Goal: Information Seeking & Learning: Learn about a topic

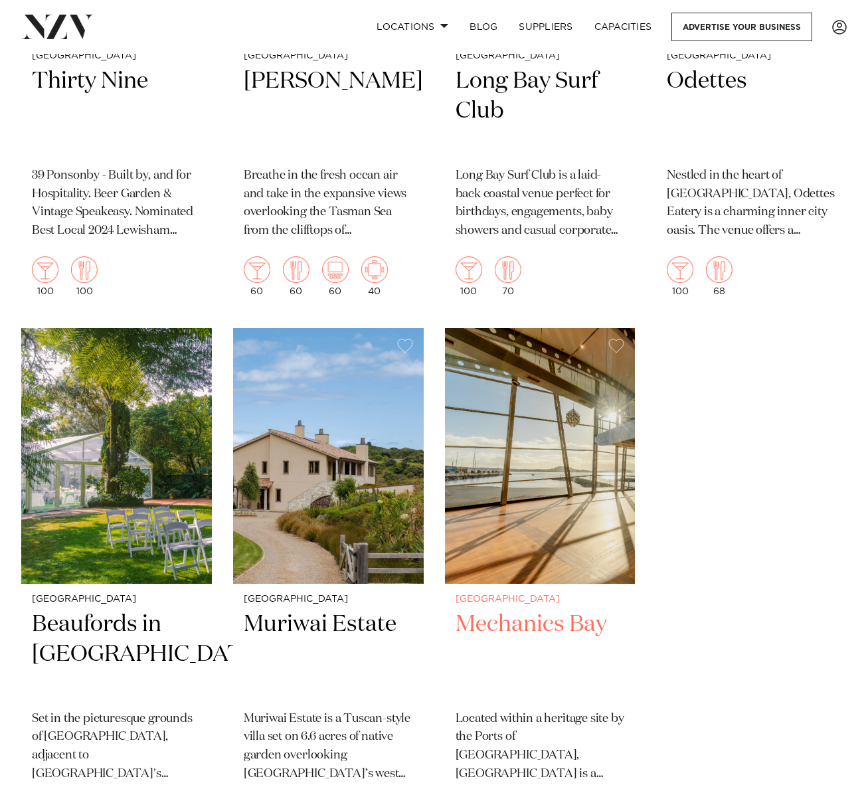
scroll to position [17534, 0]
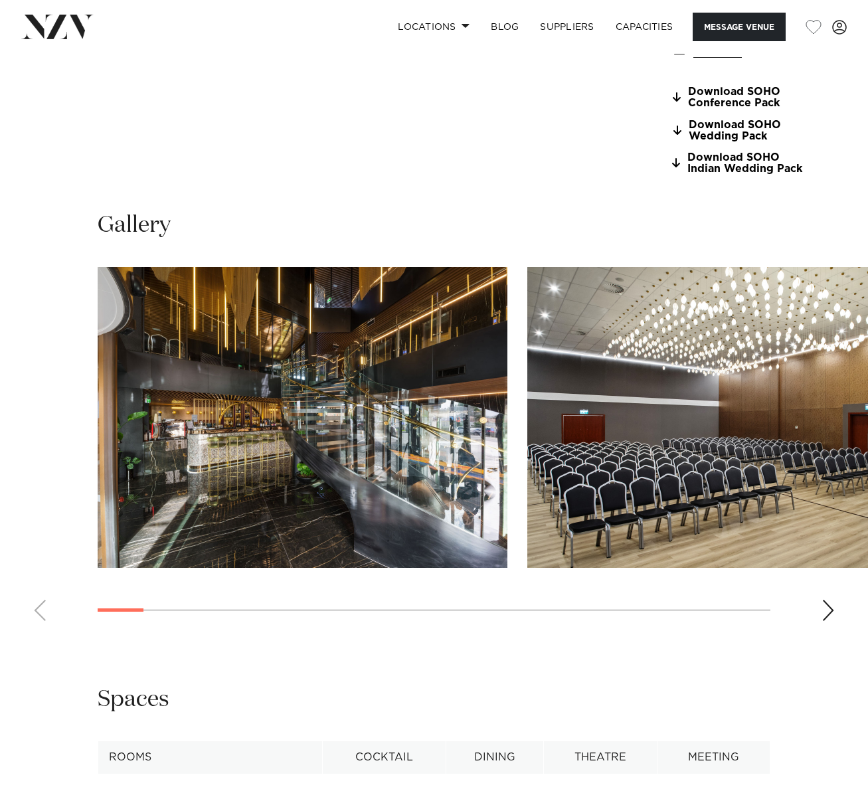
scroll to position [1196, 0]
click at [826, 599] on div "Next slide" at bounding box center [828, 609] width 13 height 21
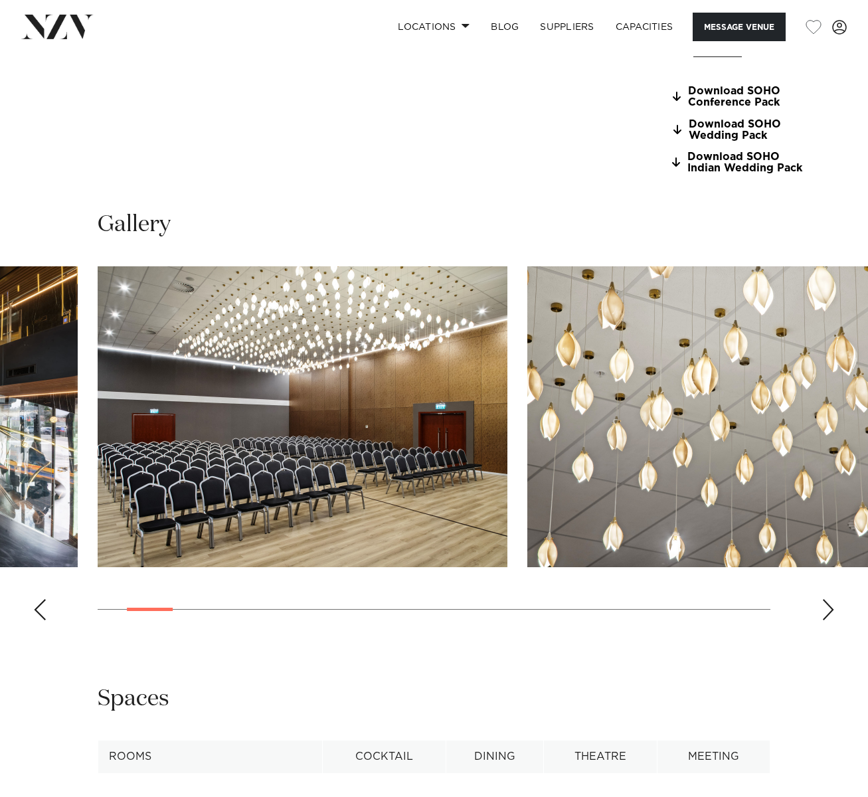
click at [826, 599] on div "Next slide" at bounding box center [828, 609] width 13 height 21
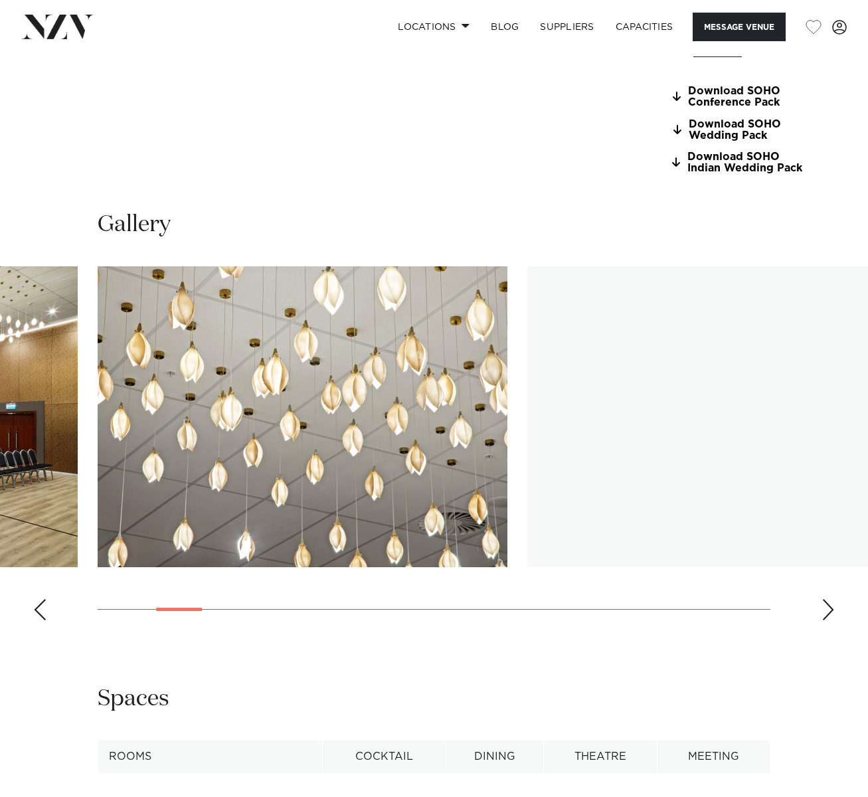
click at [826, 599] on div "Next slide" at bounding box center [828, 609] width 13 height 21
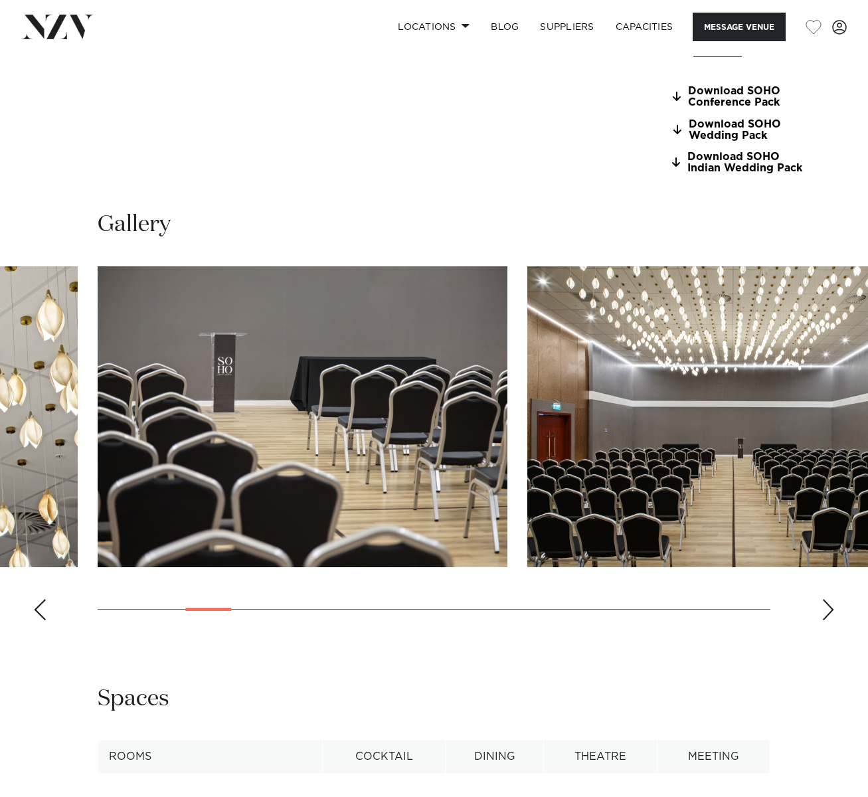
click at [826, 599] on div "Next slide" at bounding box center [828, 609] width 13 height 21
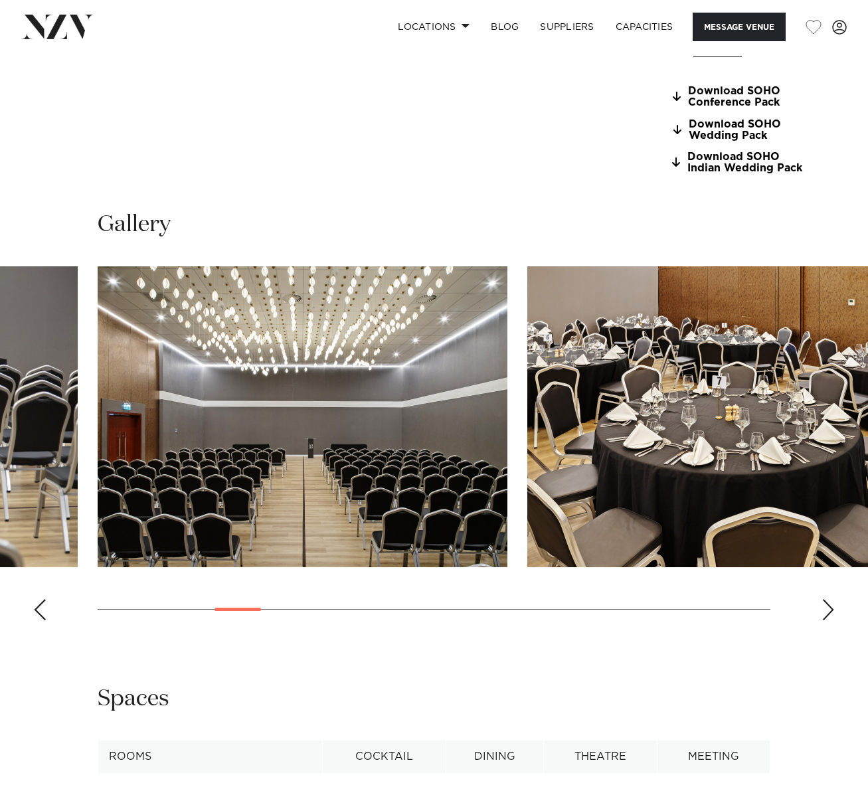
click at [826, 599] on div "Next slide" at bounding box center [828, 609] width 13 height 21
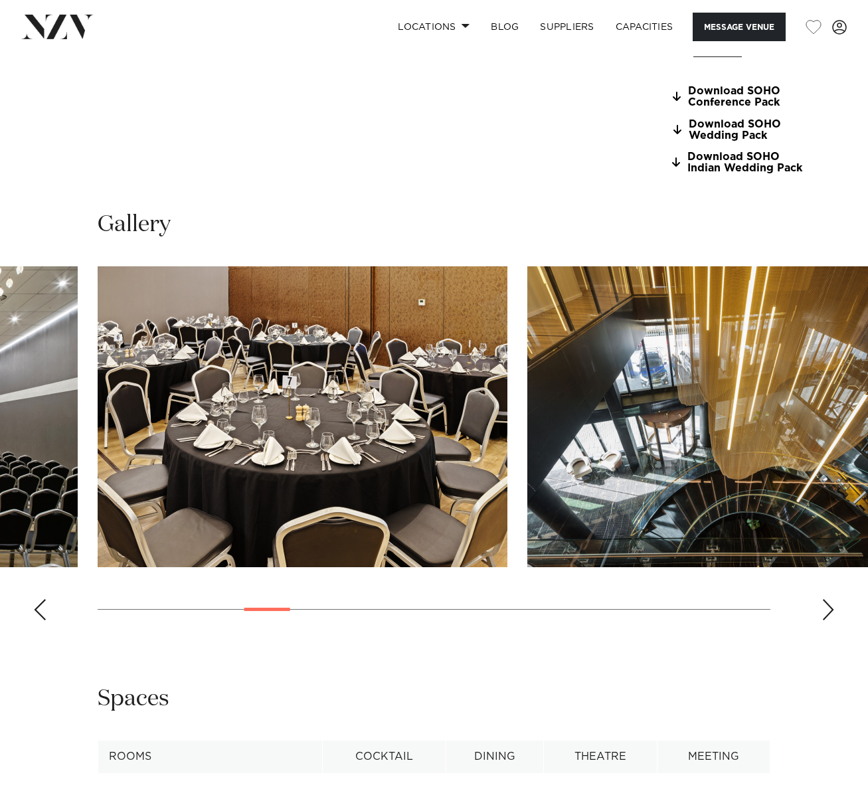
click at [826, 599] on div "Next slide" at bounding box center [828, 609] width 13 height 21
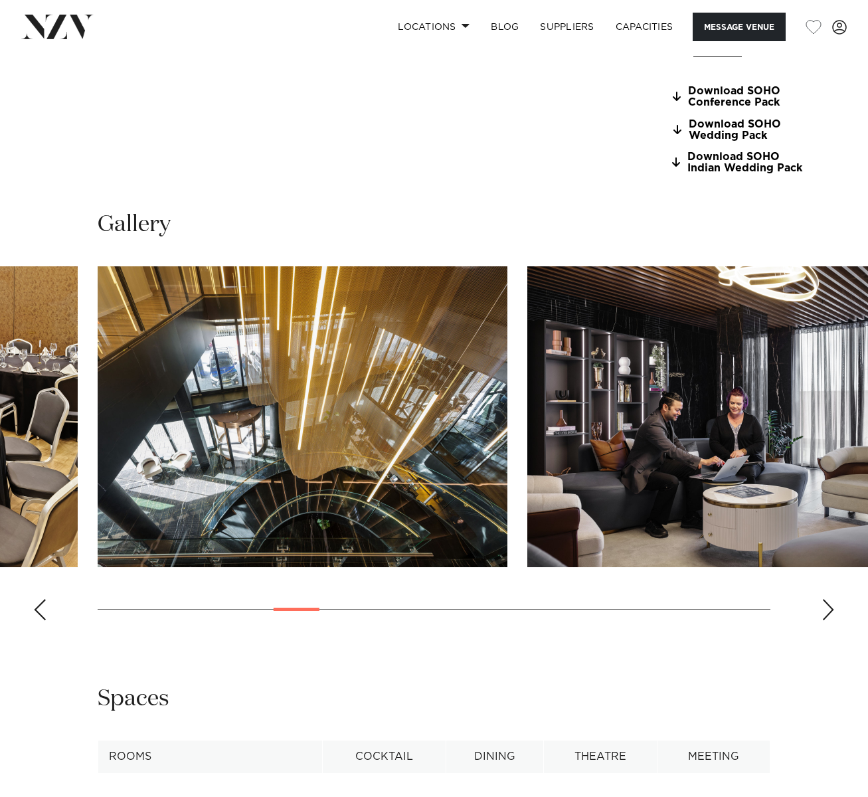
click at [826, 599] on div "Next slide" at bounding box center [828, 609] width 13 height 21
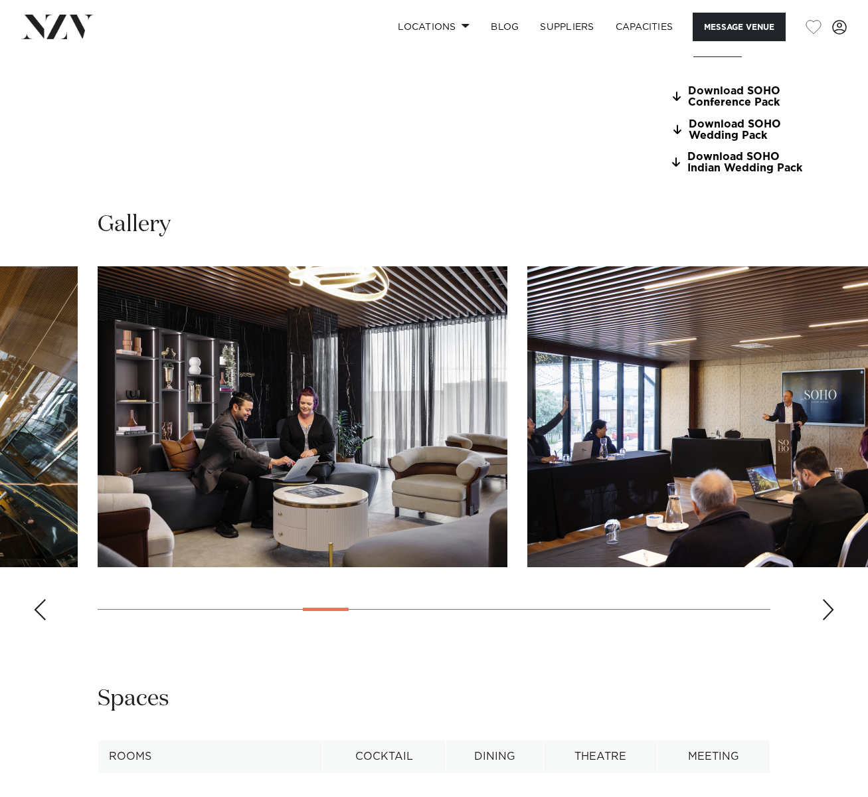
click at [826, 599] on div "Next slide" at bounding box center [828, 609] width 13 height 21
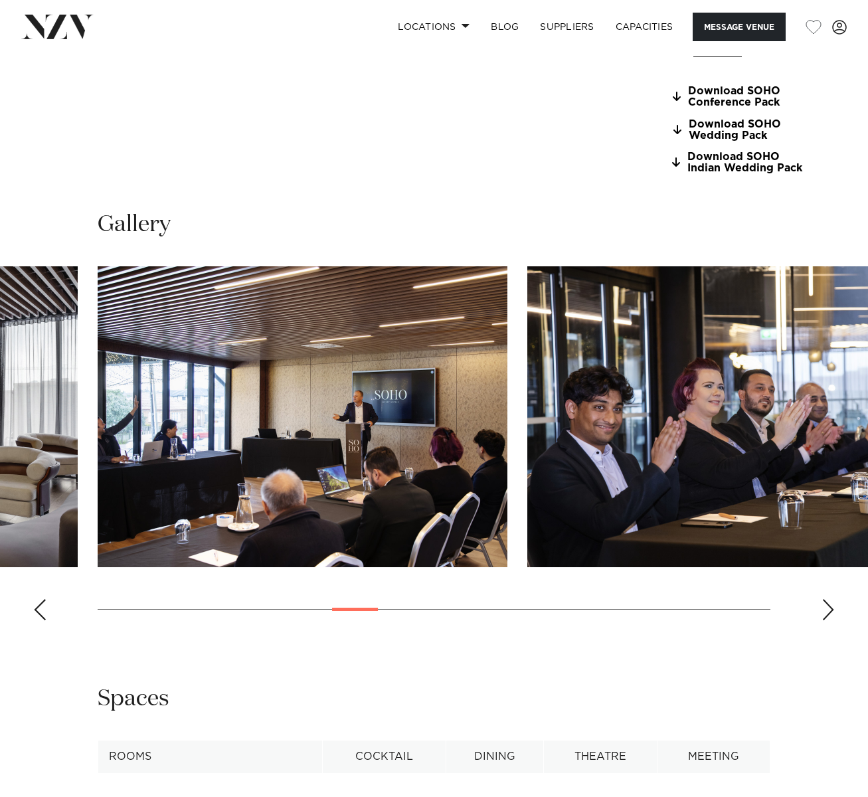
click at [826, 599] on div "Next slide" at bounding box center [828, 609] width 13 height 21
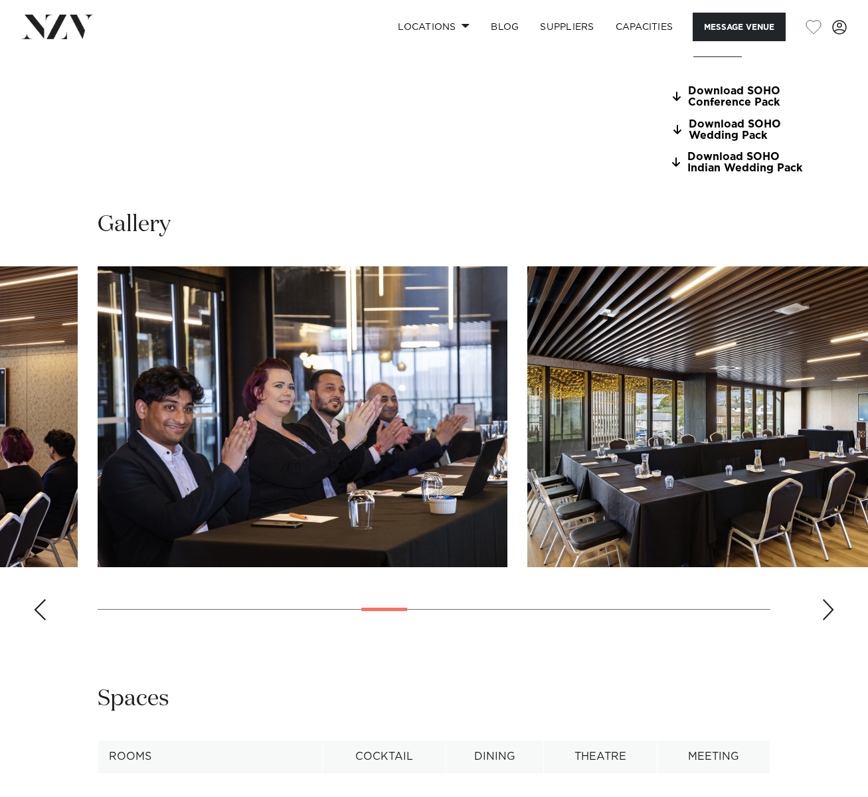
click at [826, 599] on div "Next slide" at bounding box center [828, 609] width 13 height 21
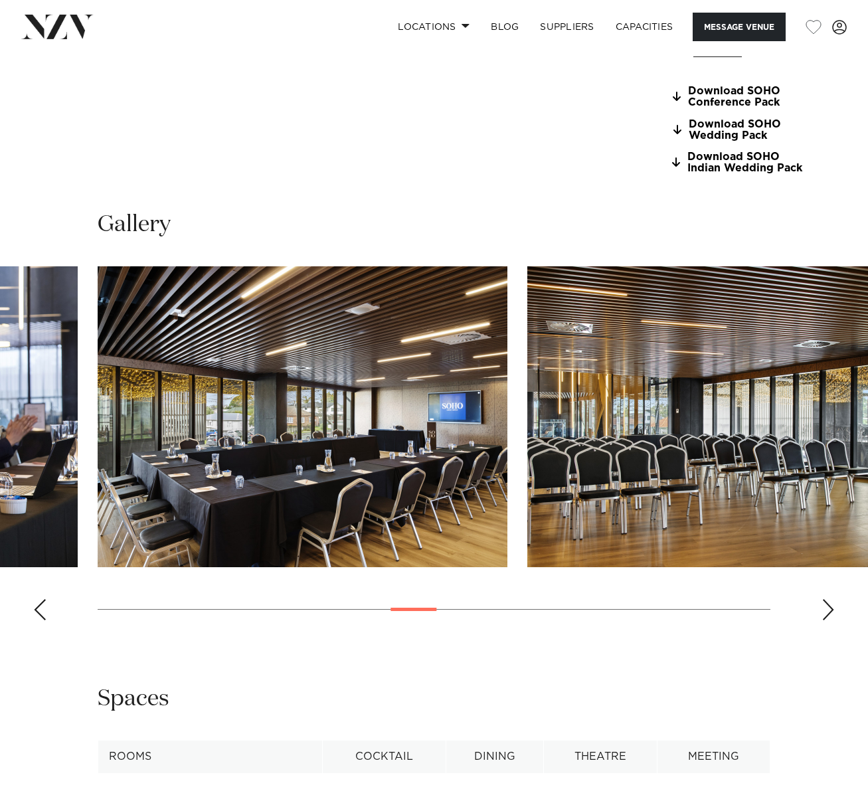
click at [826, 599] on div "Next slide" at bounding box center [828, 609] width 13 height 21
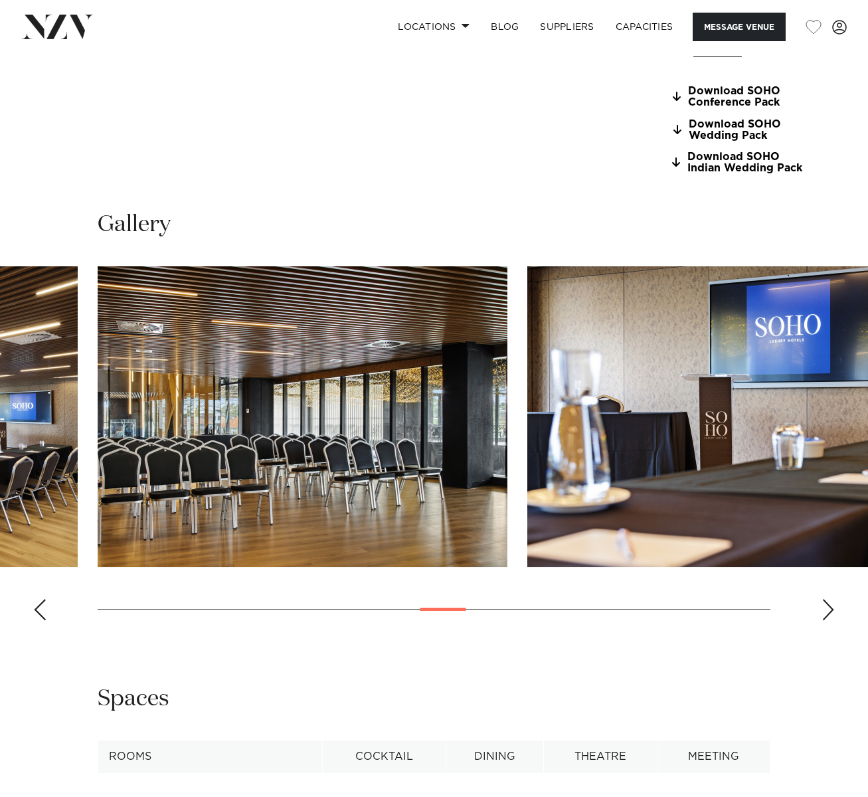
click at [826, 599] on div "Next slide" at bounding box center [828, 609] width 13 height 21
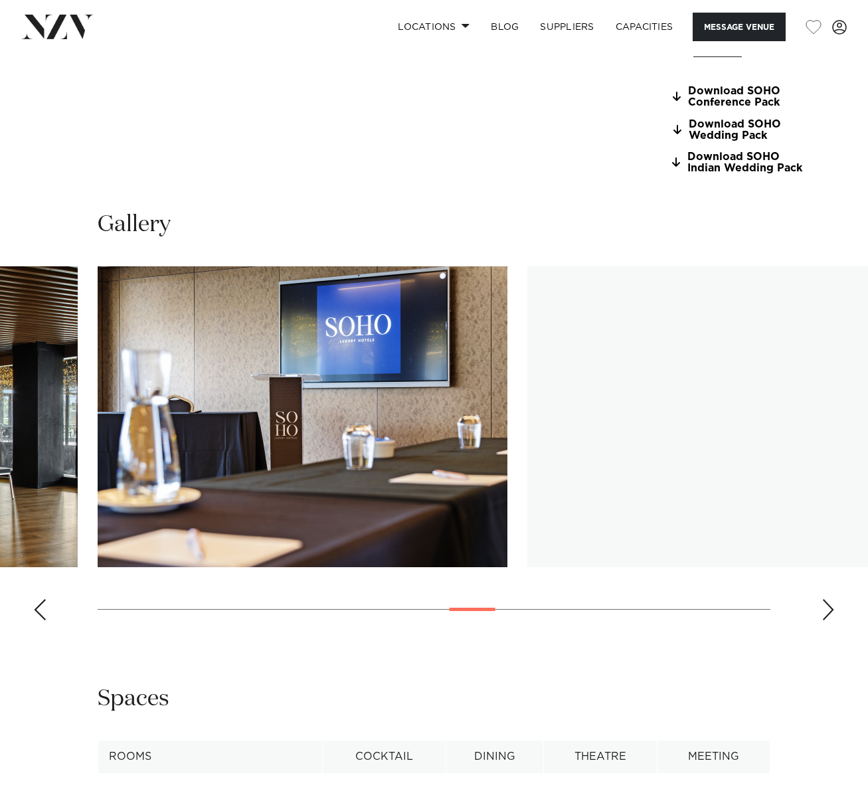
click at [826, 599] on div "Next slide" at bounding box center [828, 609] width 13 height 21
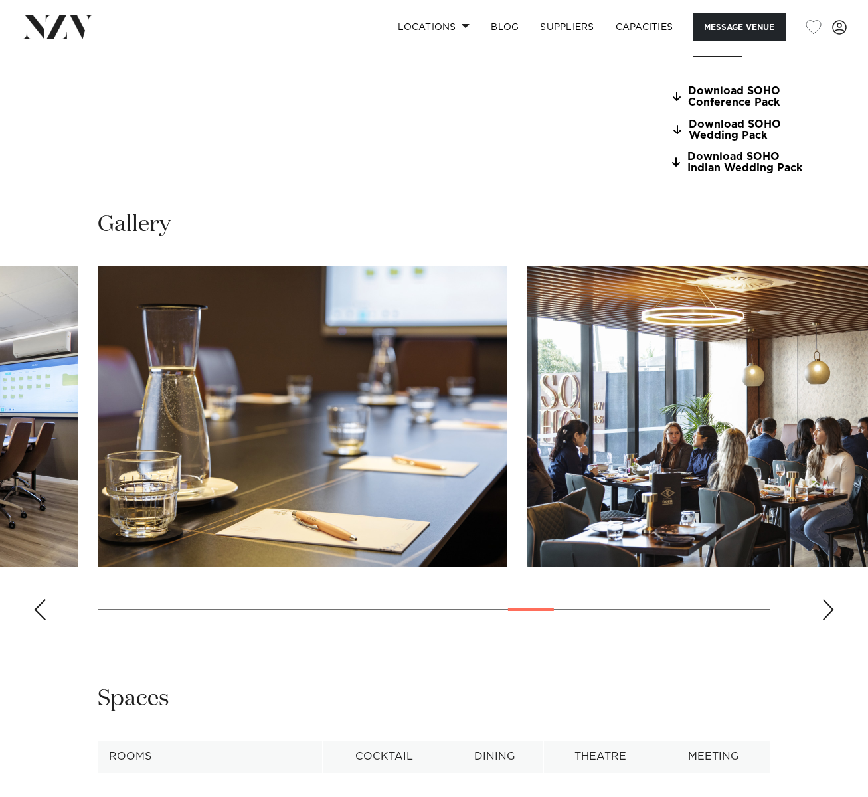
click at [826, 599] on div "Next slide" at bounding box center [828, 609] width 13 height 21
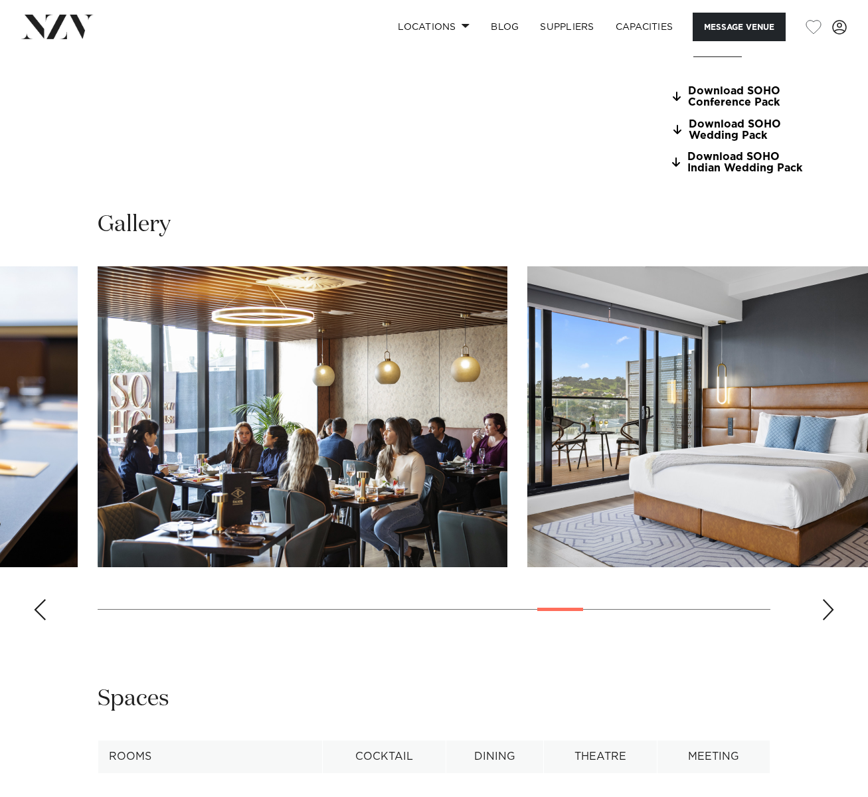
click at [826, 599] on div "Next slide" at bounding box center [828, 609] width 13 height 21
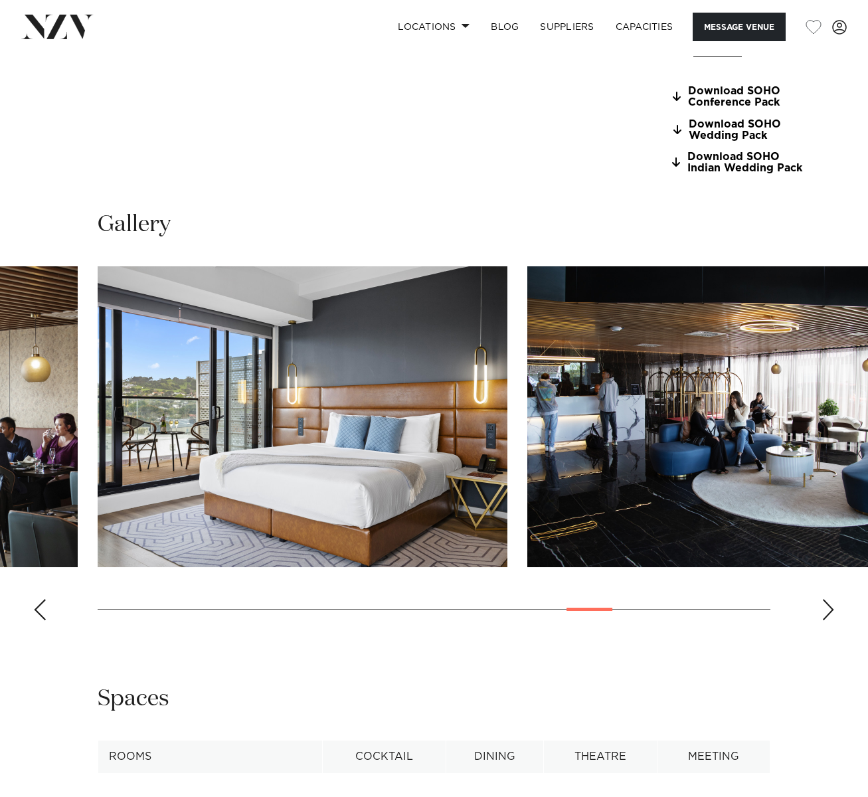
click at [826, 599] on div "Next slide" at bounding box center [828, 609] width 13 height 21
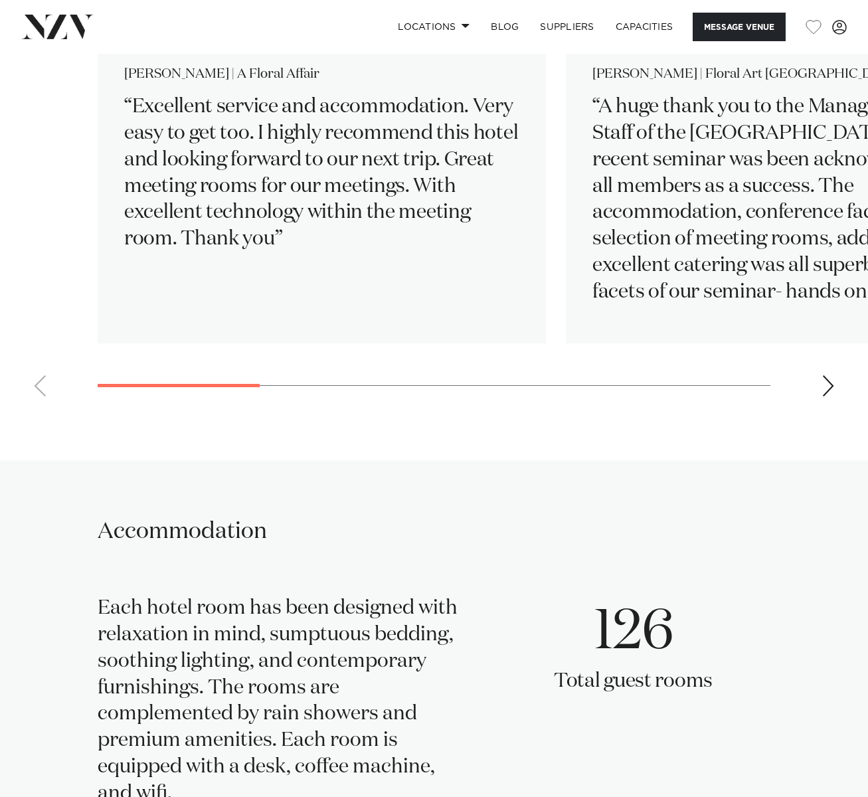
scroll to position [2391, 0]
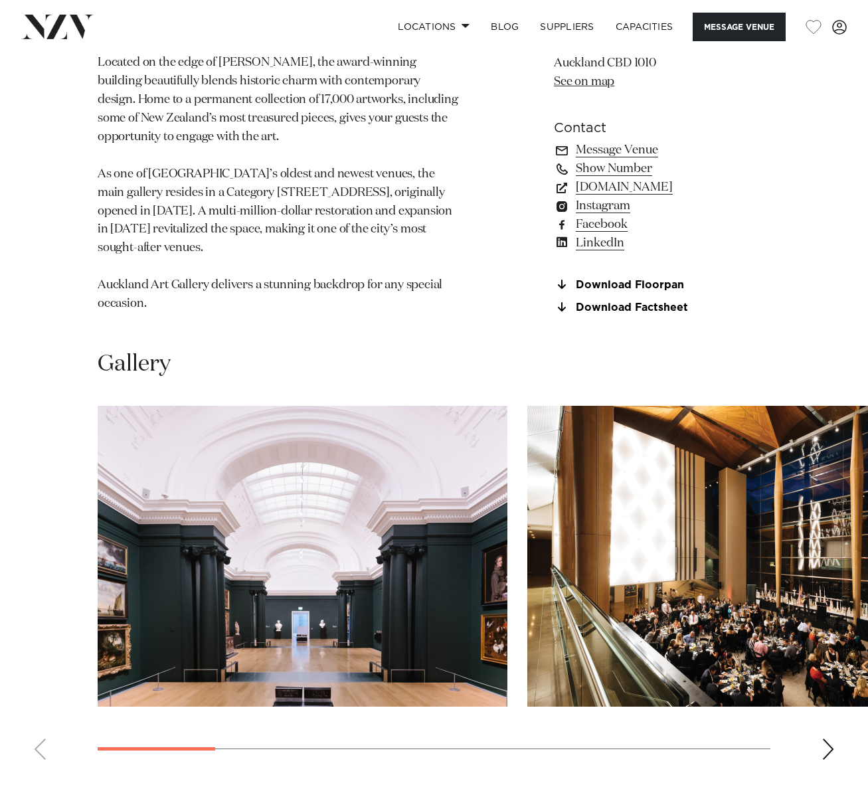
scroll to position [1063, 0]
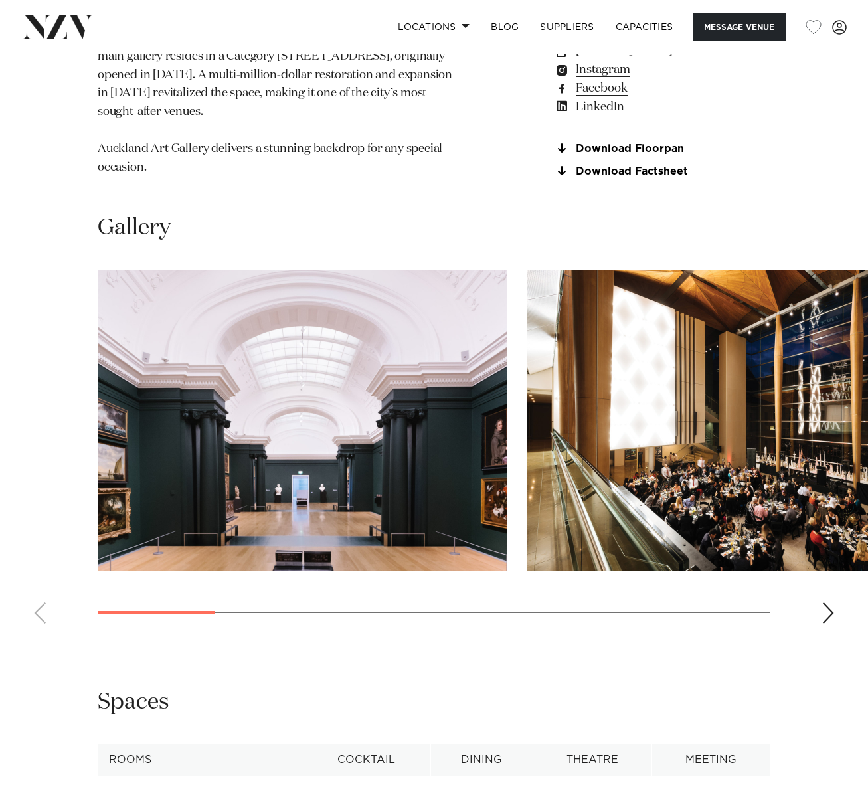
click at [828, 624] on div "Next slide" at bounding box center [828, 612] width 13 height 21
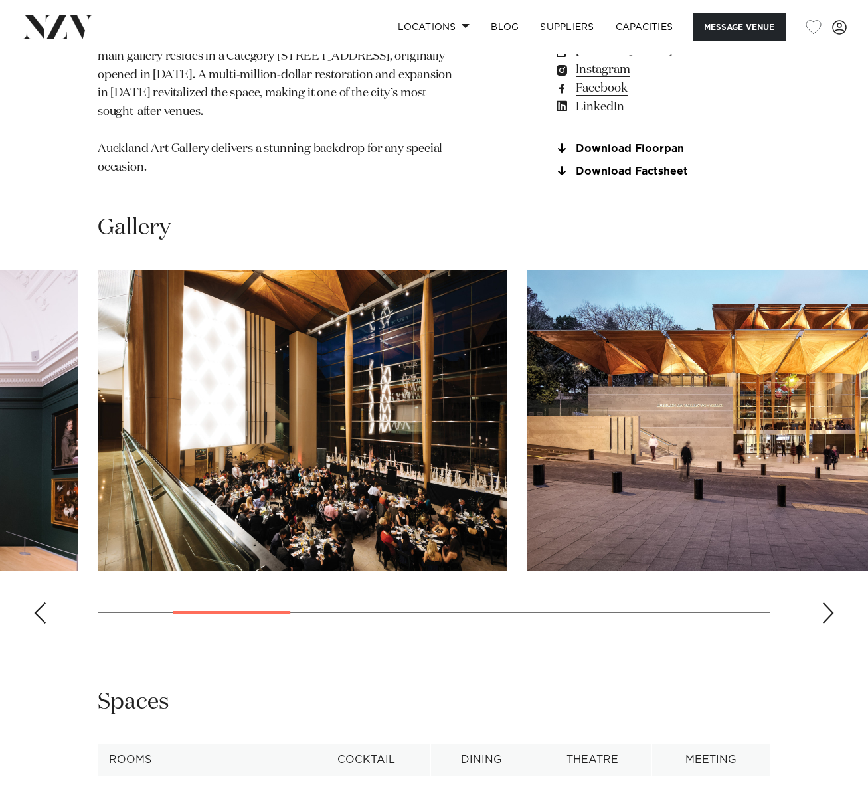
click at [829, 624] on div "Next slide" at bounding box center [828, 612] width 13 height 21
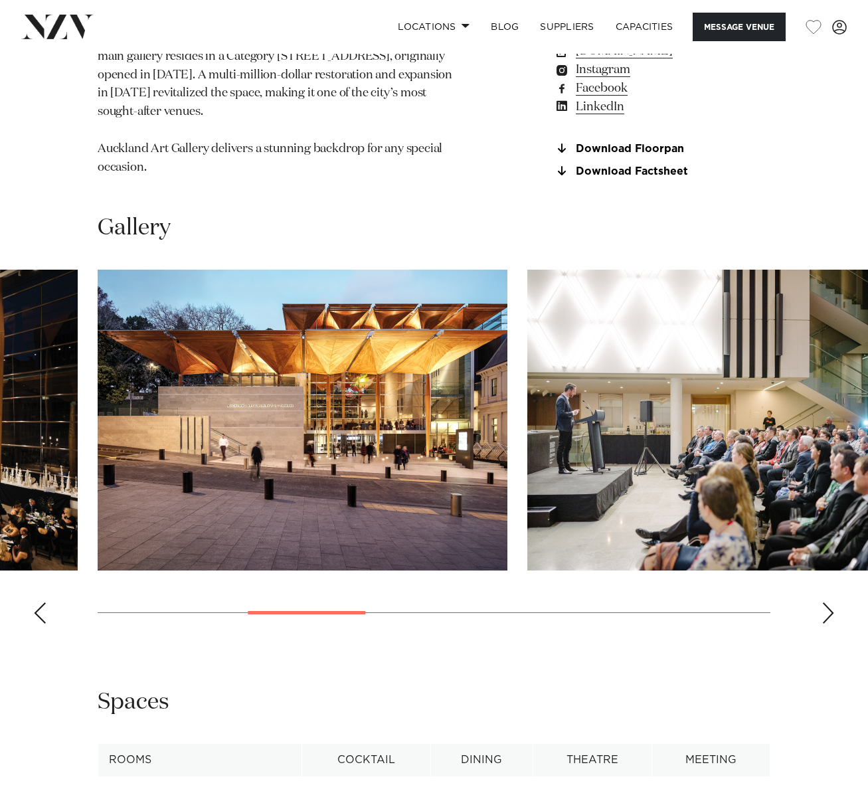
click at [829, 624] on div "Next slide" at bounding box center [828, 612] width 13 height 21
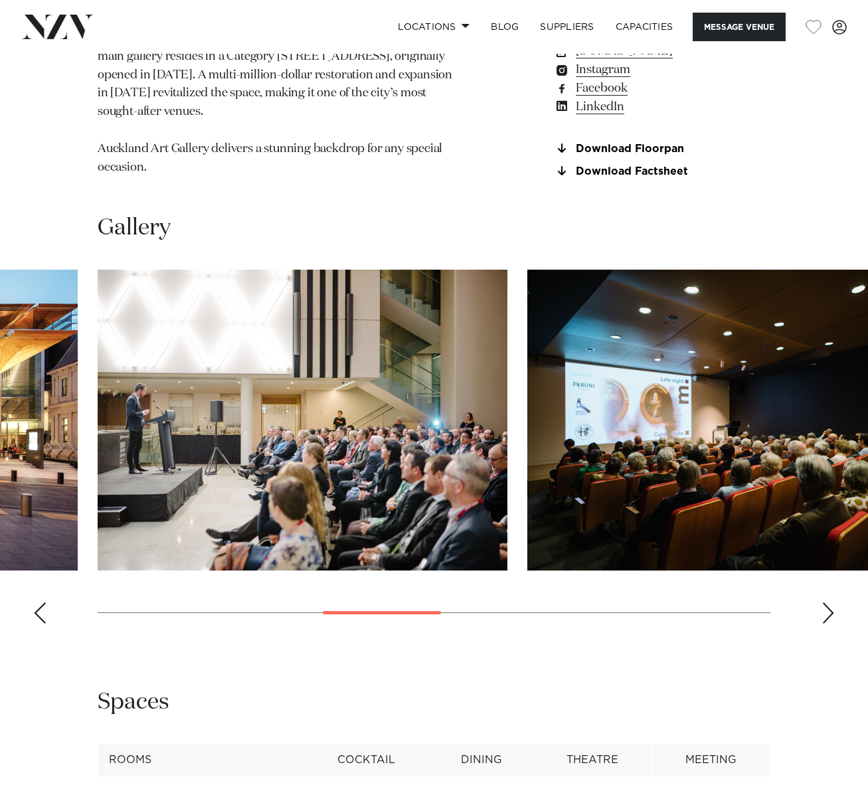
click at [829, 624] on div "Next slide" at bounding box center [828, 612] width 13 height 21
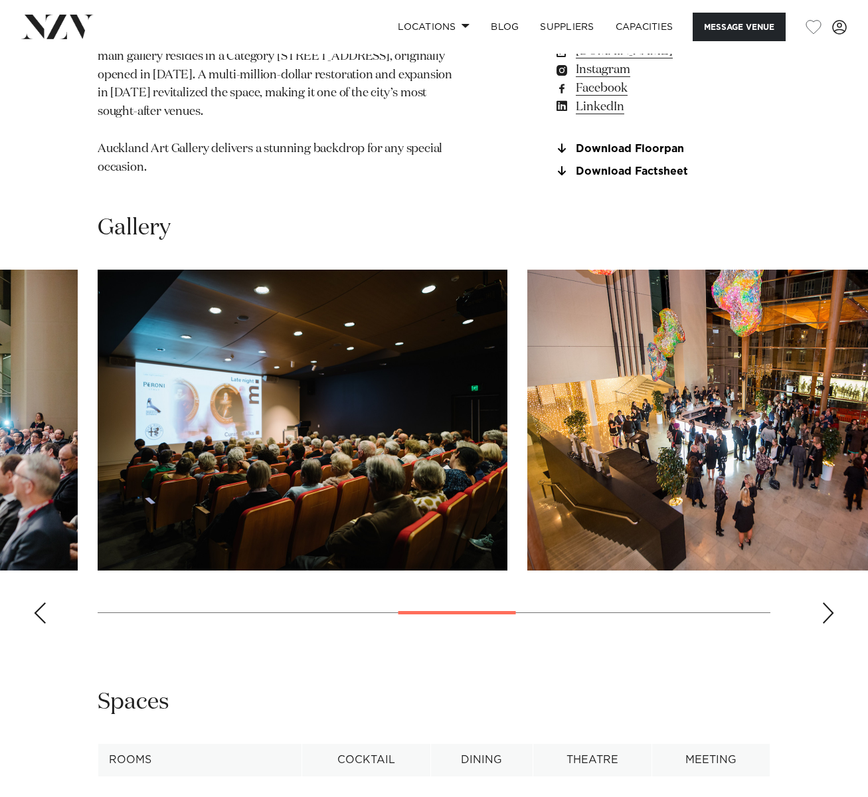
click at [829, 624] on div "Next slide" at bounding box center [828, 612] width 13 height 21
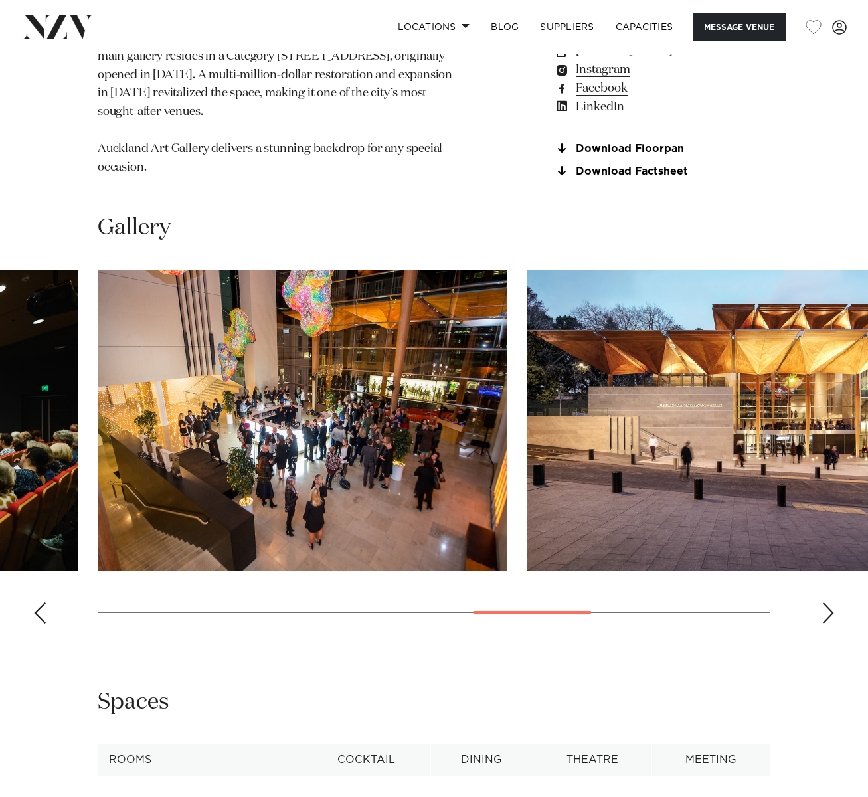
click at [829, 624] on div "Next slide" at bounding box center [828, 612] width 13 height 21
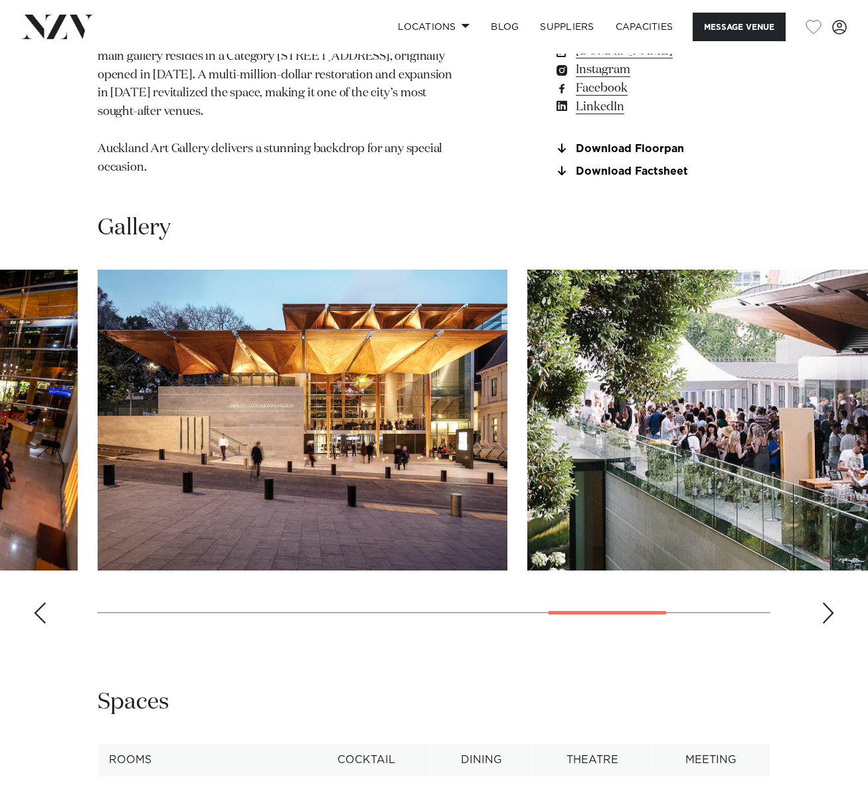
click at [829, 624] on div "Next slide" at bounding box center [828, 612] width 13 height 21
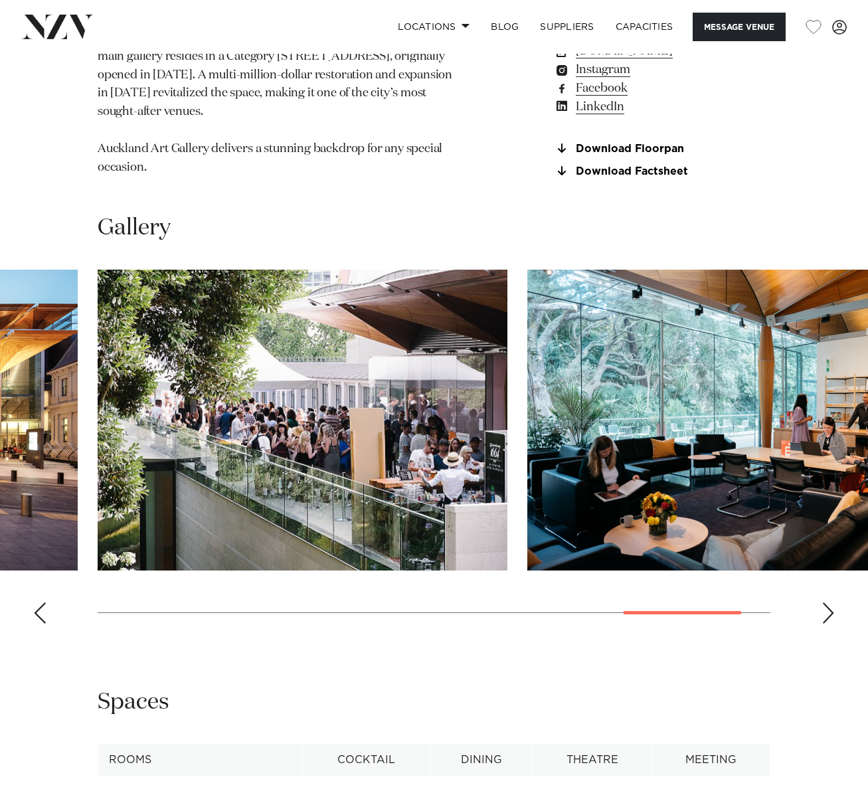
click at [829, 624] on div "Next slide" at bounding box center [828, 612] width 13 height 21
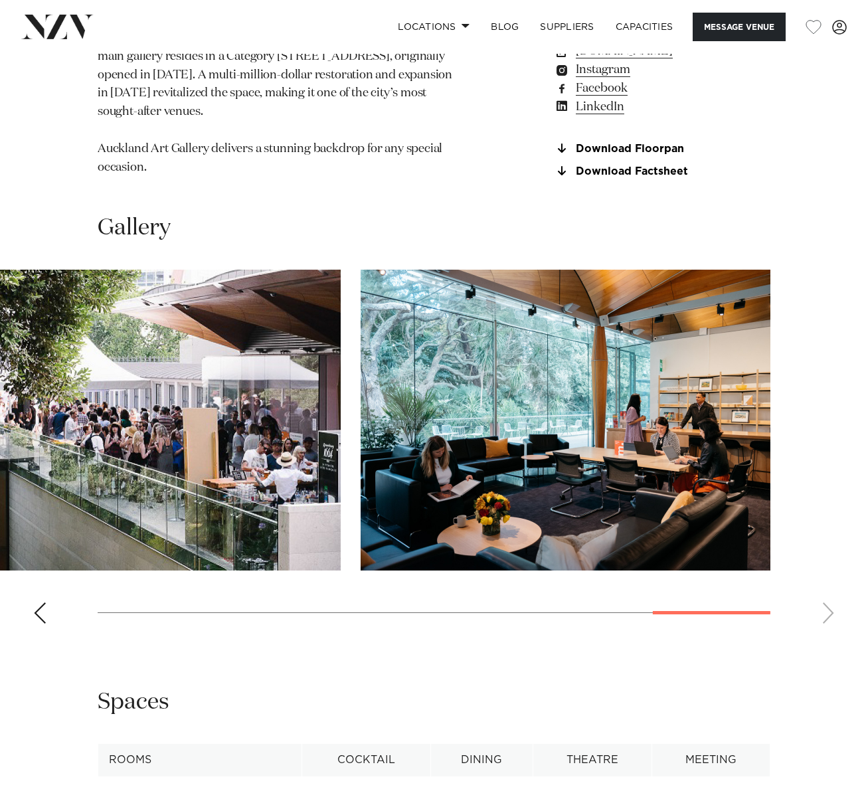
click at [829, 625] on swiper-container at bounding box center [434, 452] width 868 height 365
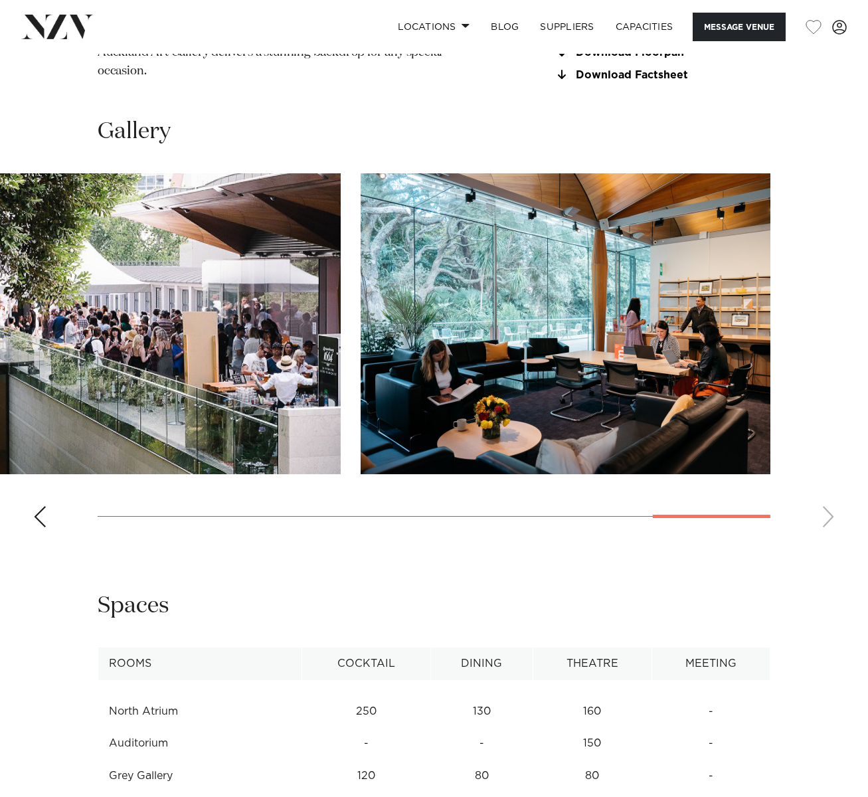
scroll to position [1461, 0]
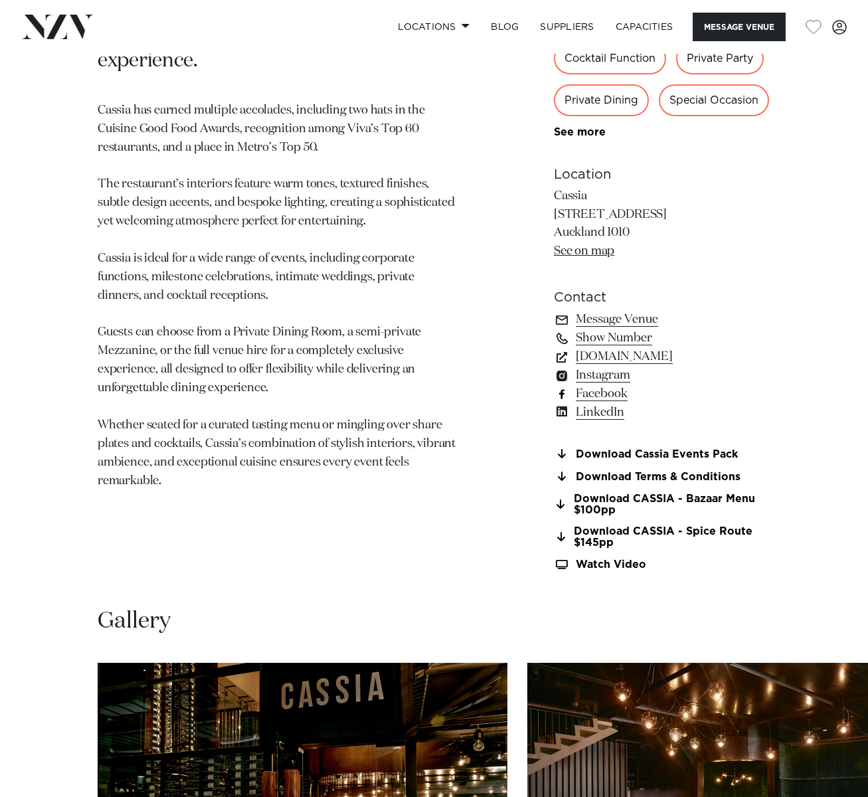
scroll to position [1129, 0]
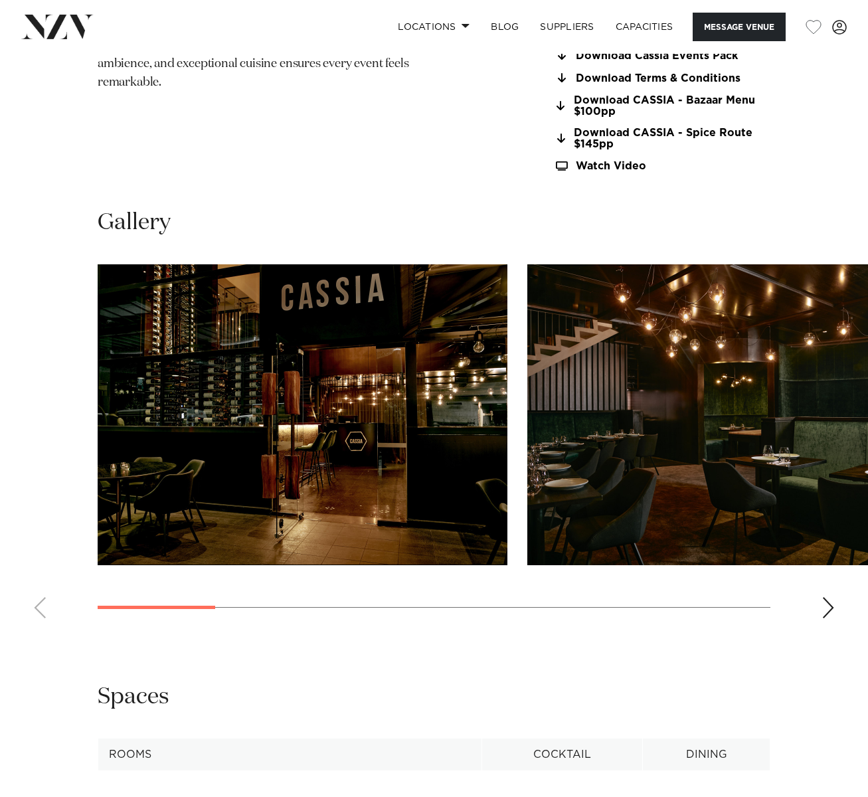
click at [826, 603] on div "Next slide" at bounding box center [828, 607] width 13 height 21
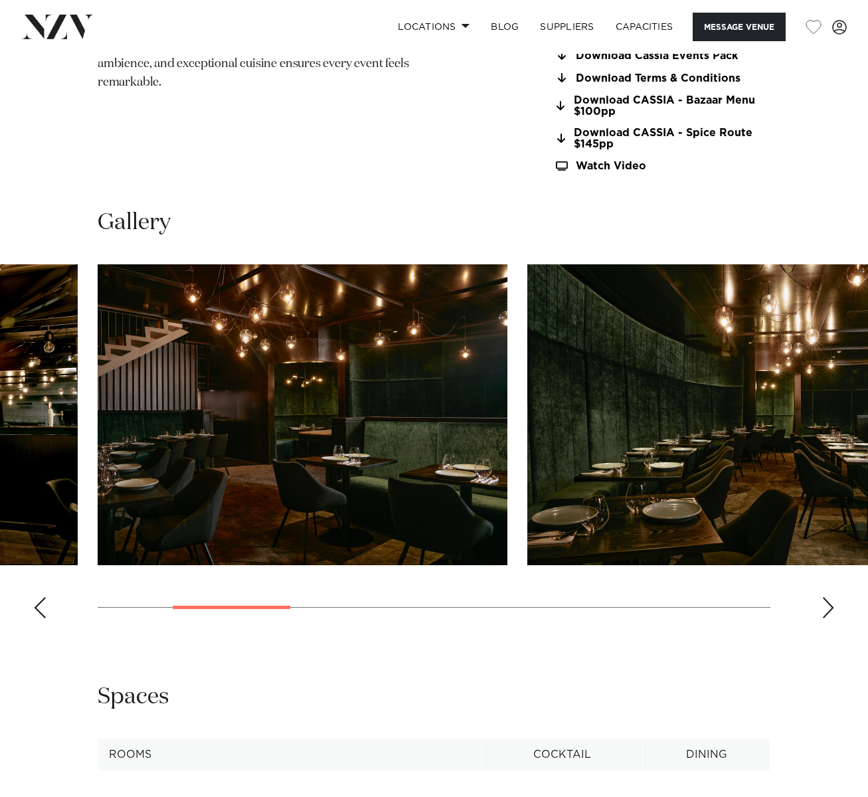
click at [826, 604] on div "Next slide" at bounding box center [828, 607] width 13 height 21
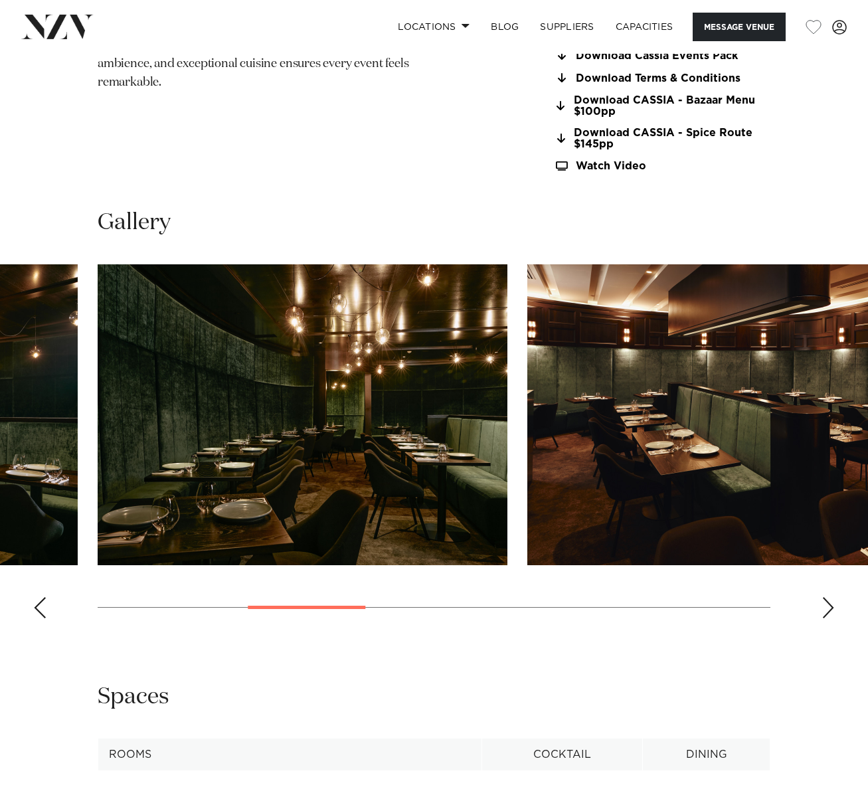
click at [826, 604] on div "Next slide" at bounding box center [828, 607] width 13 height 21
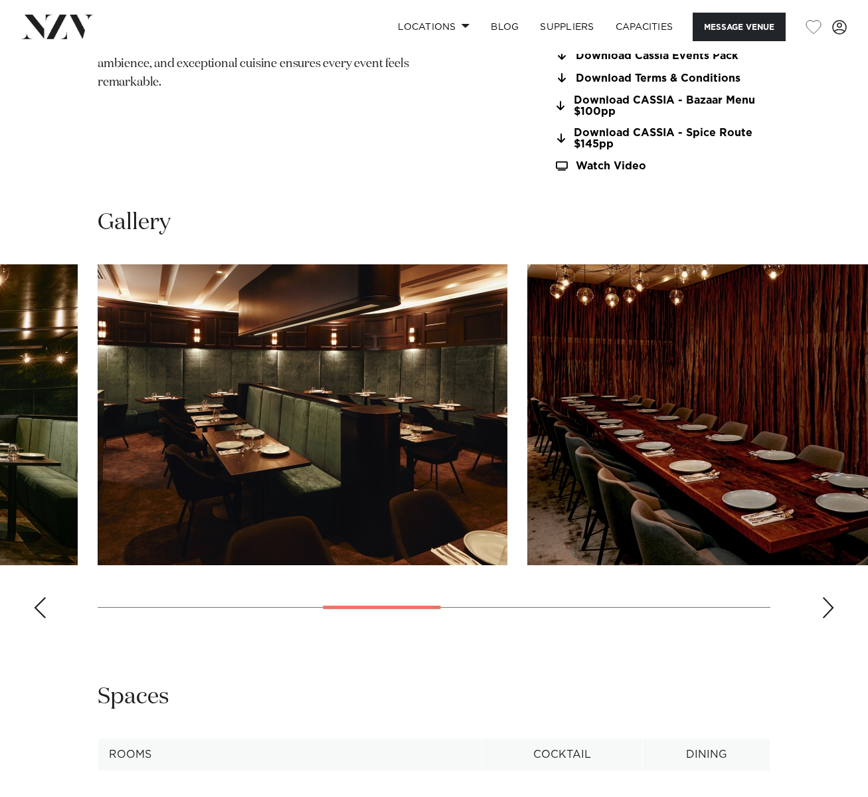
click at [826, 604] on div "Next slide" at bounding box center [828, 607] width 13 height 21
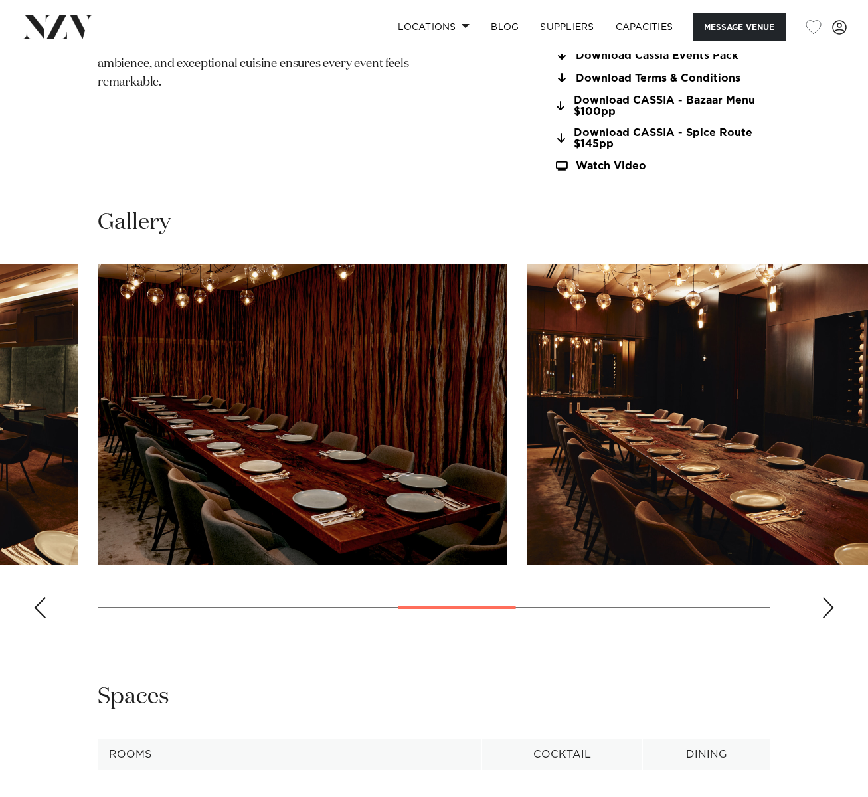
click at [826, 604] on div "Next slide" at bounding box center [828, 607] width 13 height 21
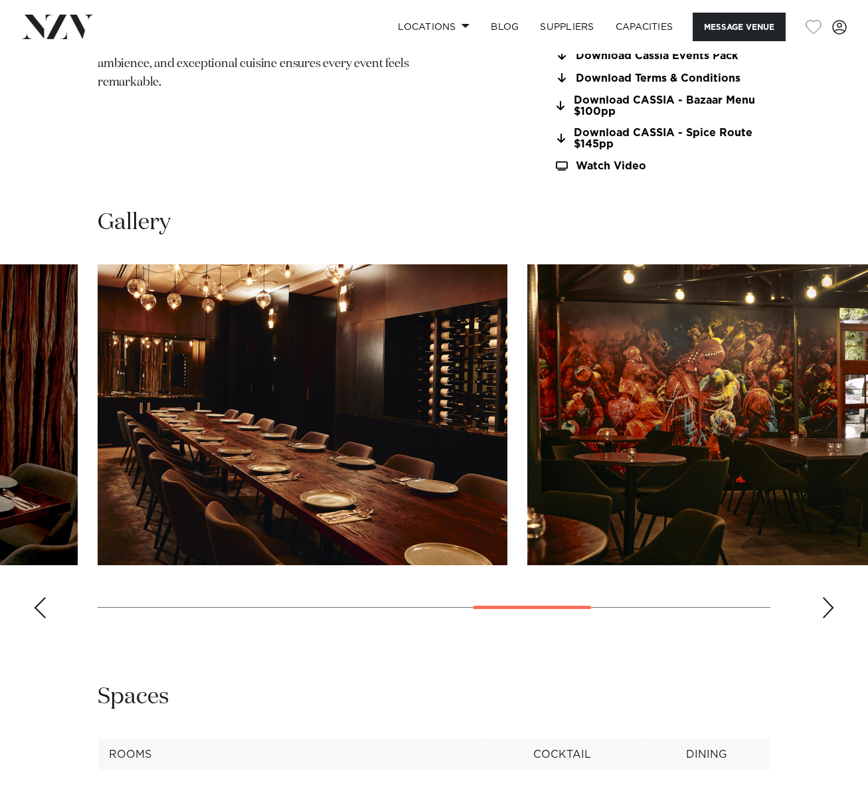
click at [826, 604] on div "Next slide" at bounding box center [828, 607] width 13 height 21
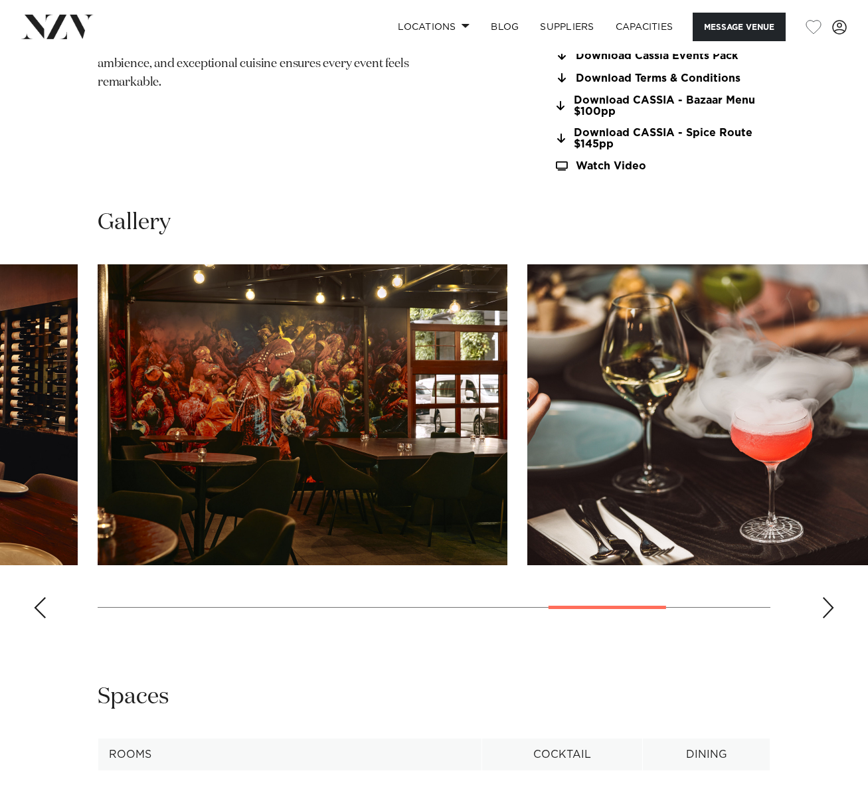
click at [826, 604] on div "Next slide" at bounding box center [828, 607] width 13 height 21
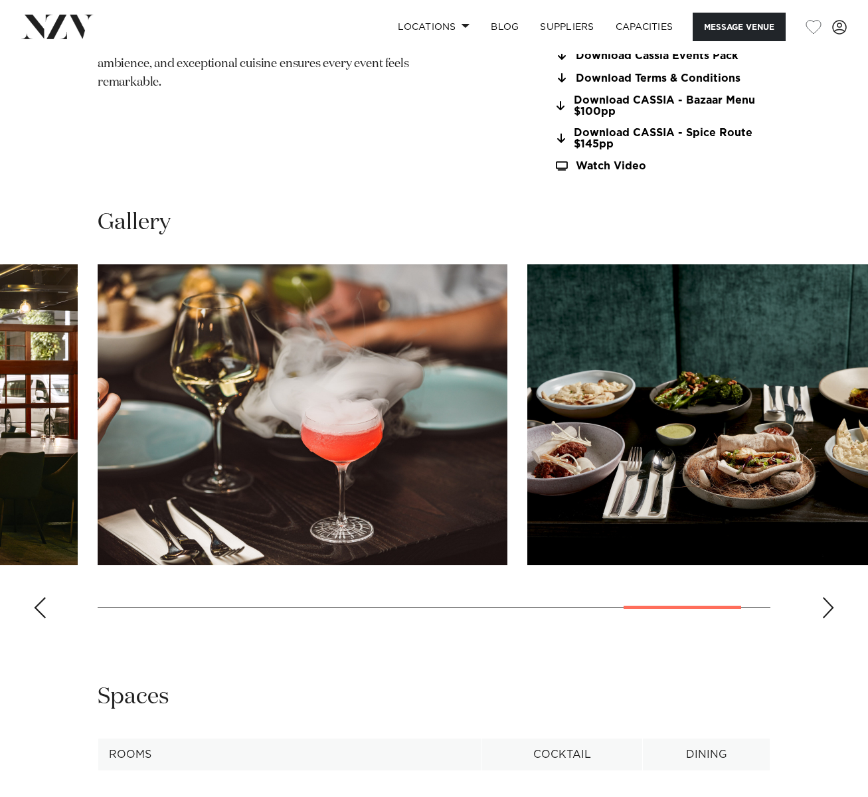
click at [826, 604] on div "Next slide" at bounding box center [828, 607] width 13 height 21
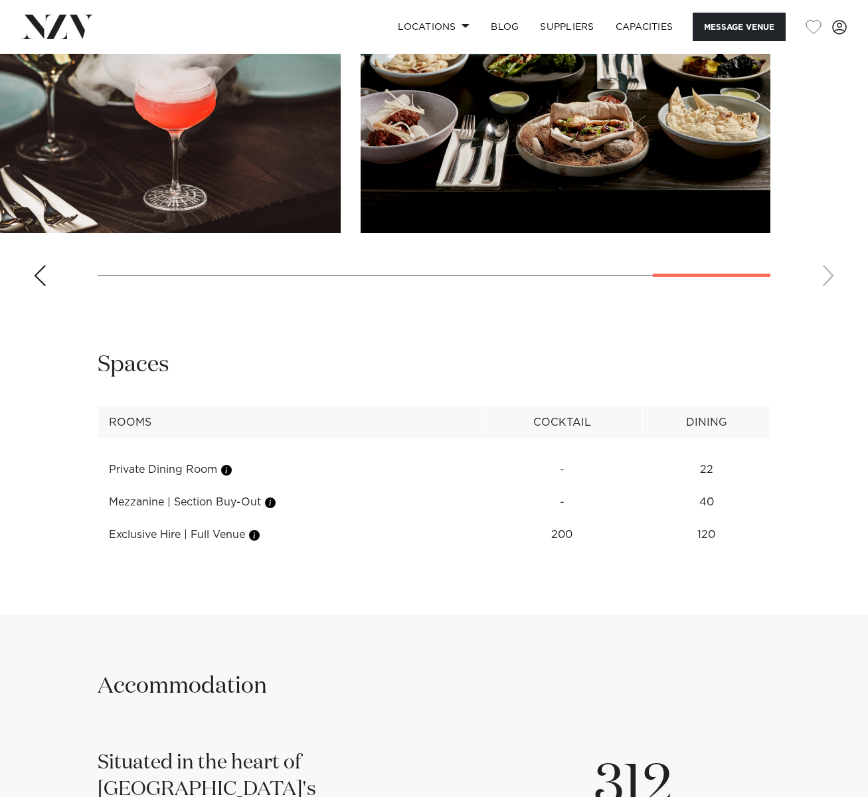
scroll to position [1528, 0]
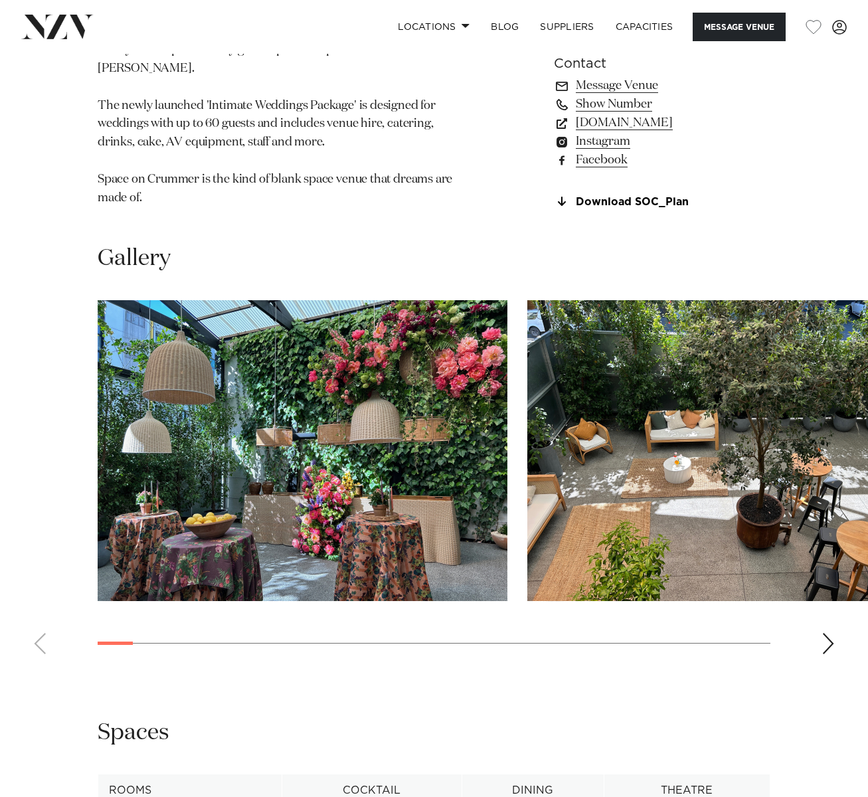
scroll to position [1129, 0]
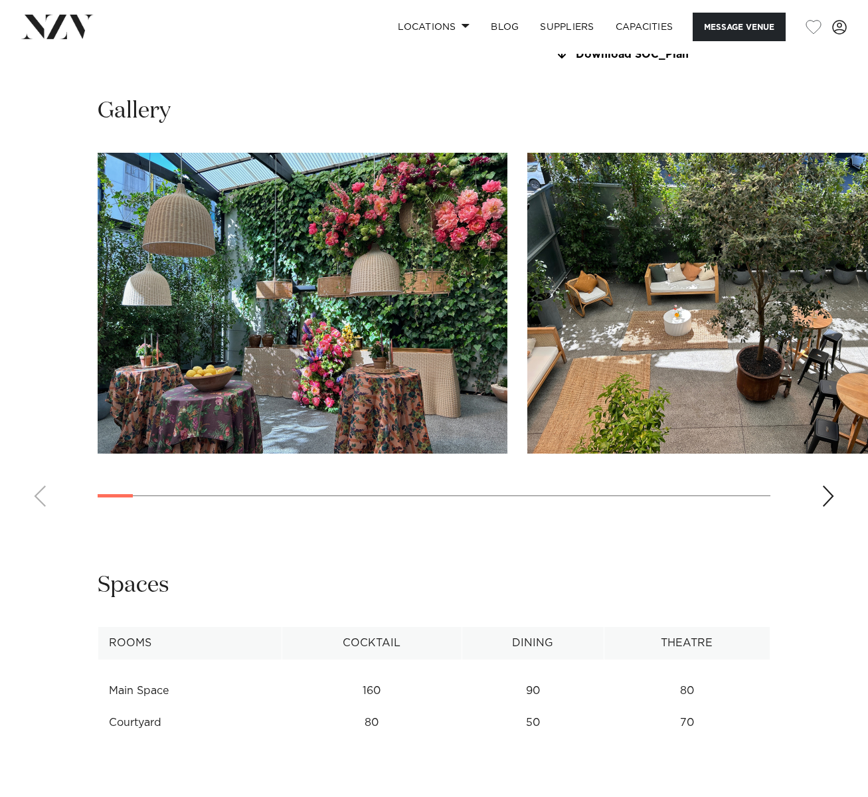
click at [830, 486] on div "Next slide" at bounding box center [828, 496] width 13 height 21
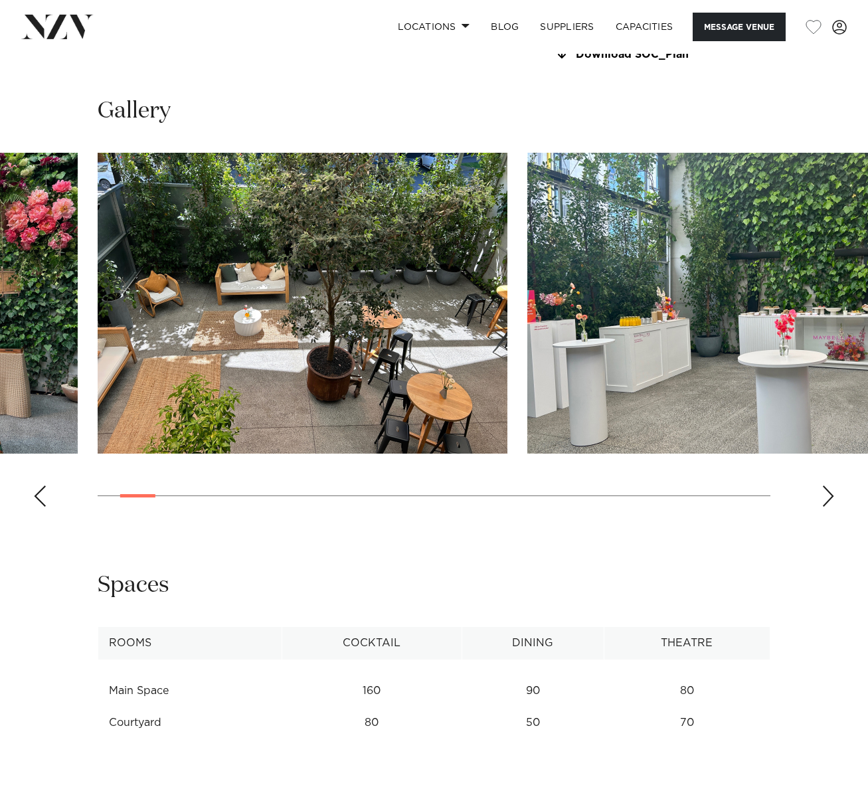
click at [830, 486] on div "Next slide" at bounding box center [828, 496] width 13 height 21
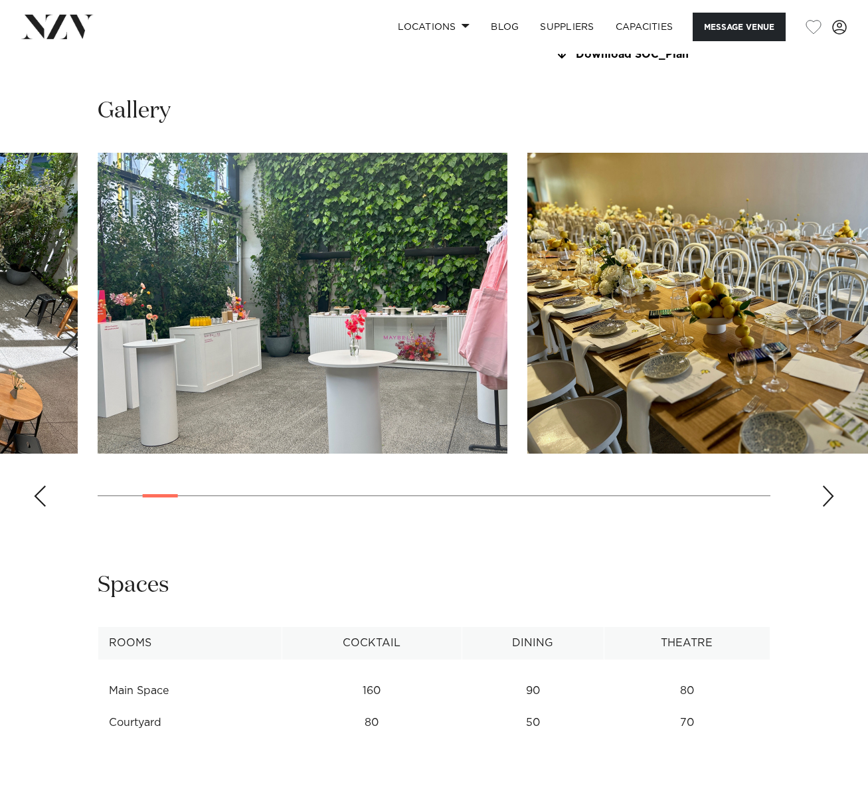
click at [830, 486] on div "Next slide" at bounding box center [828, 496] width 13 height 21
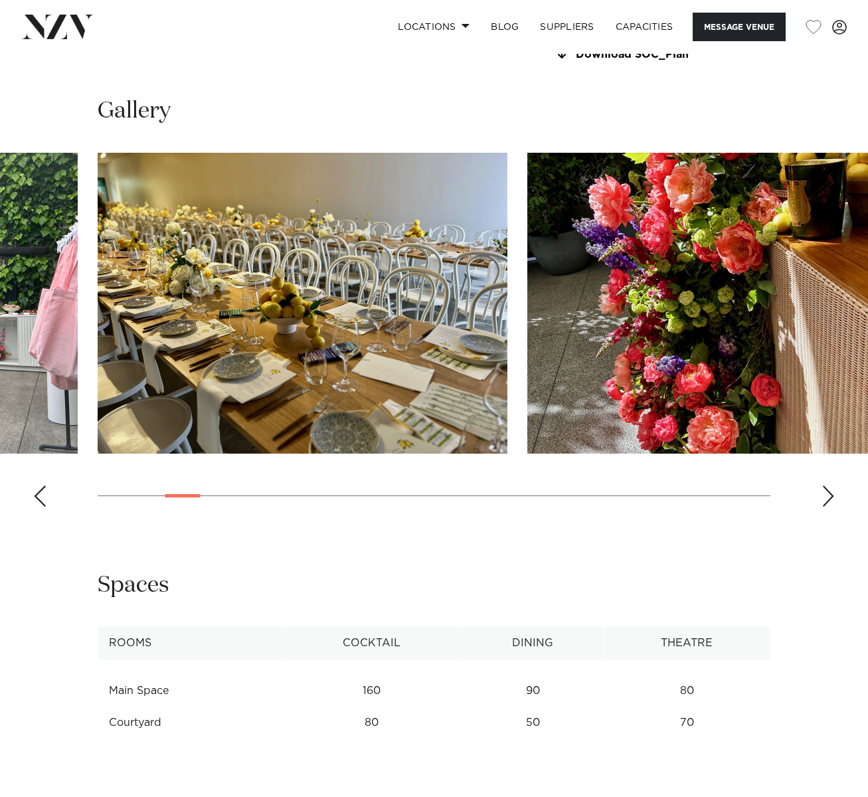
click at [830, 486] on div "Next slide" at bounding box center [828, 496] width 13 height 21
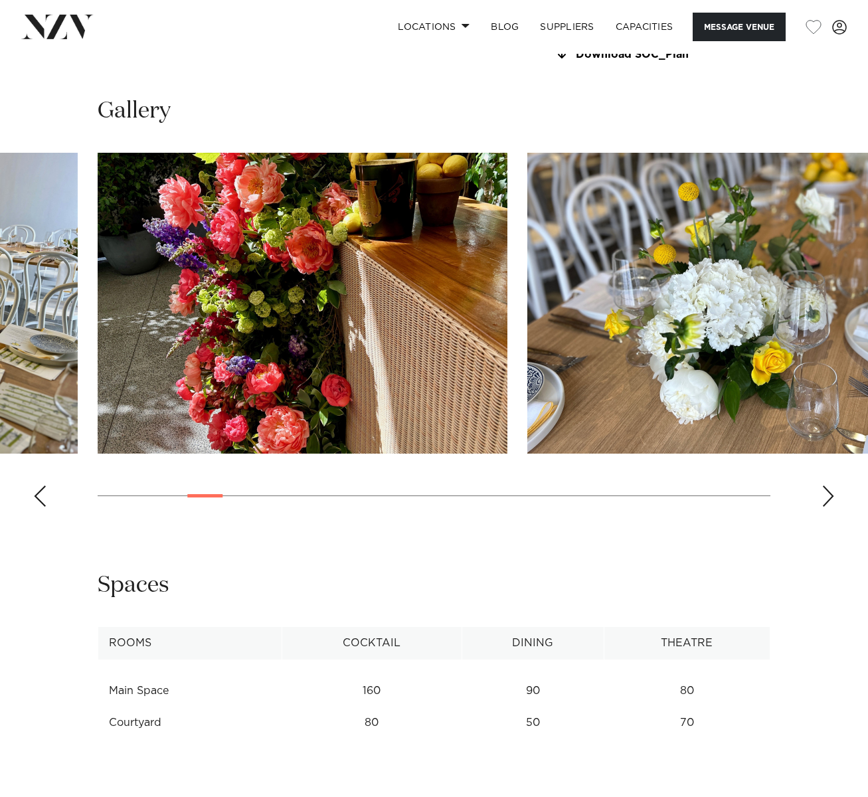
click at [830, 486] on div "Next slide" at bounding box center [828, 496] width 13 height 21
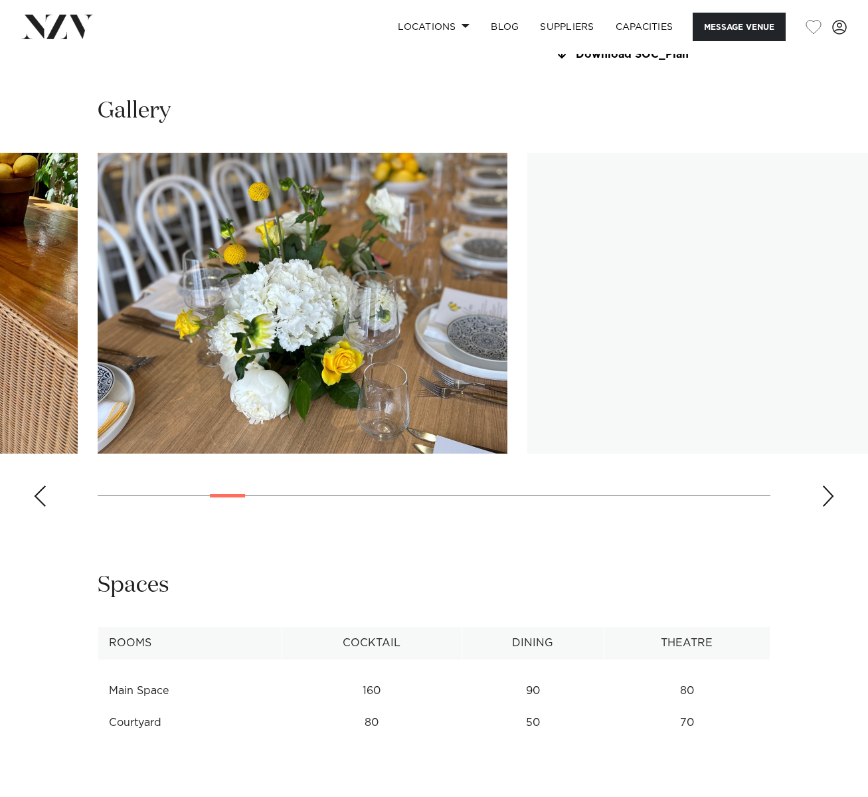
click at [830, 486] on div "Next slide" at bounding box center [828, 496] width 13 height 21
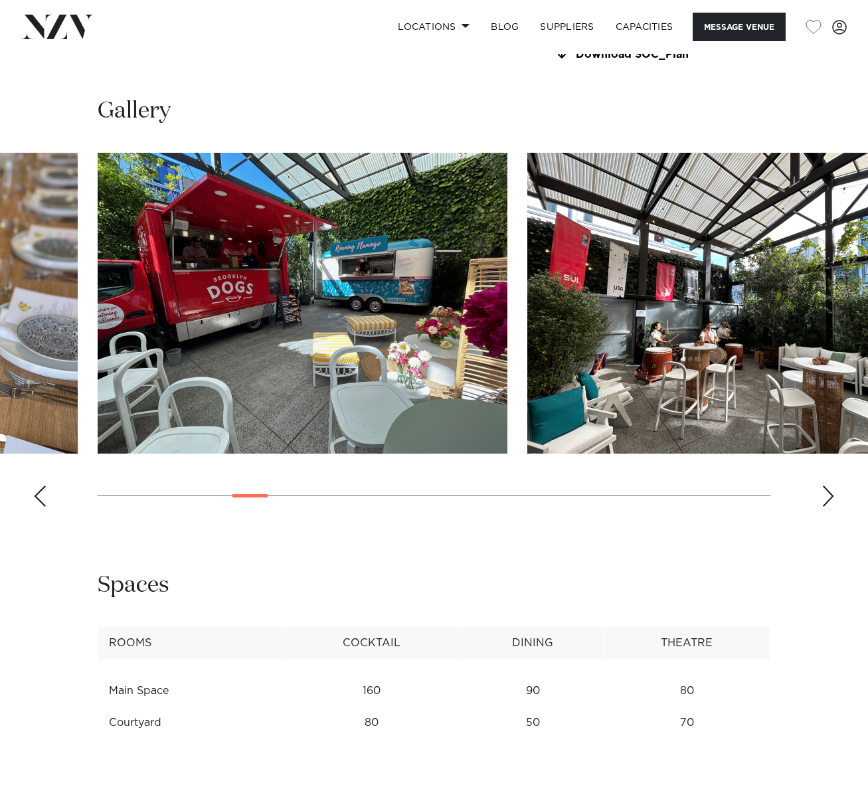
click at [830, 486] on div "Next slide" at bounding box center [828, 496] width 13 height 21
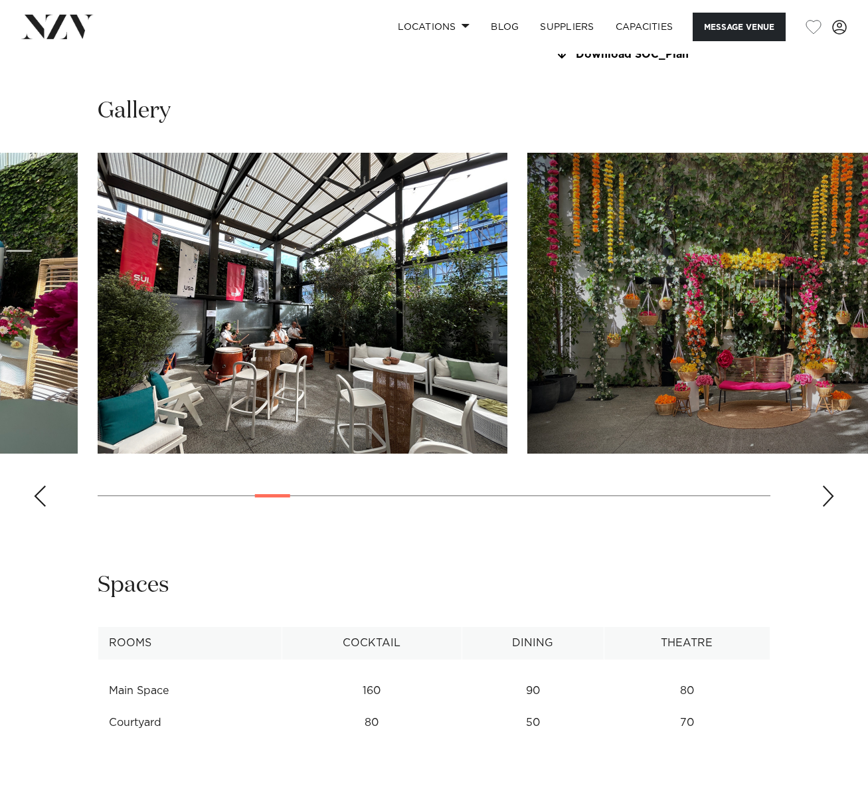
click at [830, 486] on div "Next slide" at bounding box center [828, 496] width 13 height 21
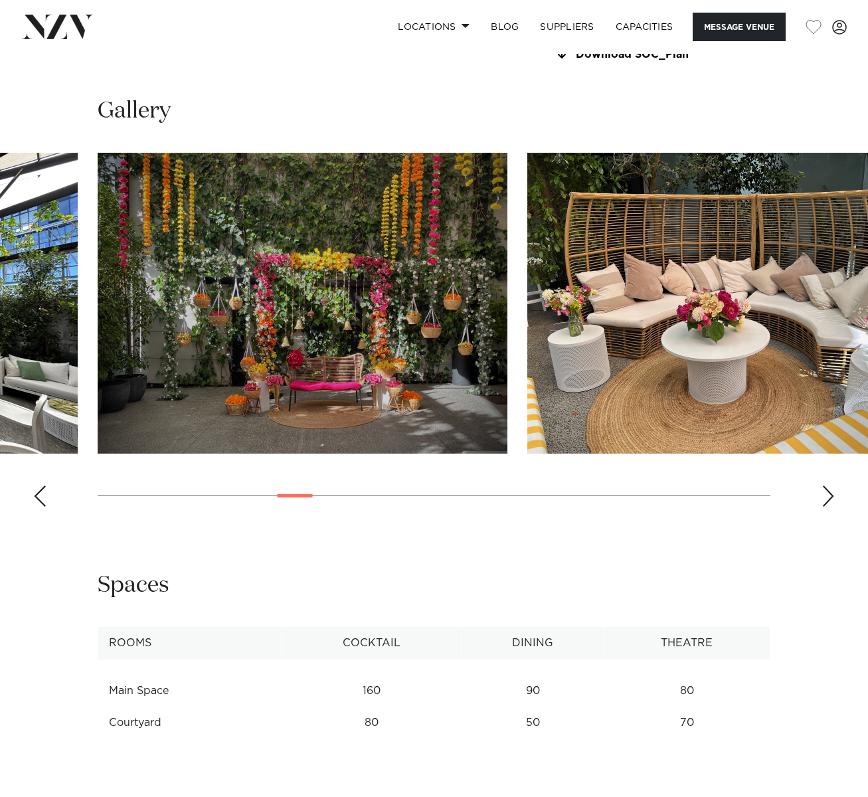
click at [830, 486] on div "Next slide" at bounding box center [828, 496] width 13 height 21
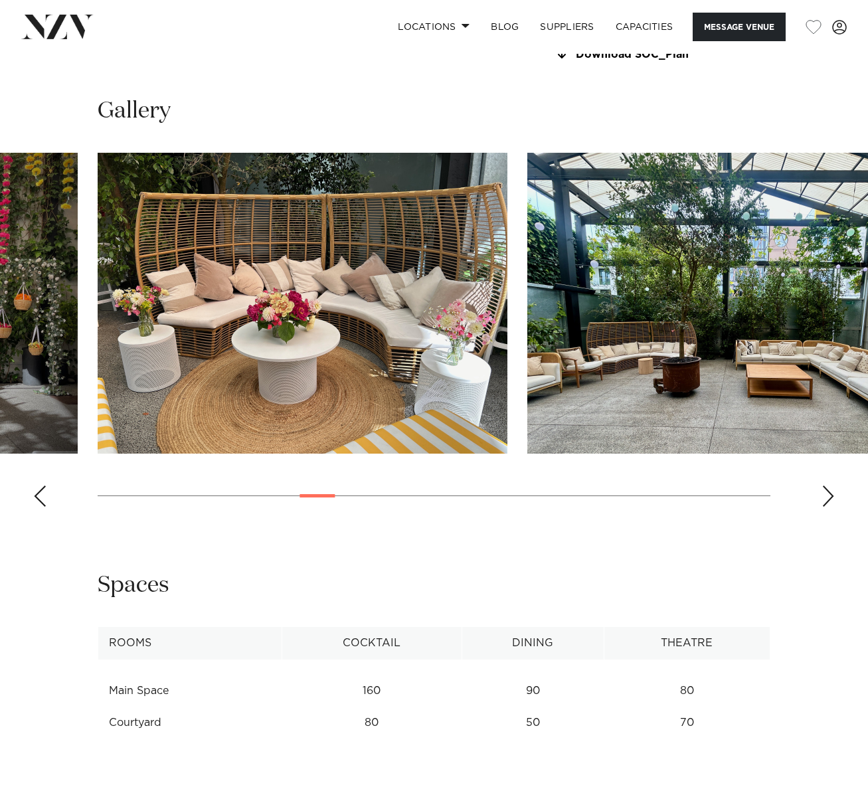
click at [830, 486] on div "Next slide" at bounding box center [828, 496] width 13 height 21
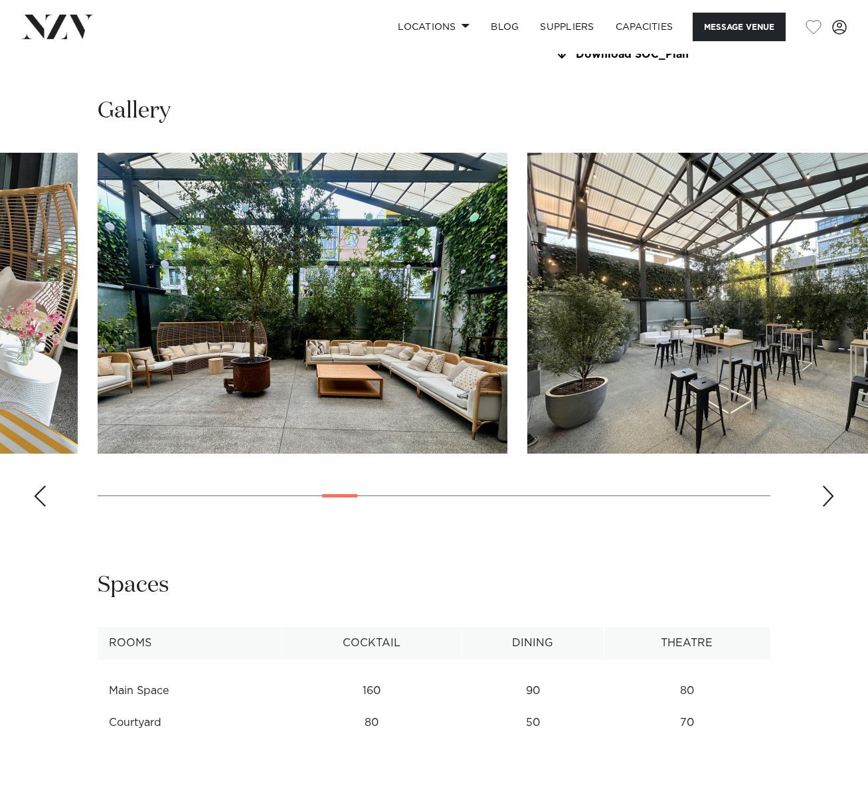
click at [830, 486] on div "Next slide" at bounding box center [828, 496] width 13 height 21
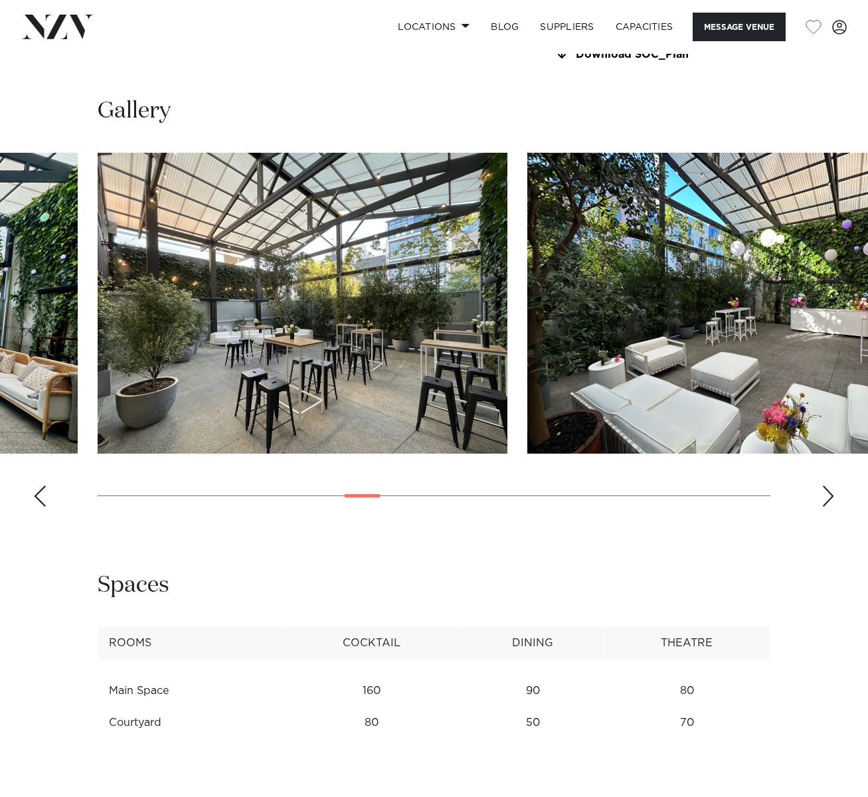
click at [830, 486] on div "Next slide" at bounding box center [828, 496] width 13 height 21
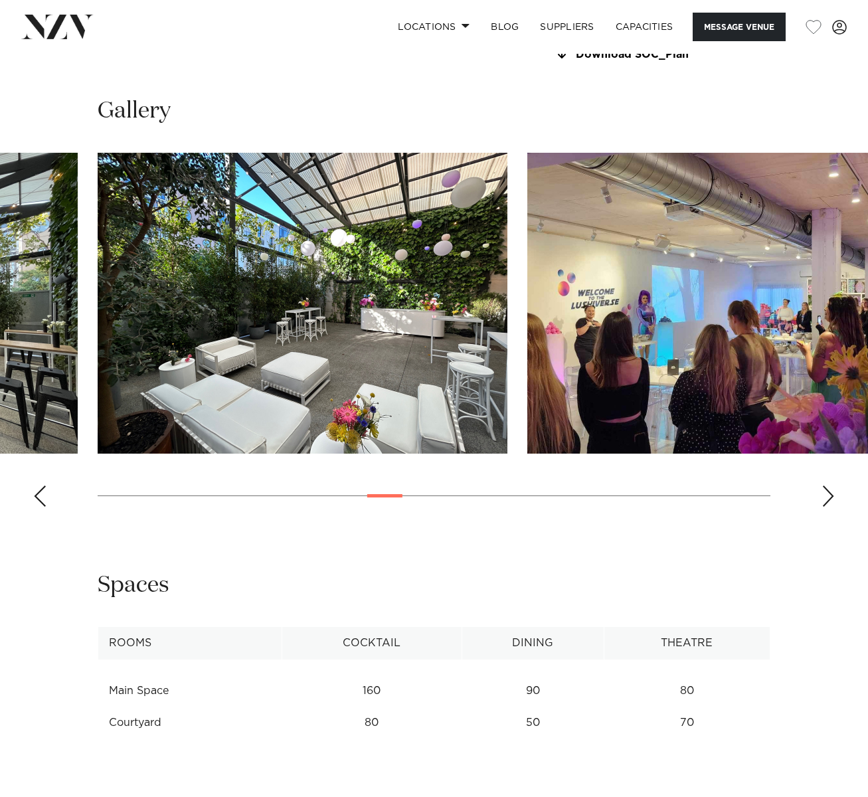
click at [830, 486] on div "Next slide" at bounding box center [828, 496] width 13 height 21
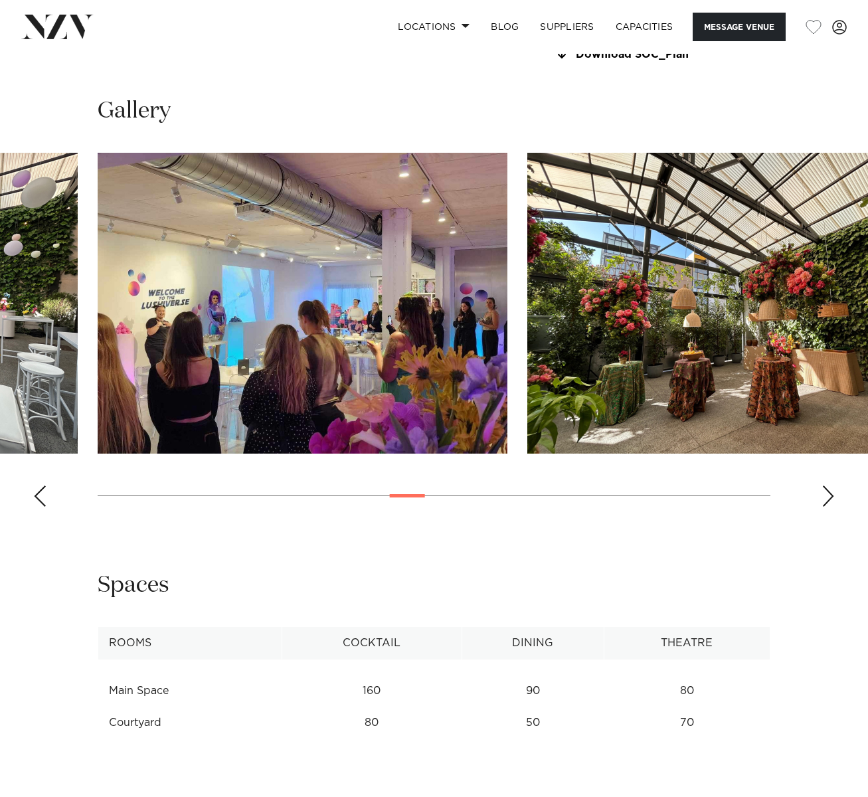
click at [830, 486] on div "Next slide" at bounding box center [828, 496] width 13 height 21
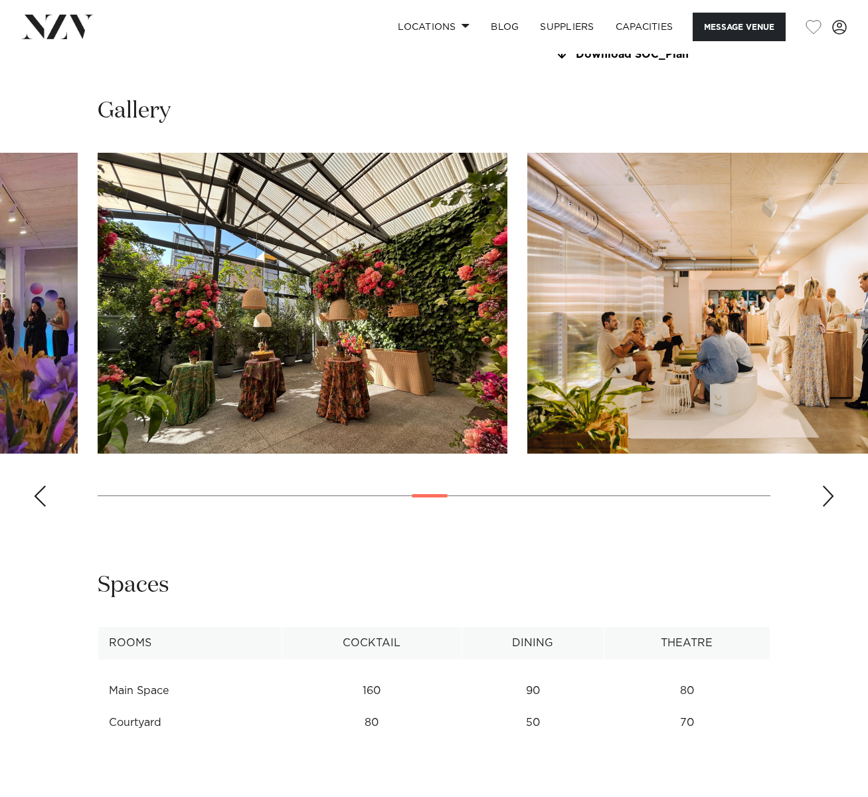
click at [830, 486] on div "Next slide" at bounding box center [828, 496] width 13 height 21
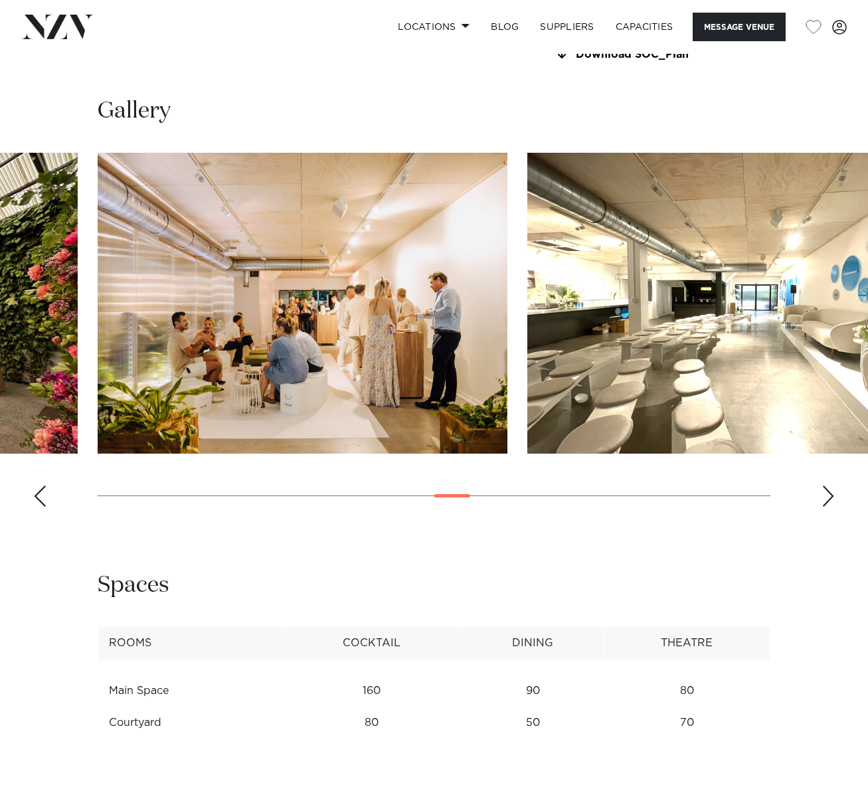
click at [830, 486] on div "Next slide" at bounding box center [828, 496] width 13 height 21
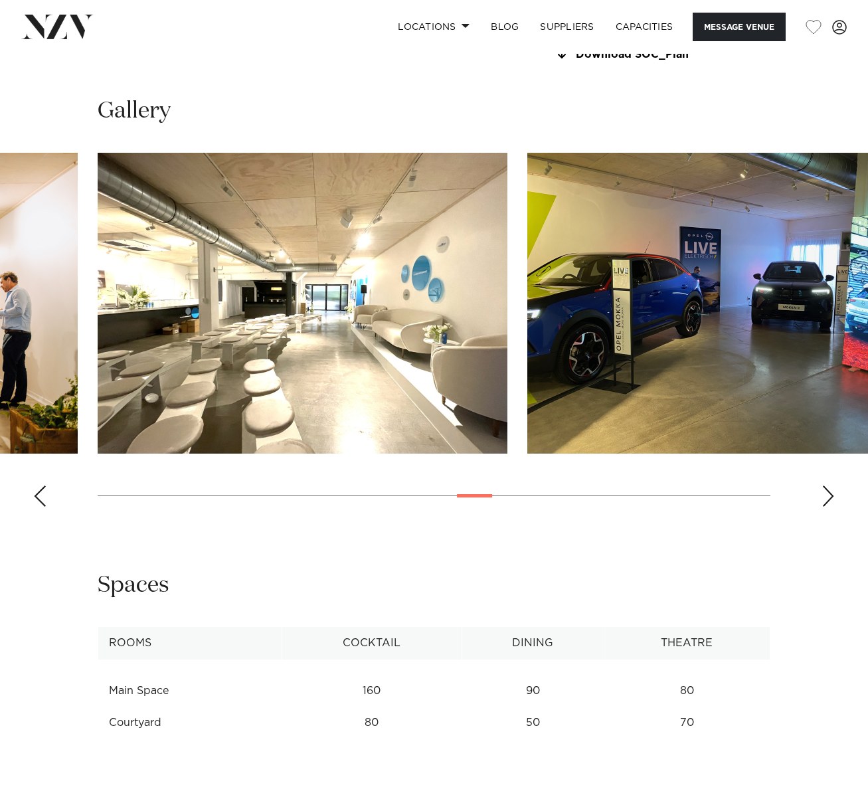
click at [830, 486] on div "Next slide" at bounding box center [828, 496] width 13 height 21
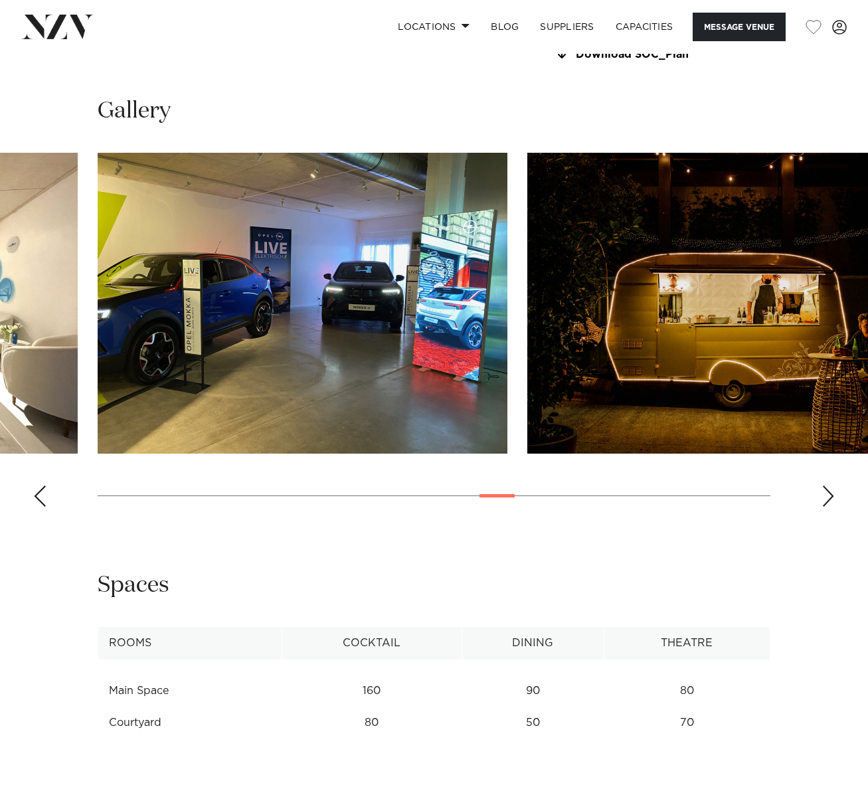
click at [830, 486] on div "Next slide" at bounding box center [828, 496] width 13 height 21
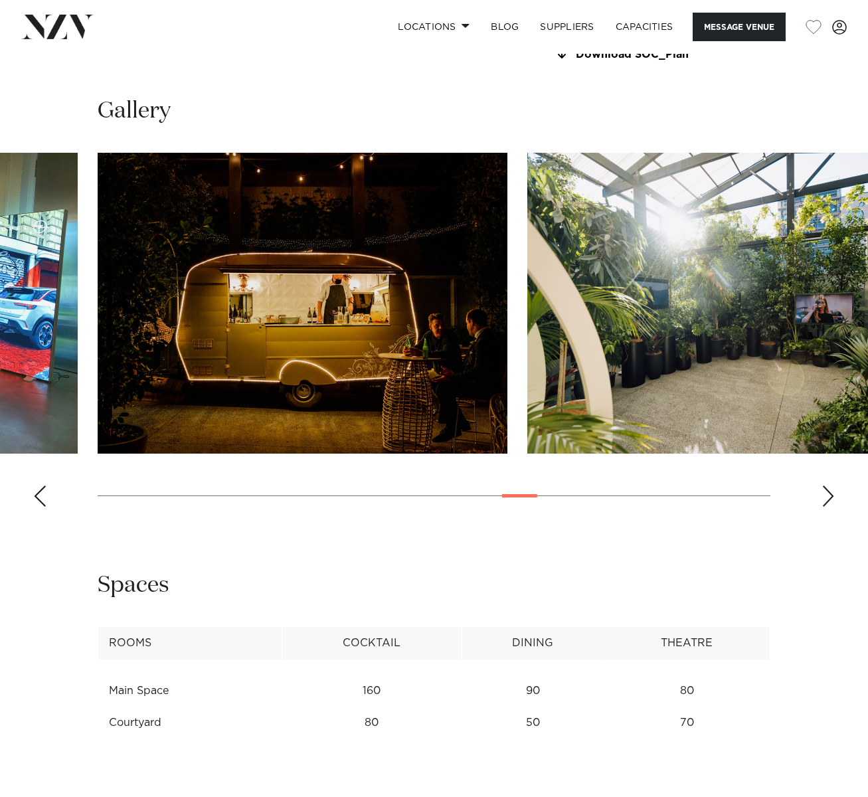
click at [830, 486] on div "Next slide" at bounding box center [828, 496] width 13 height 21
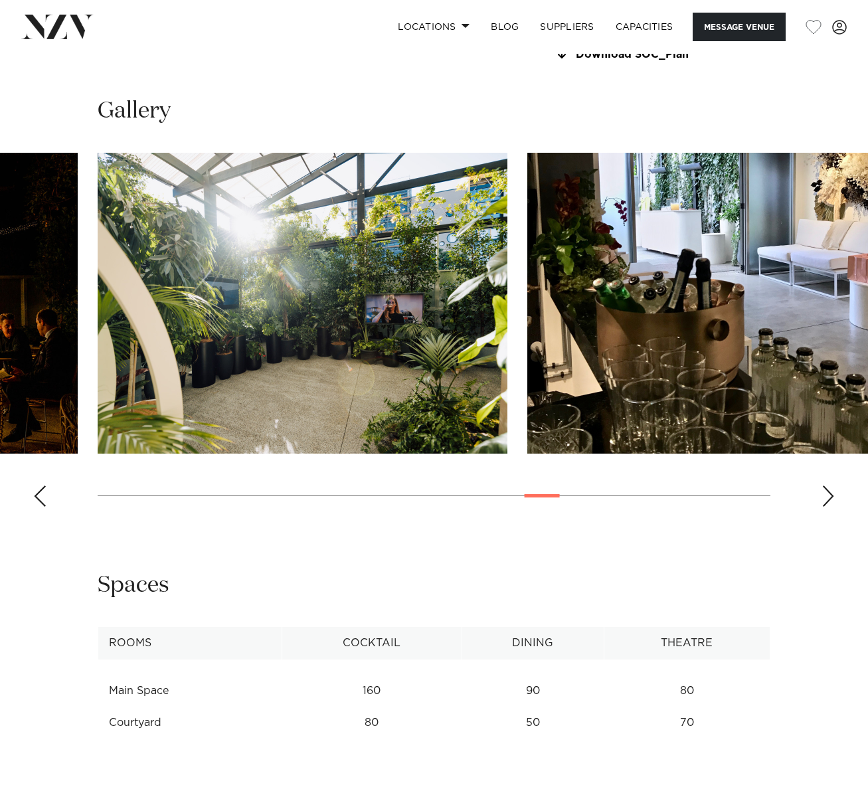
click at [830, 486] on div "Next slide" at bounding box center [828, 496] width 13 height 21
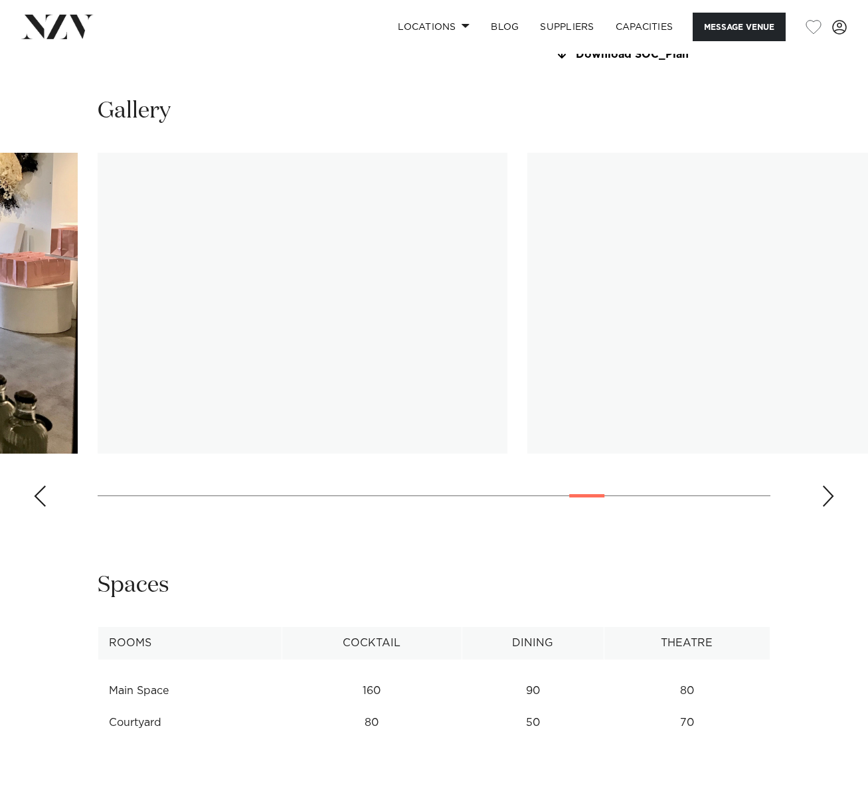
click at [830, 486] on div "Next slide" at bounding box center [828, 496] width 13 height 21
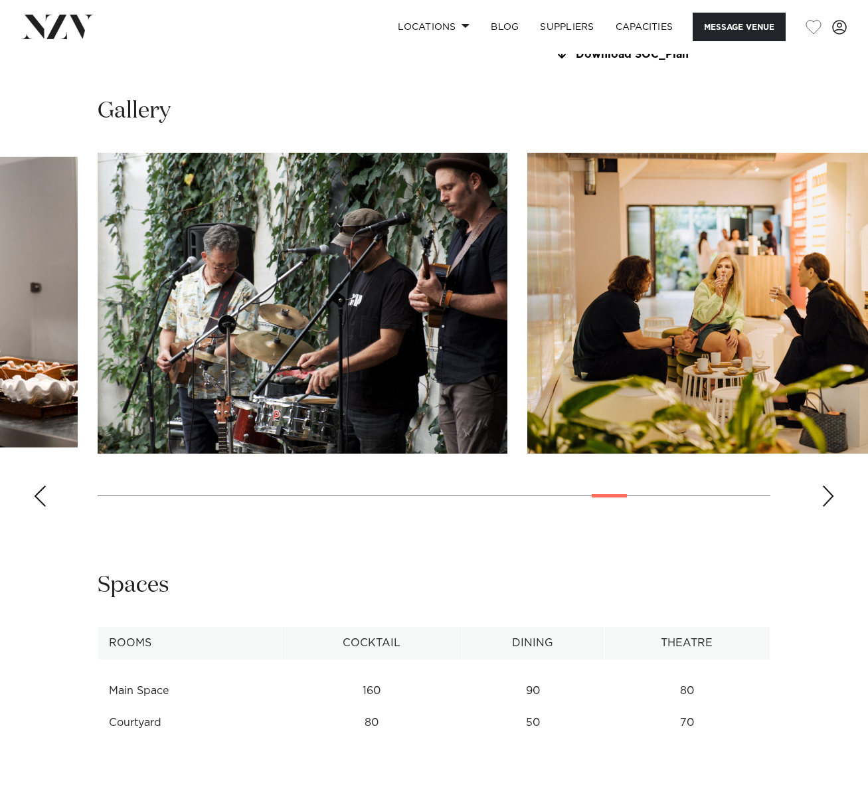
click at [830, 486] on div "Next slide" at bounding box center [828, 496] width 13 height 21
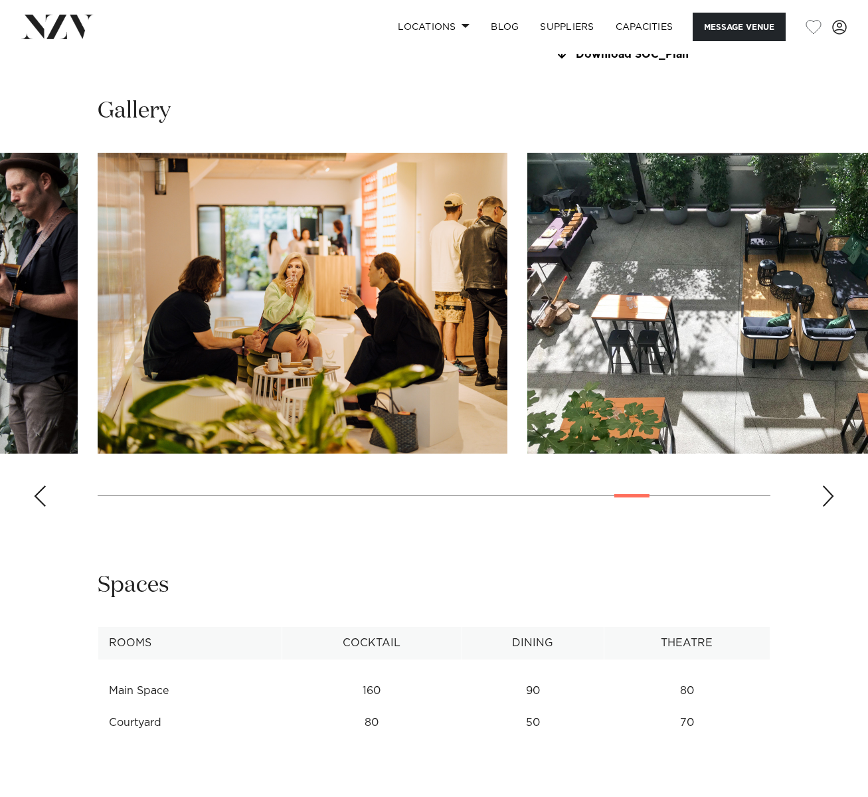
click at [830, 486] on div "Next slide" at bounding box center [828, 496] width 13 height 21
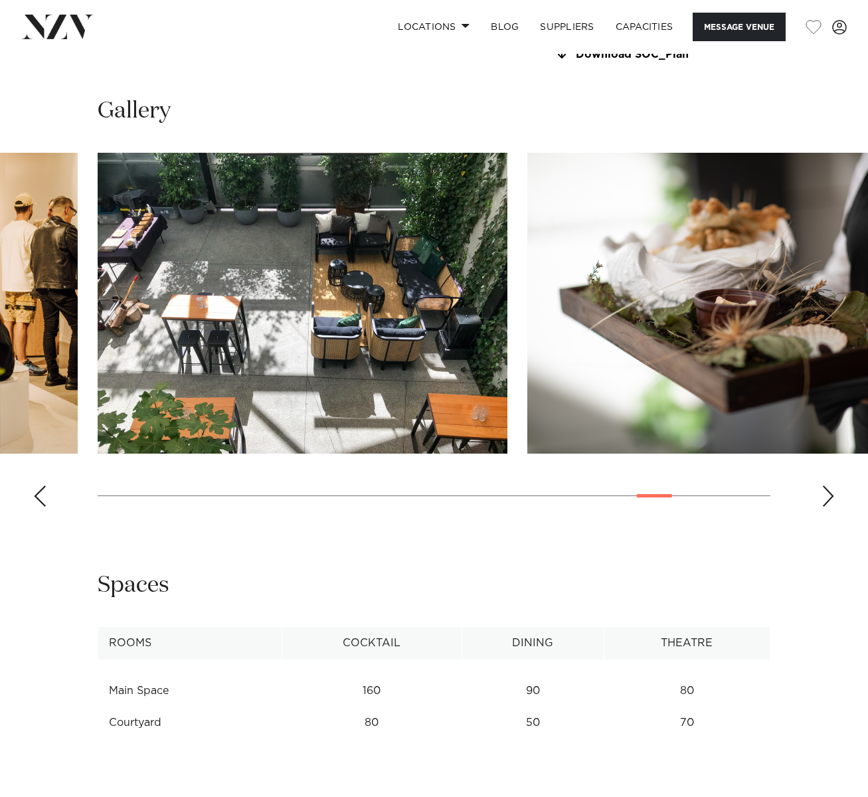
click at [830, 486] on div "Next slide" at bounding box center [828, 496] width 13 height 21
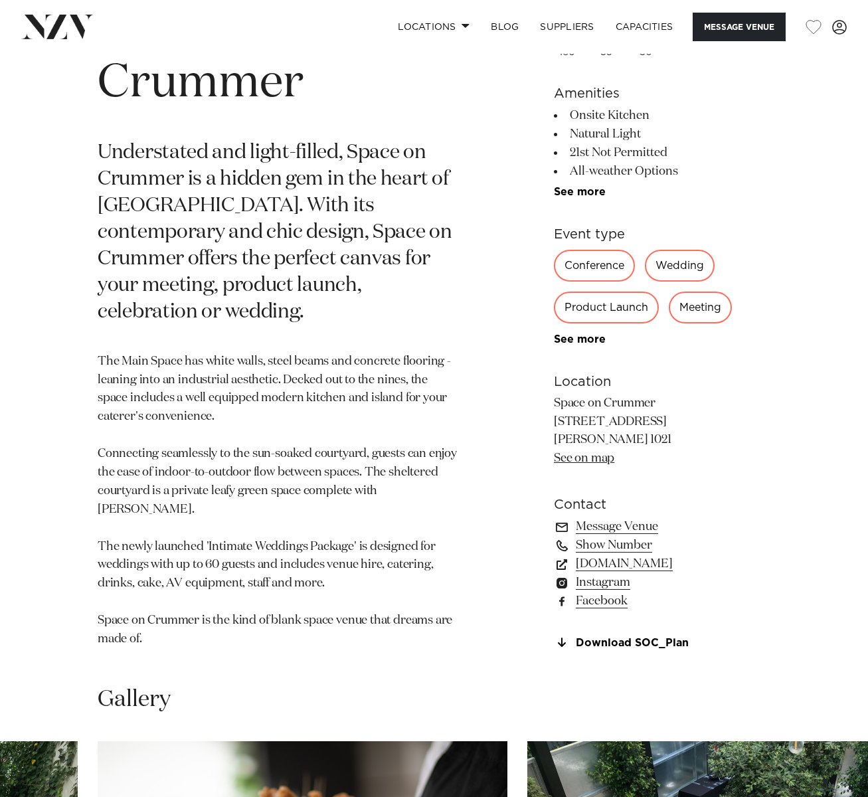
scroll to position [531, 0]
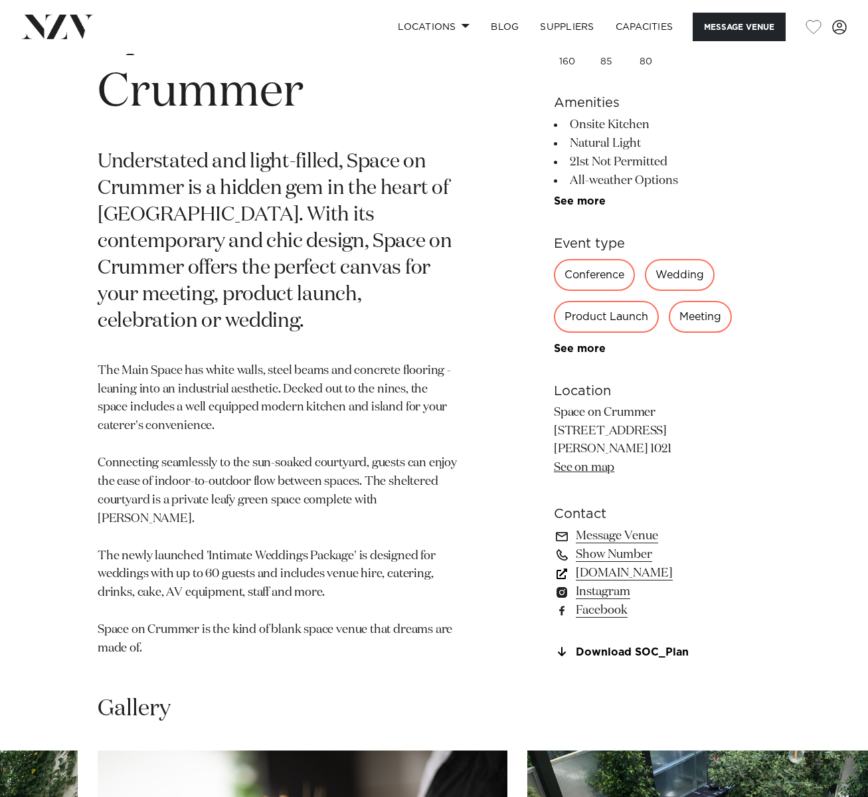
click at [665, 564] on link "spaceoncrummer.co.nz" at bounding box center [662, 573] width 217 height 19
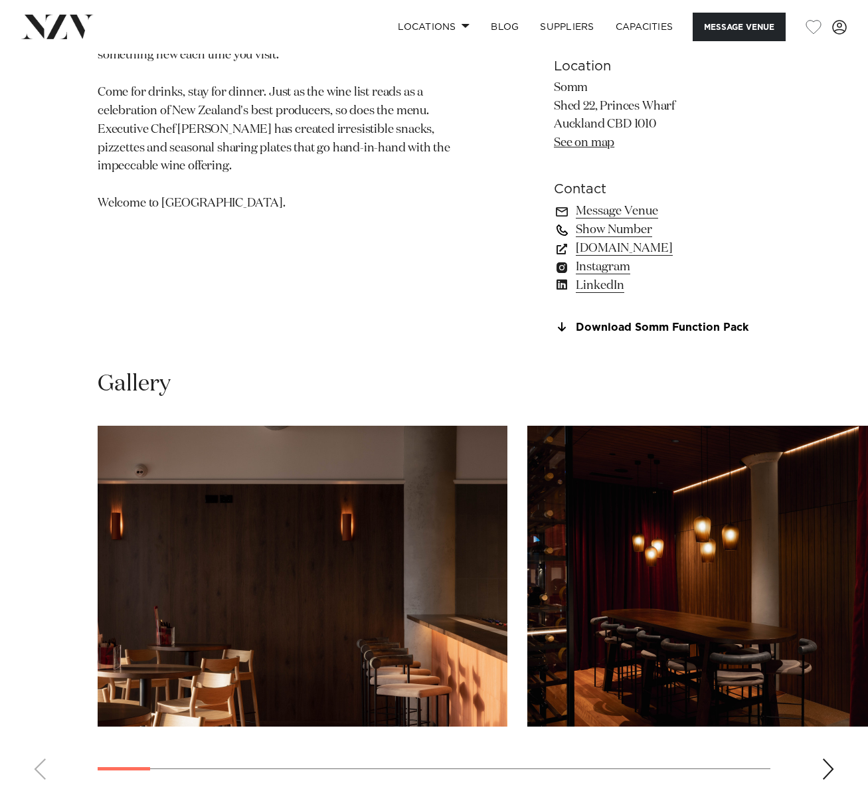
scroll to position [1129, 0]
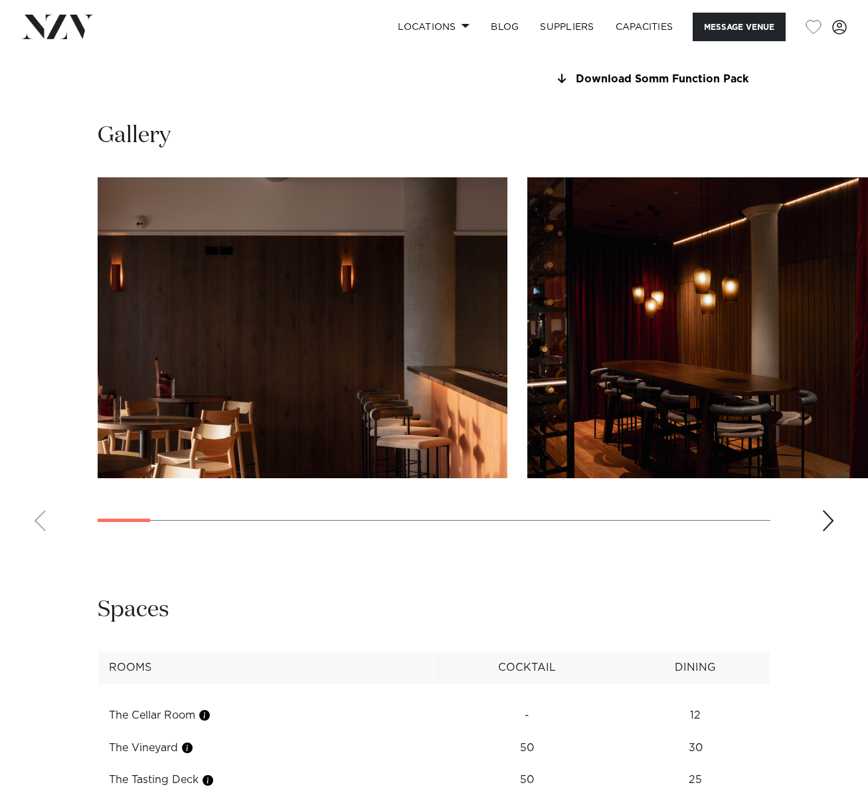
click at [832, 519] on div "Next slide" at bounding box center [828, 520] width 13 height 21
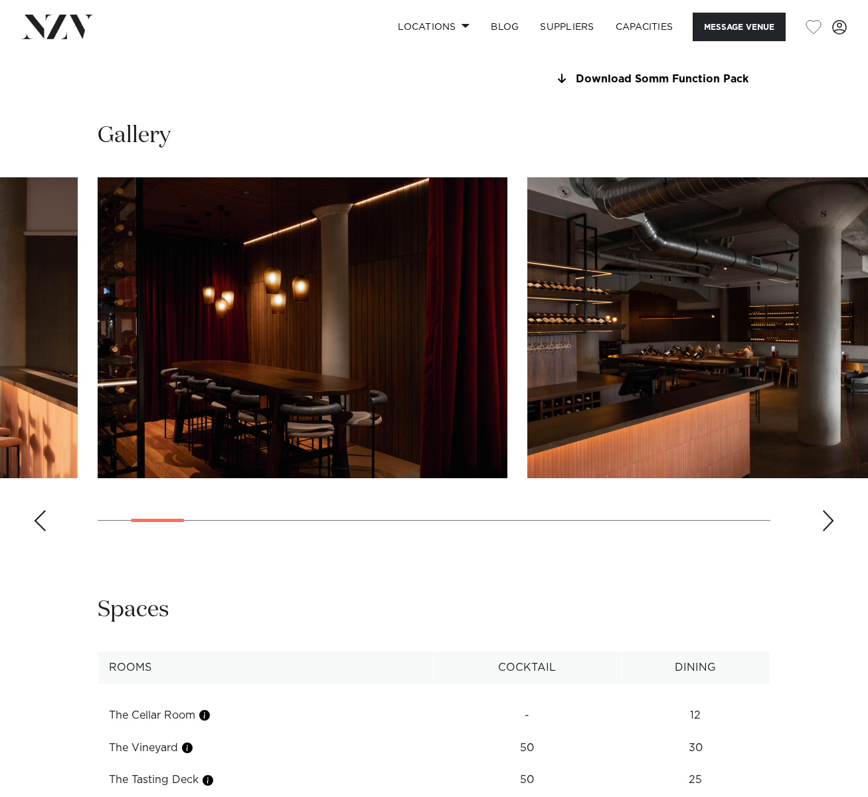
click at [832, 519] on div "Next slide" at bounding box center [828, 520] width 13 height 21
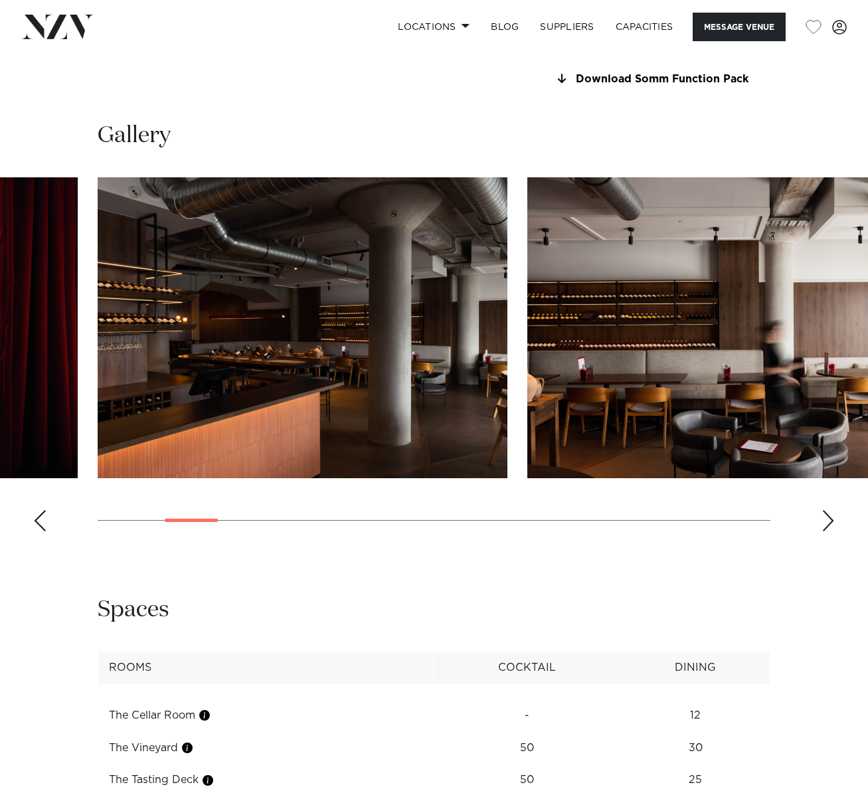
click at [832, 519] on div "Next slide" at bounding box center [828, 520] width 13 height 21
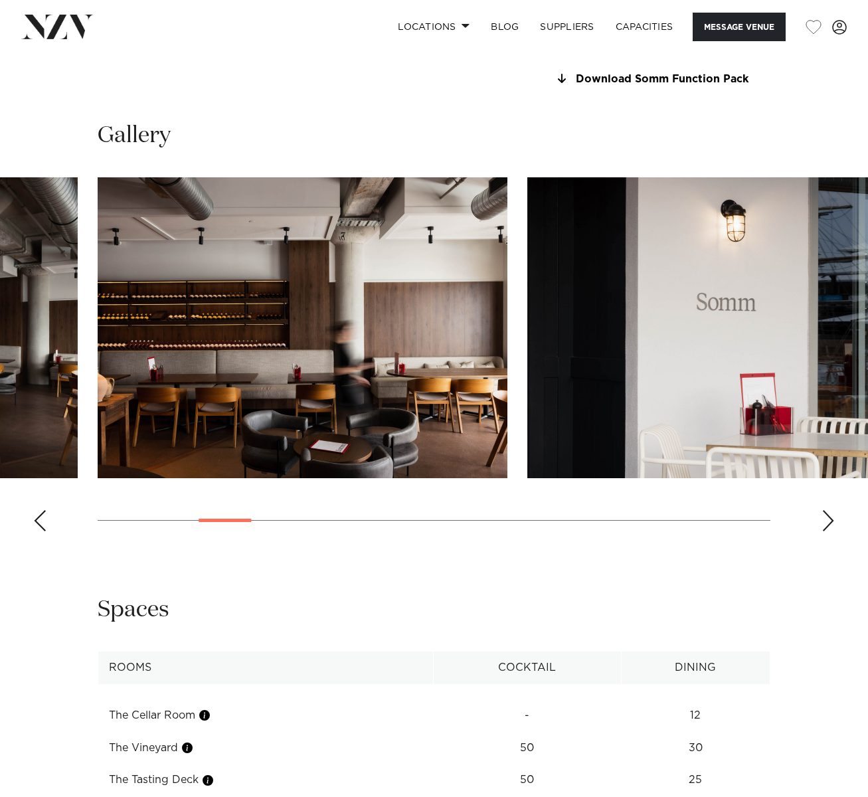
click at [832, 519] on div "Next slide" at bounding box center [828, 520] width 13 height 21
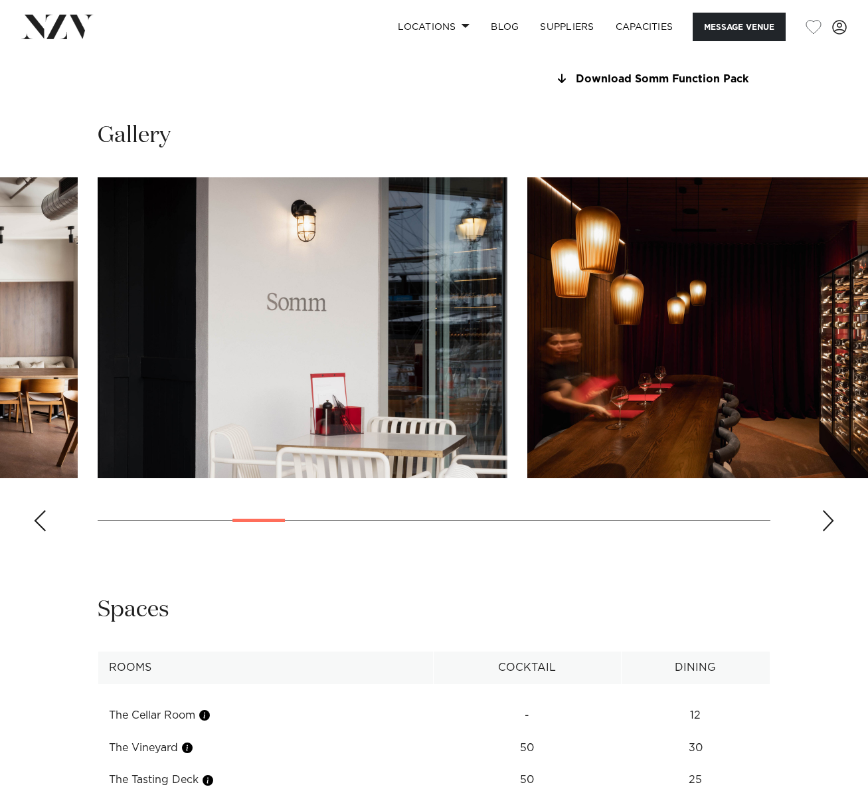
click at [832, 519] on div "Next slide" at bounding box center [828, 520] width 13 height 21
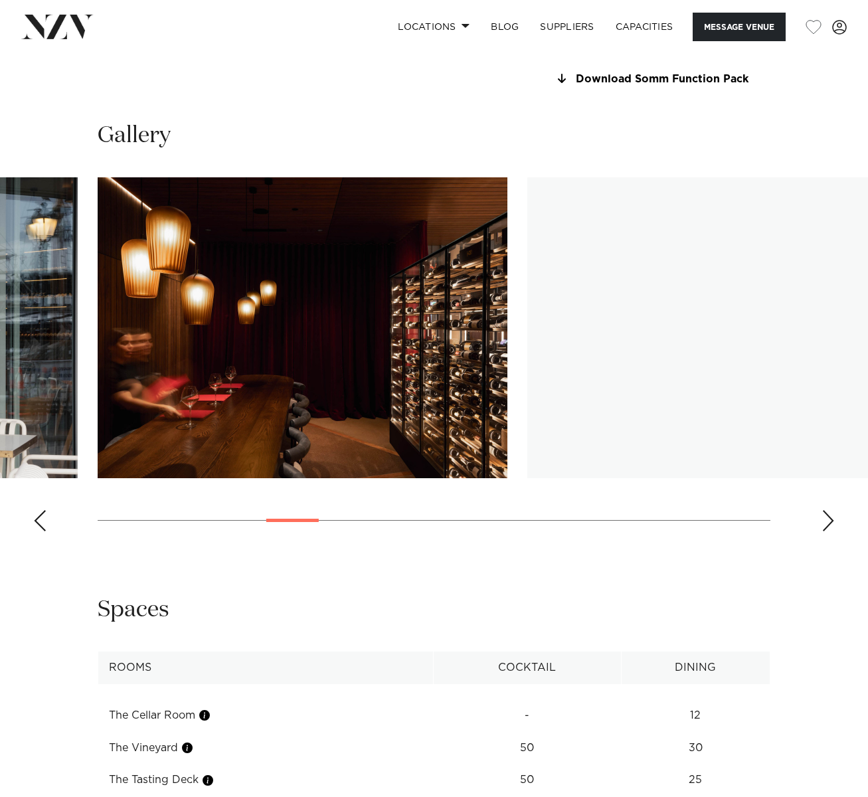
click at [832, 519] on div "Next slide" at bounding box center [828, 520] width 13 height 21
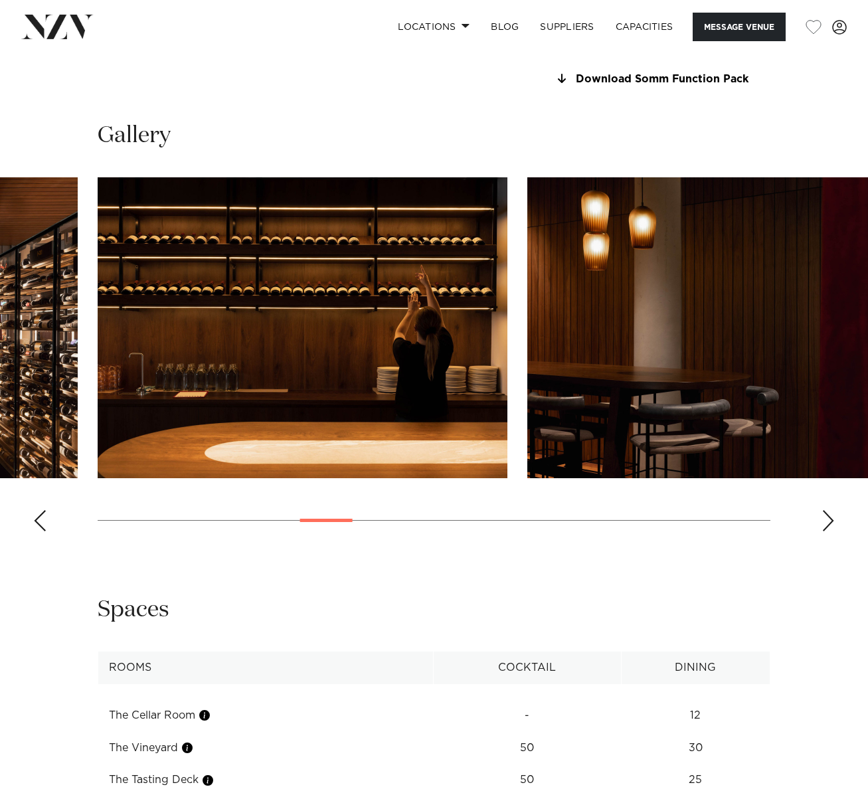
click at [832, 519] on div "Next slide" at bounding box center [828, 520] width 13 height 21
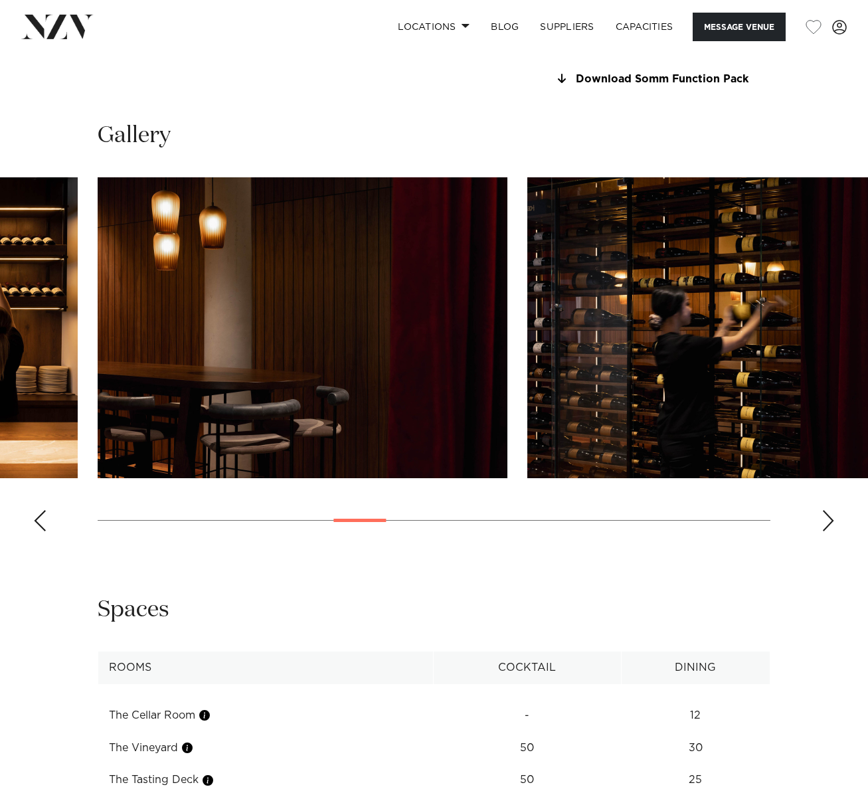
click at [832, 519] on div "Next slide" at bounding box center [828, 520] width 13 height 21
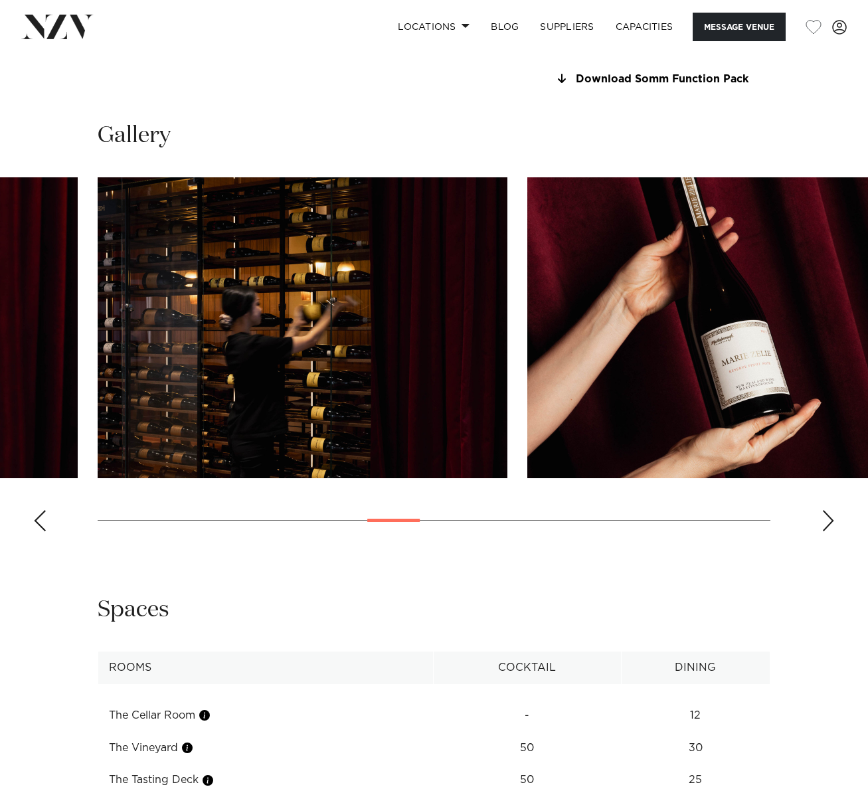
click at [832, 519] on div "Next slide" at bounding box center [828, 520] width 13 height 21
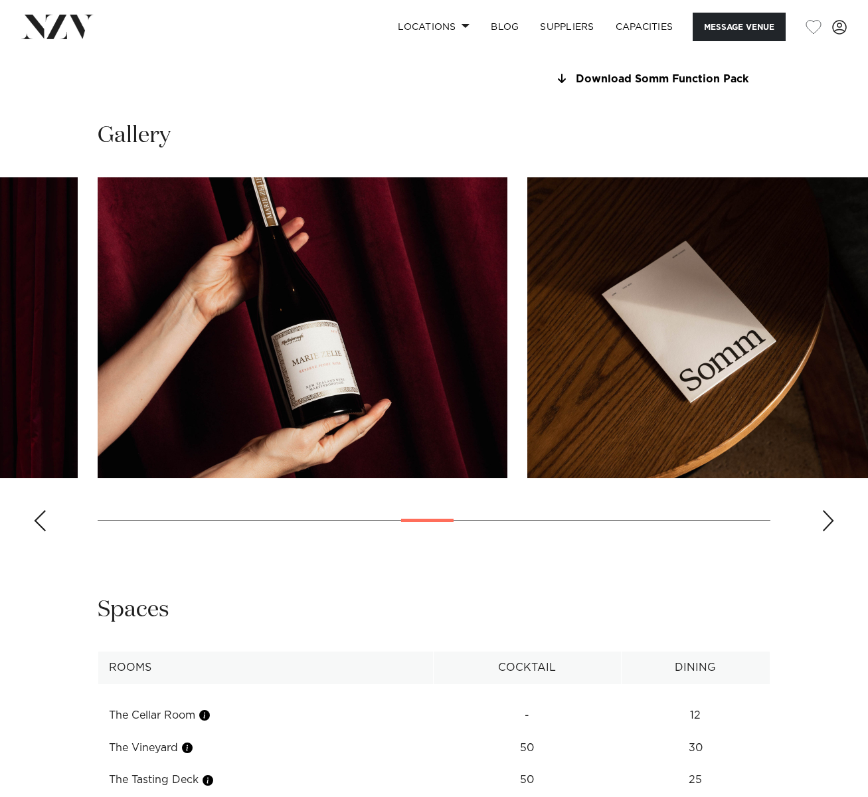
click at [832, 519] on div "Next slide" at bounding box center [828, 520] width 13 height 21
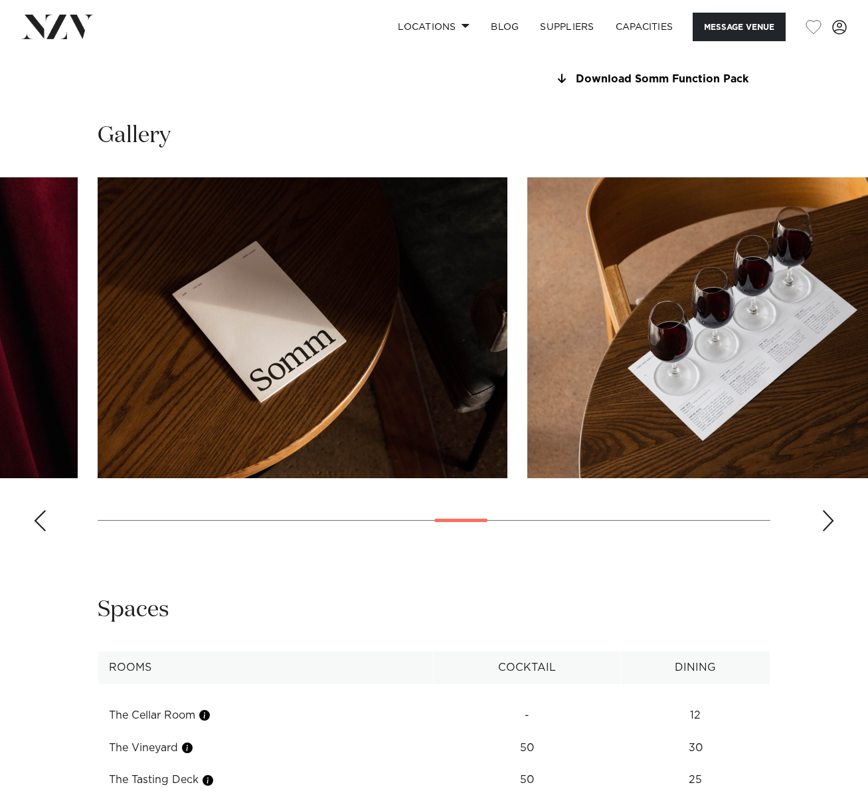
click at [832, 519] on div "Next slide" at bounding box center [828, 520] width 13 height 21
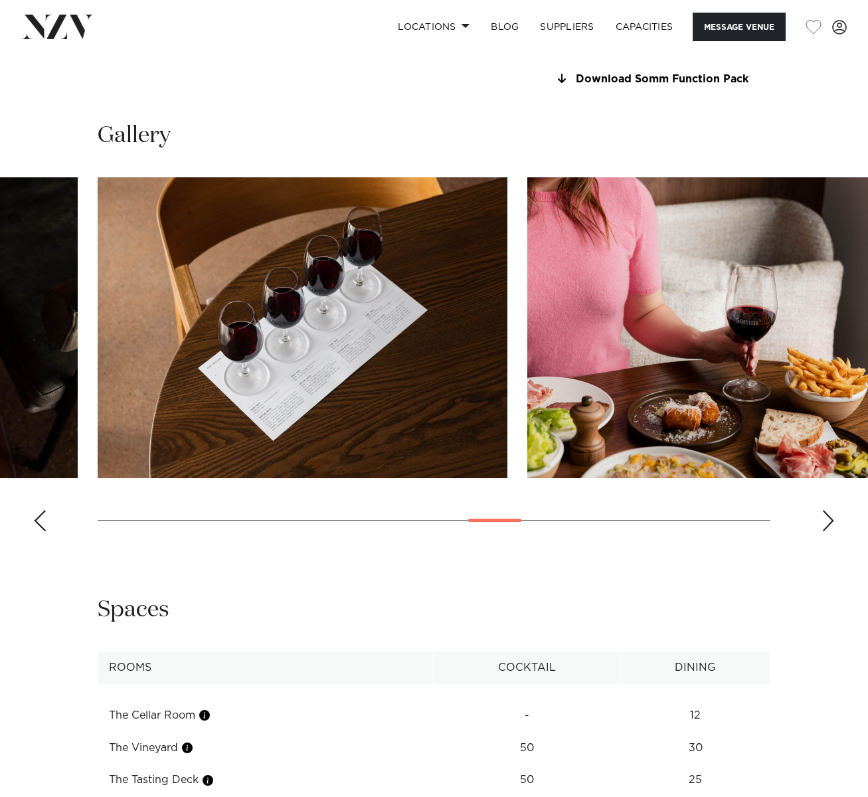
click at [832, 519] on div "Next slide" at bounding box center [828, 520] width 13 height 21
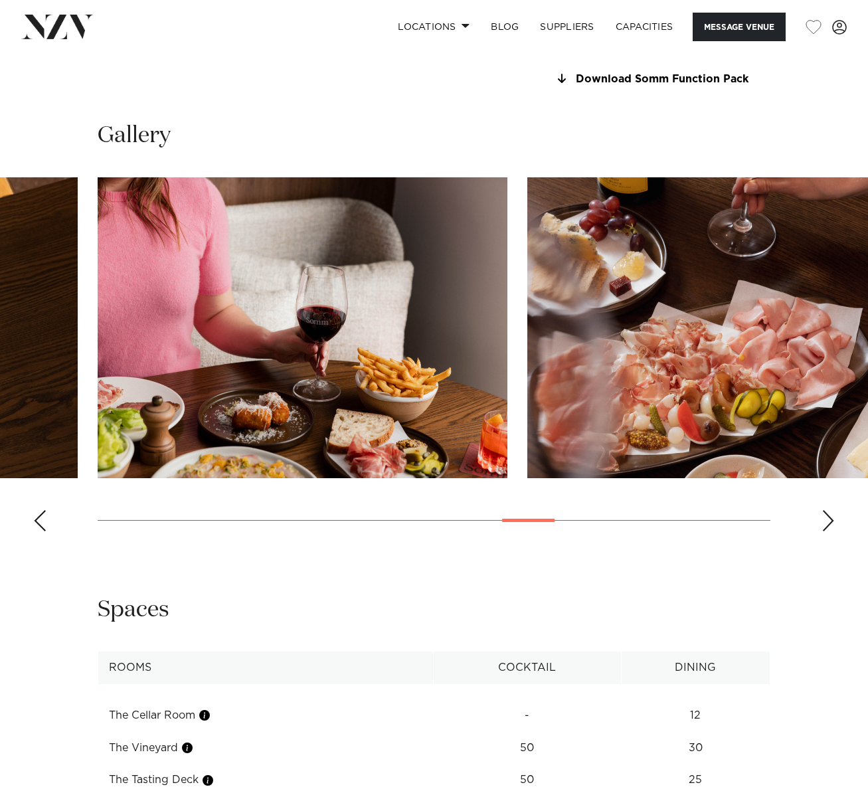
click at [832, 519] on div "Next slide" at bounding box center [828, 520] width 13 height 21
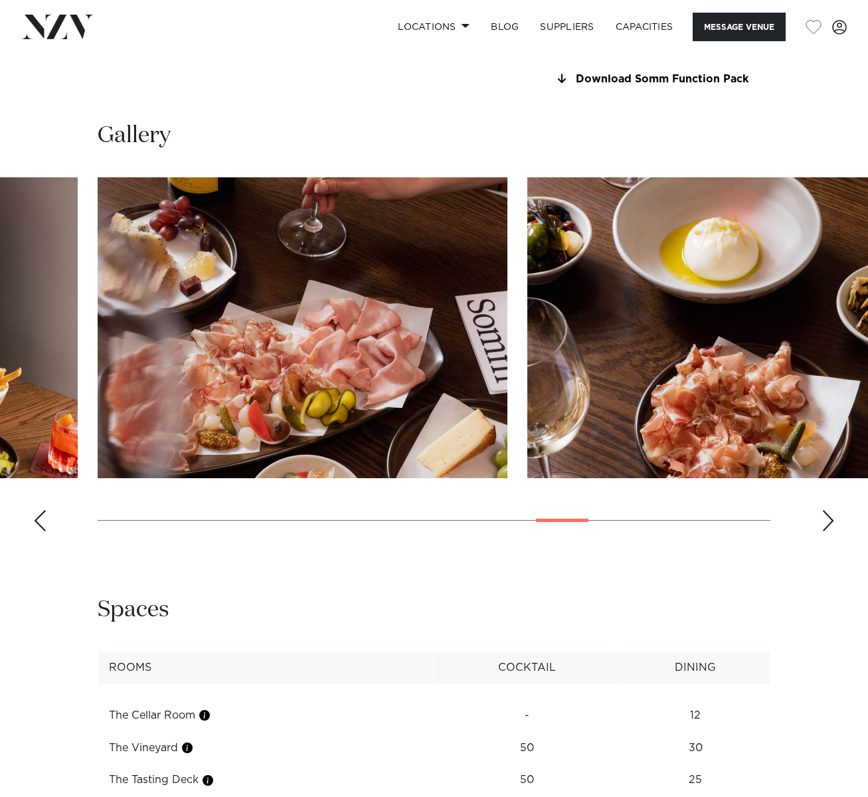
click at [832, 519] on div "Next slide" at bounding box center [828, 520] width 13 height 21
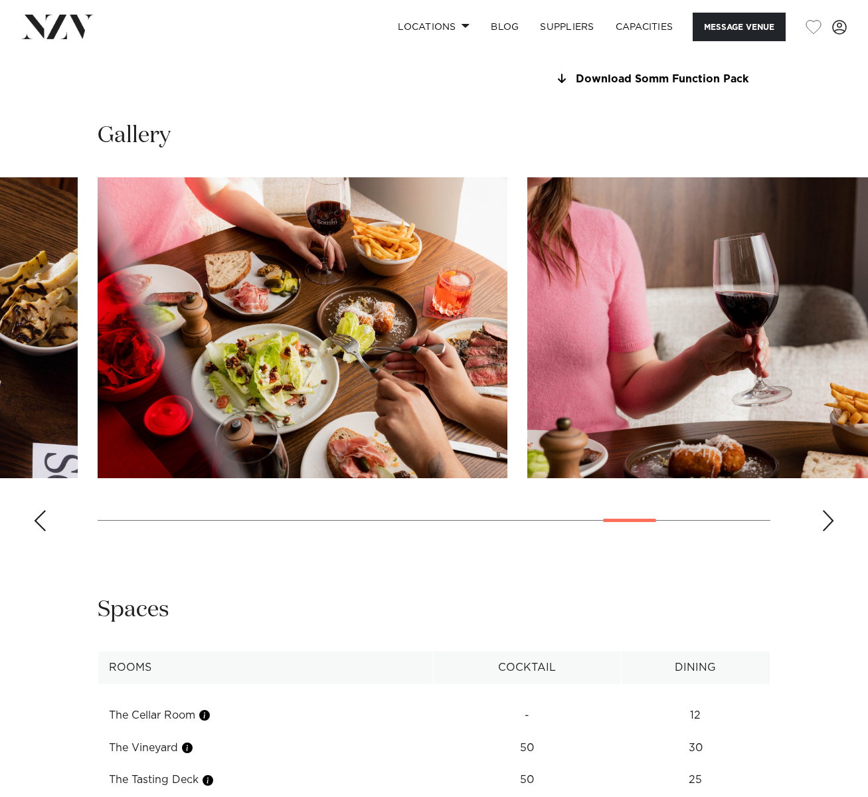
click at [832, 519] on div "Next slide" at bounding box center [828, 520] width 13 height 21
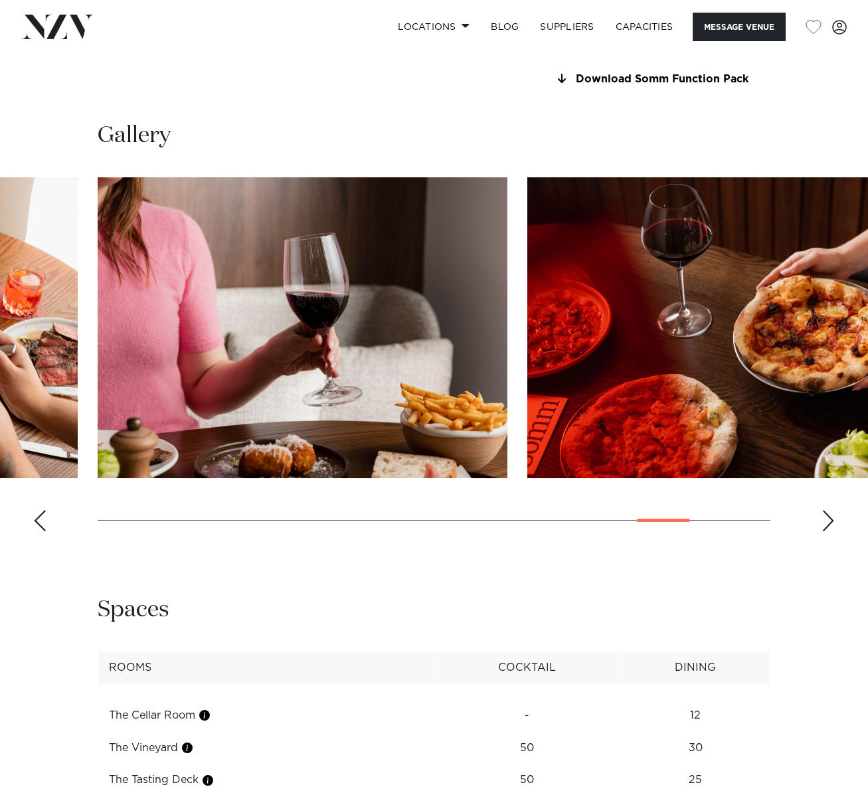
click at [832, 519] on div "Next slide" at bounding box center [828, 520] width 13 height 21
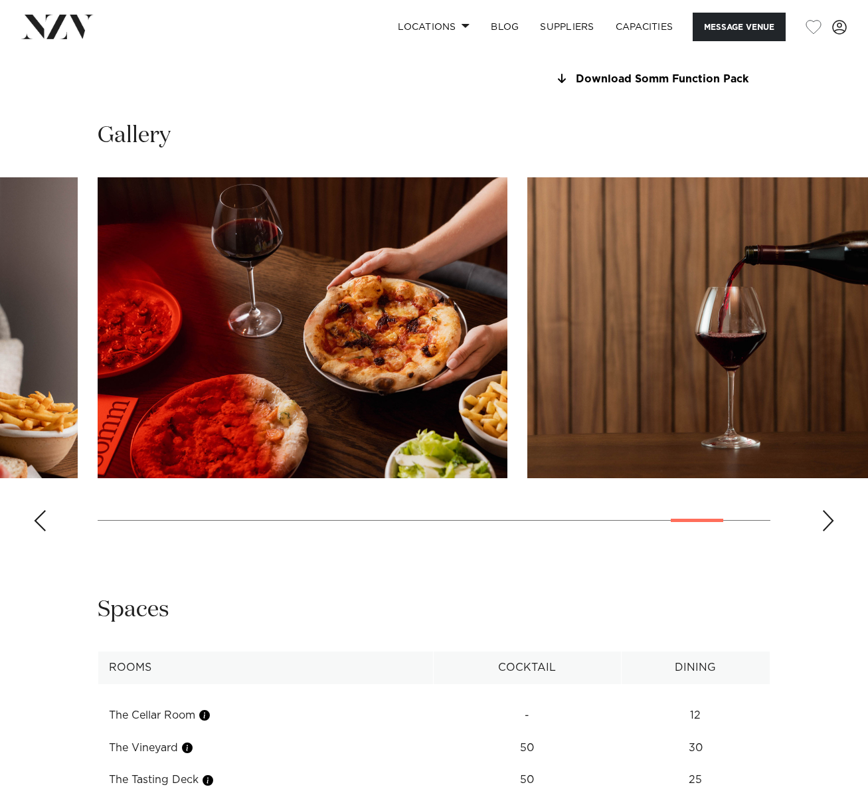
click at [832, 519] on div "Next slide" at bounding box center [828, 520] width 13 height 21
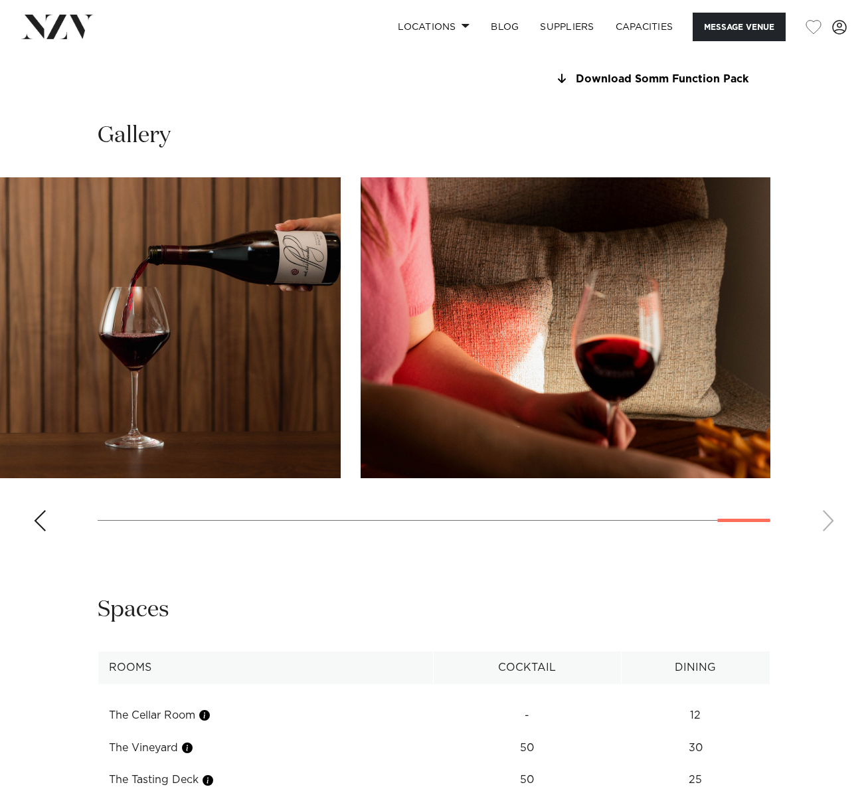
click at [832, 519] on swiper-container at bounding box center [434, 359] width 868 height 365
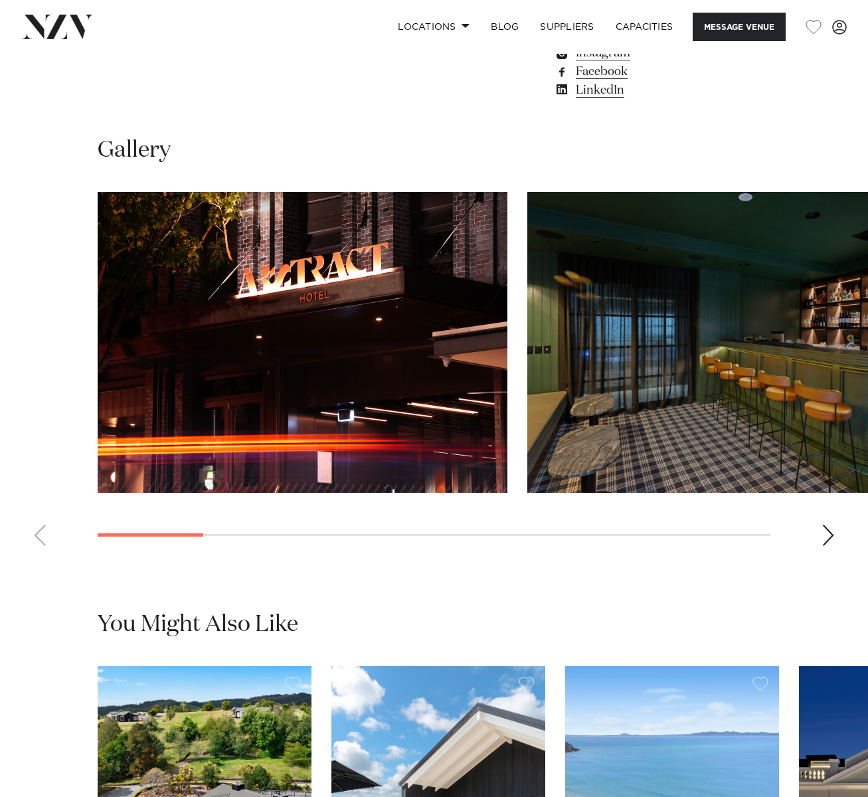
scroll to position [1063, 0]
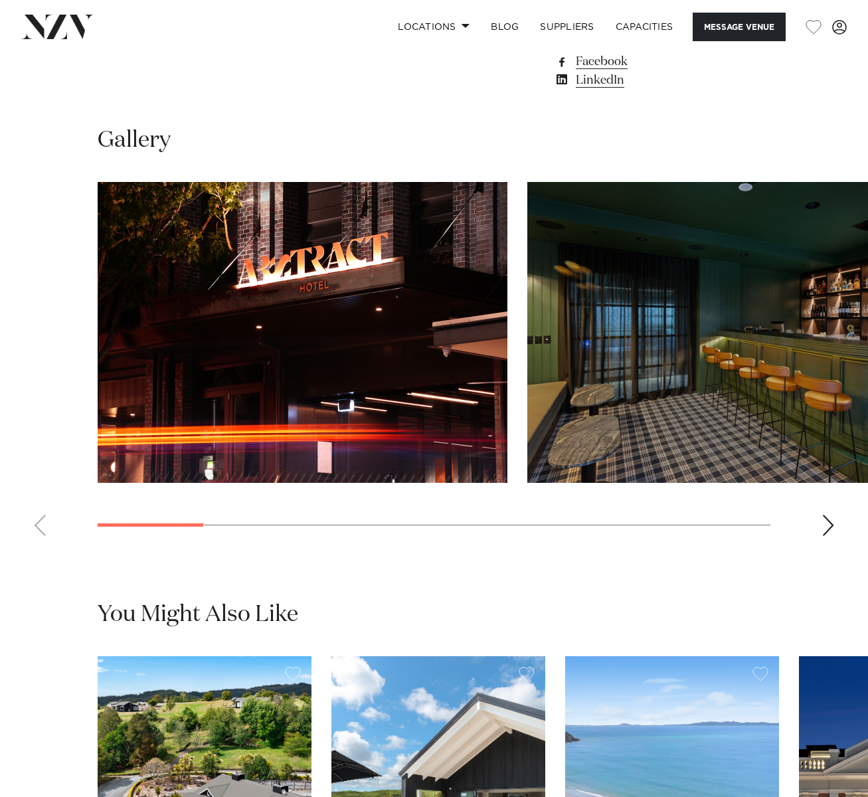
click at [824, 525] on div "Next slide" at bounding box center [828, 525] width 13 height 21
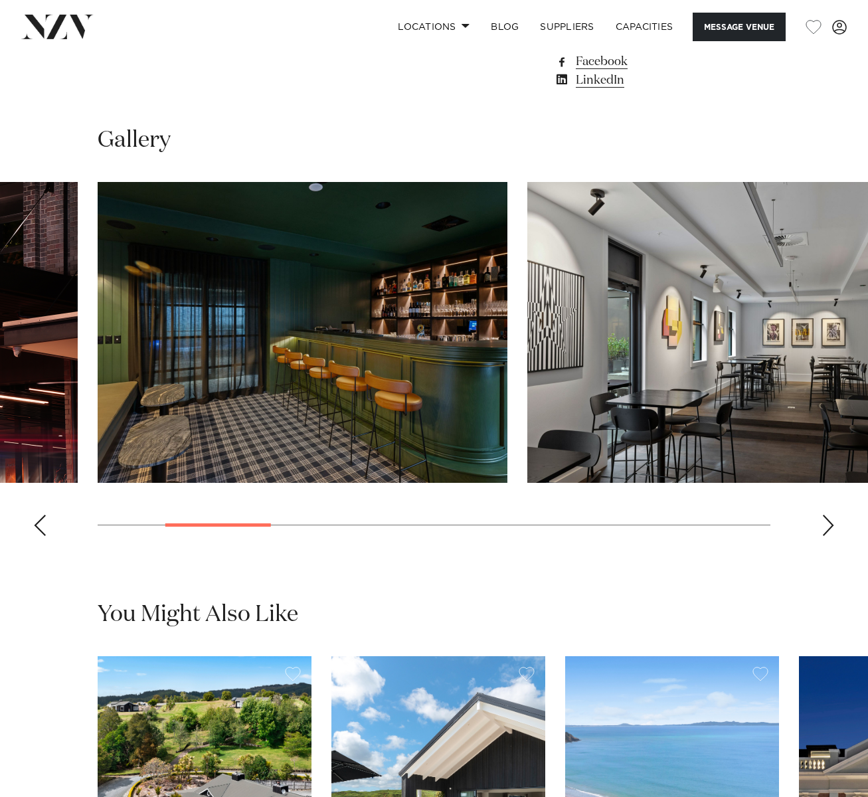
click at [824, 525] on div "Next slide" at bounding box center [828, 525] width 13 height 21
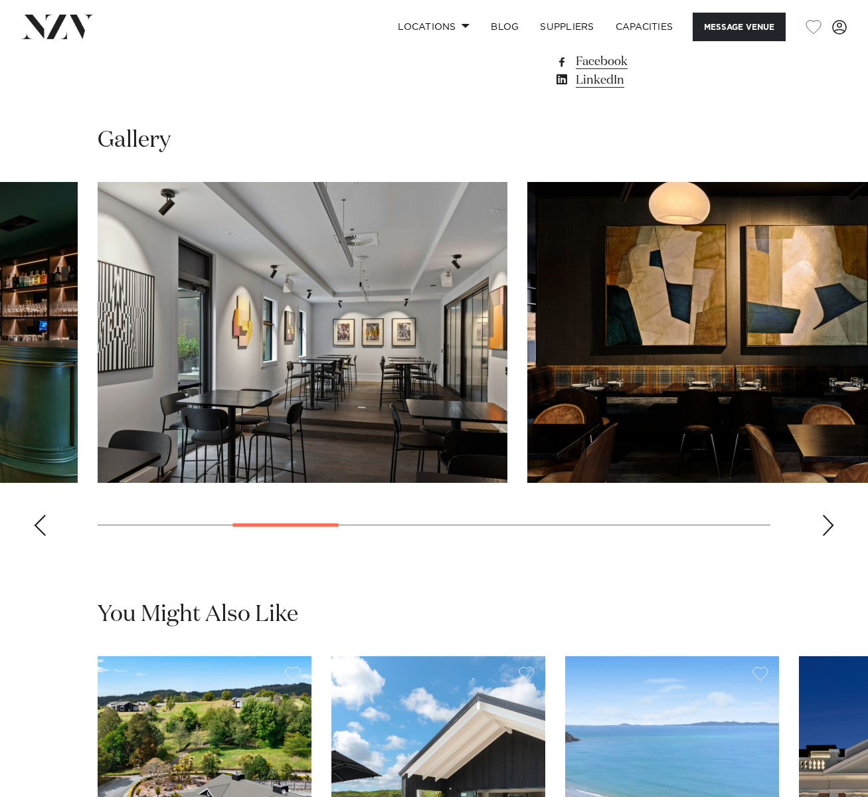
click at [824, 525] on div "Next slide" at bounding box center [828, 525] width 13 height 21
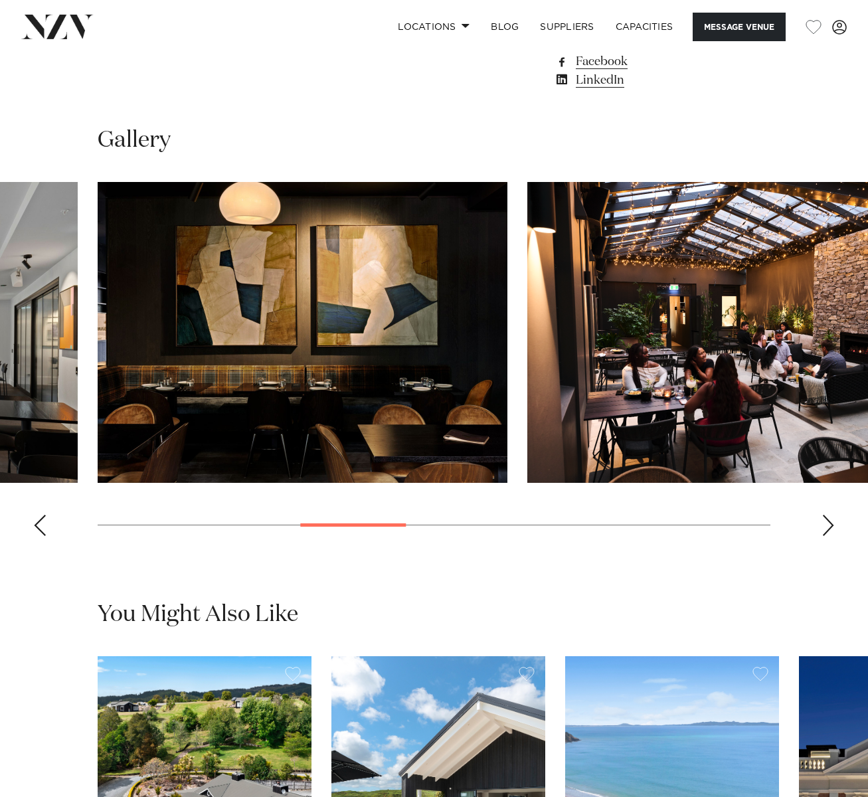
click at [824, 525] on div "Next slide" at bounding box center [828, 525] width 13 height 21
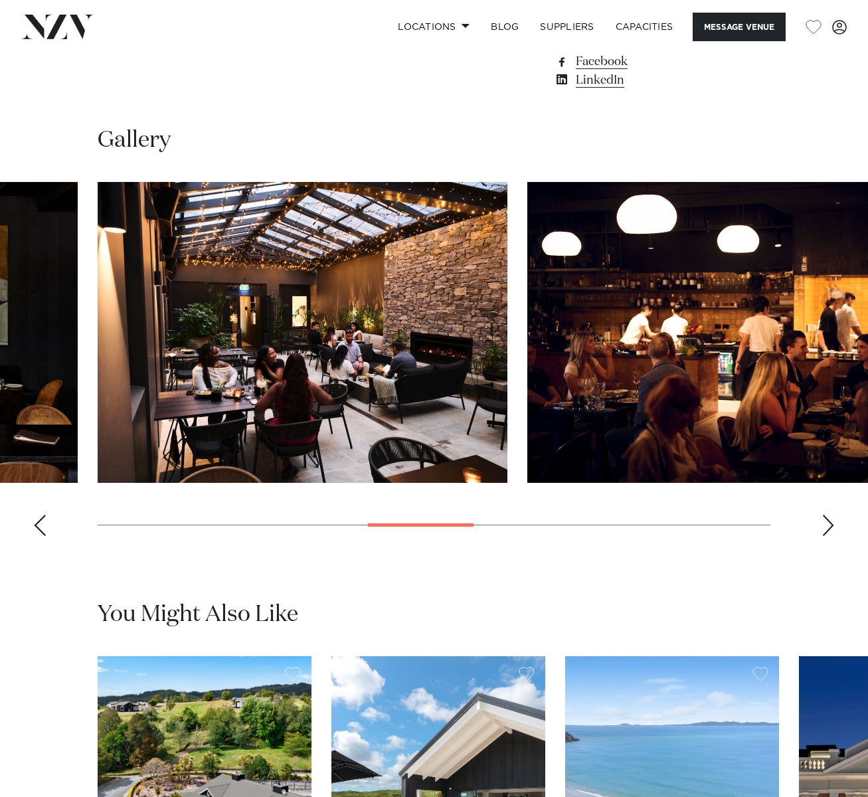
click at [824, 525] on div "Next slide" at bounding box center [828, 525] width 13 height 21
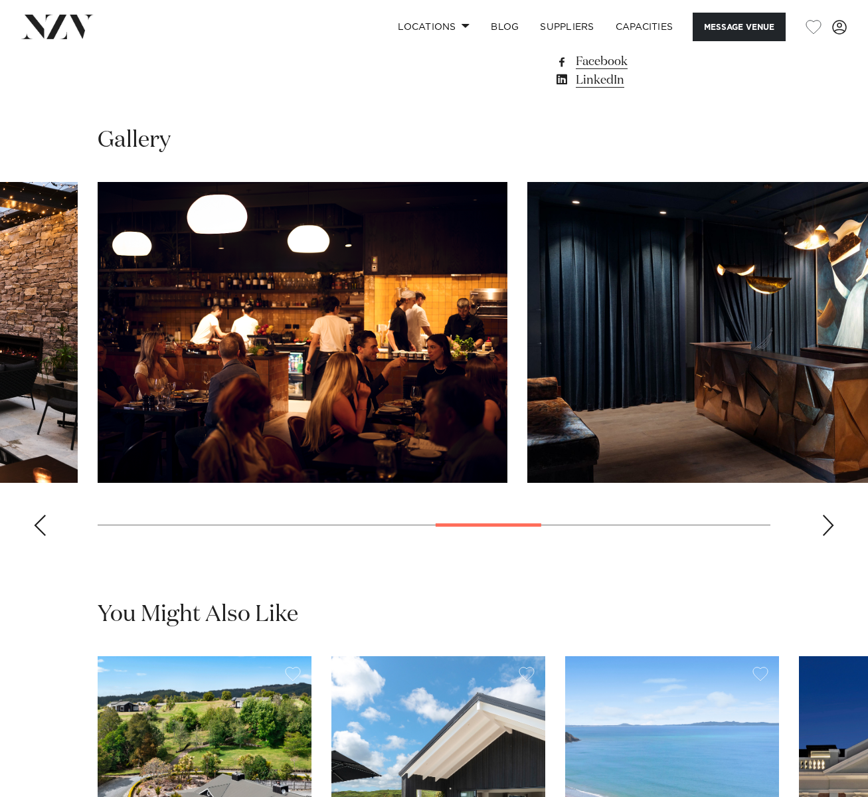
click at [824, 525] on div "Next slide" at bounding box center [828, 525] width 13 height 21
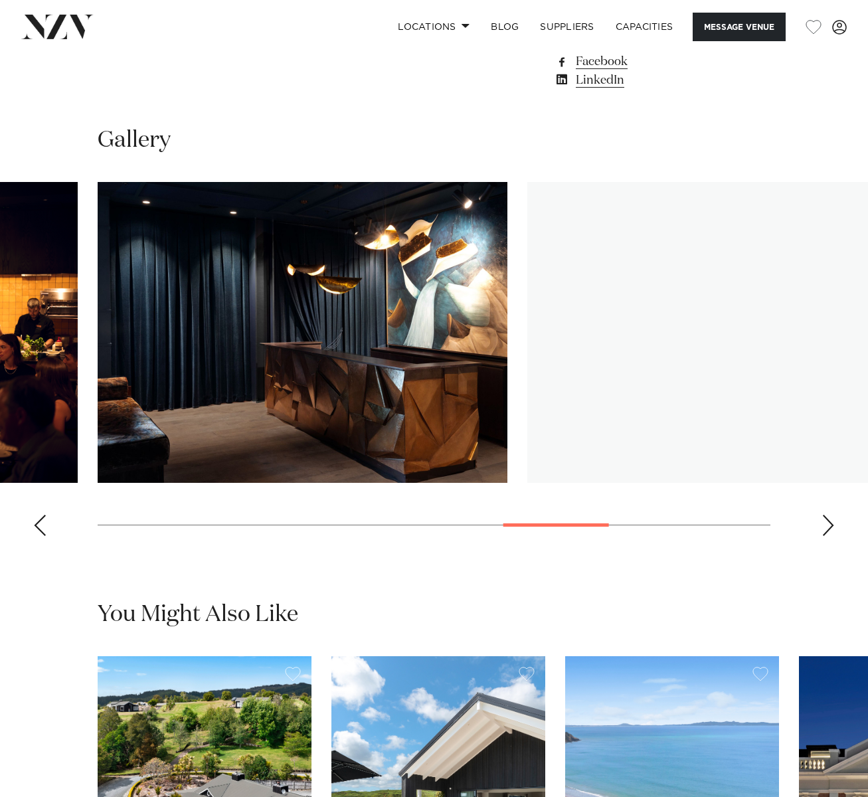
click at [824, 525] on div "Next slide" at bounding box center [828, 525] width 13 height 21
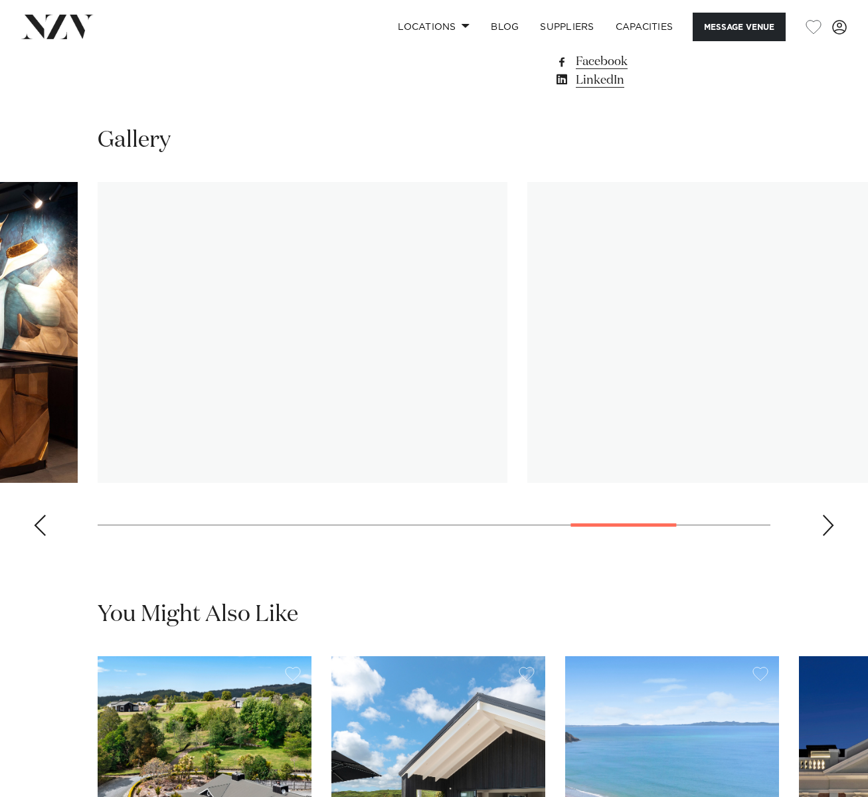
click at [824, 525] on div "Next slide" at bounding box center [828, 525] width 13 height 21
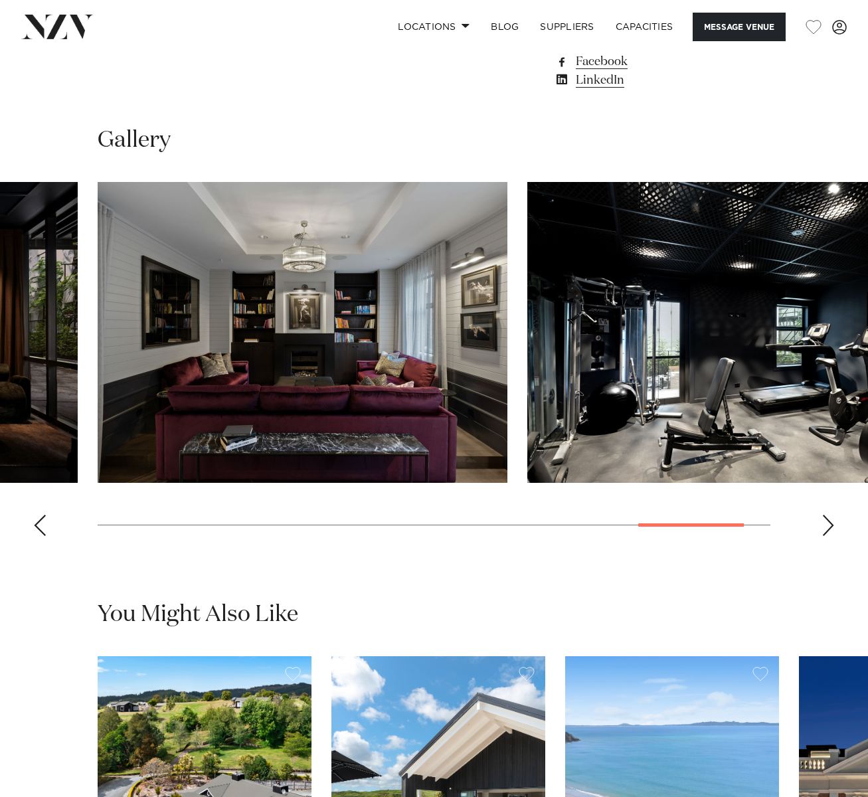
click at [839, 523] on swiper-container at bounding box center [434, 364] width 868 height 365
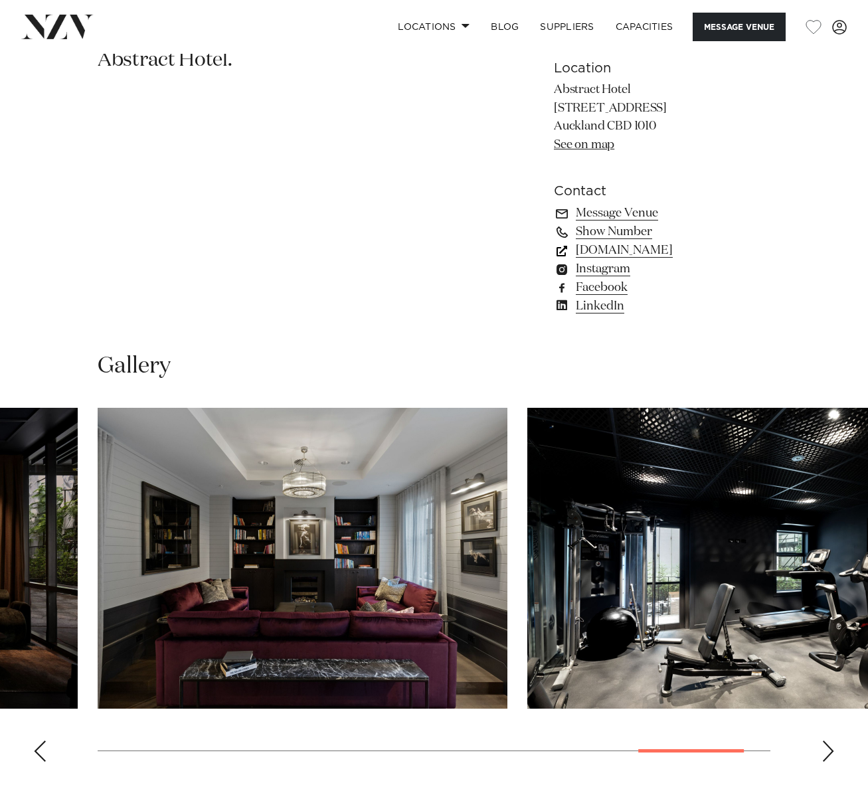
scroll to position [731, 0]
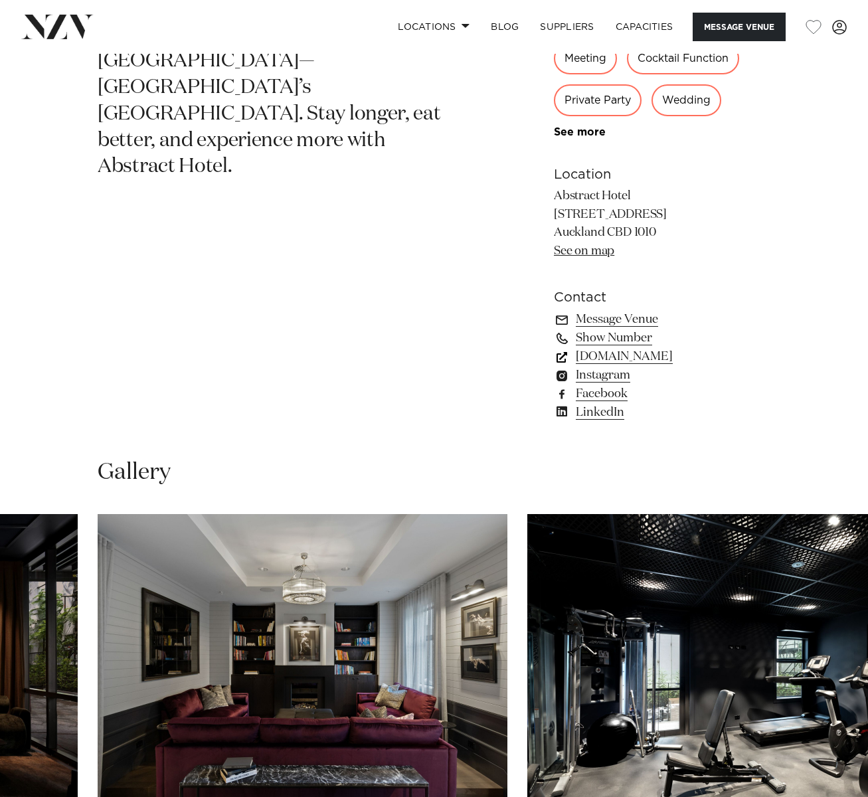
click at [653, 351] on link "[DOMAIN_NAME]" at bounding box center [662, 356] width 217 height 19
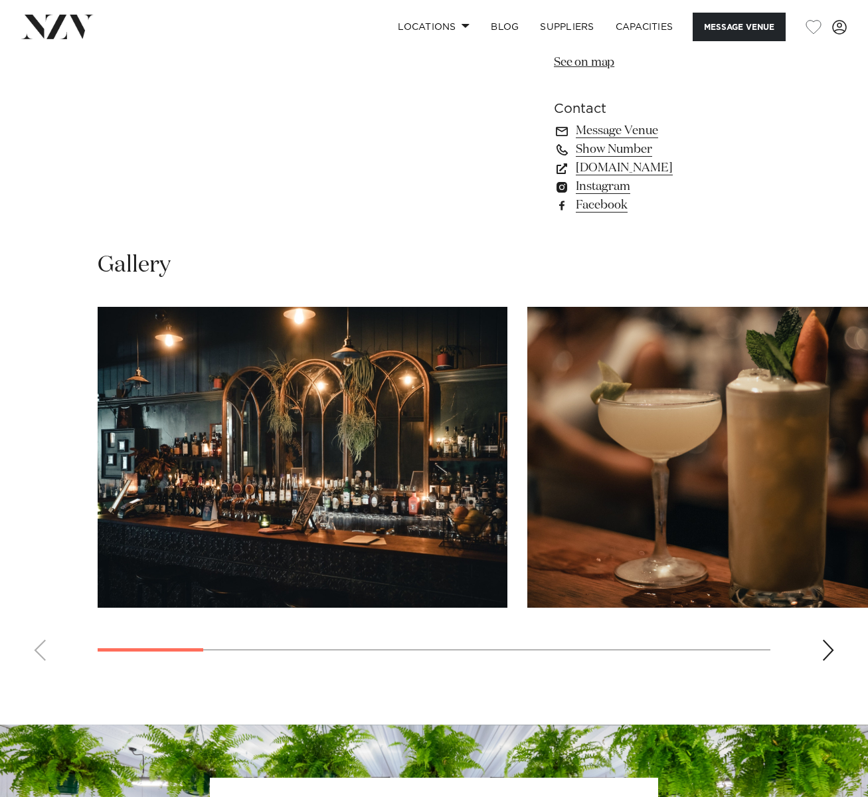
scroll to position [930, 0]
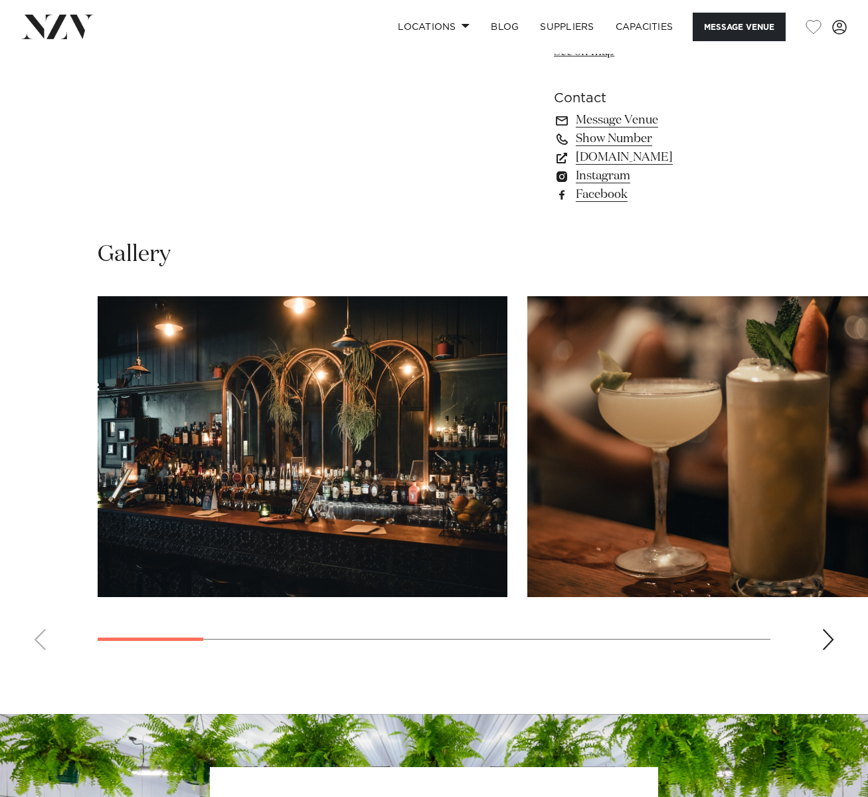
click at [822, 640] on div "Next slide" at bounding box center [828, 639] width 13 height 21
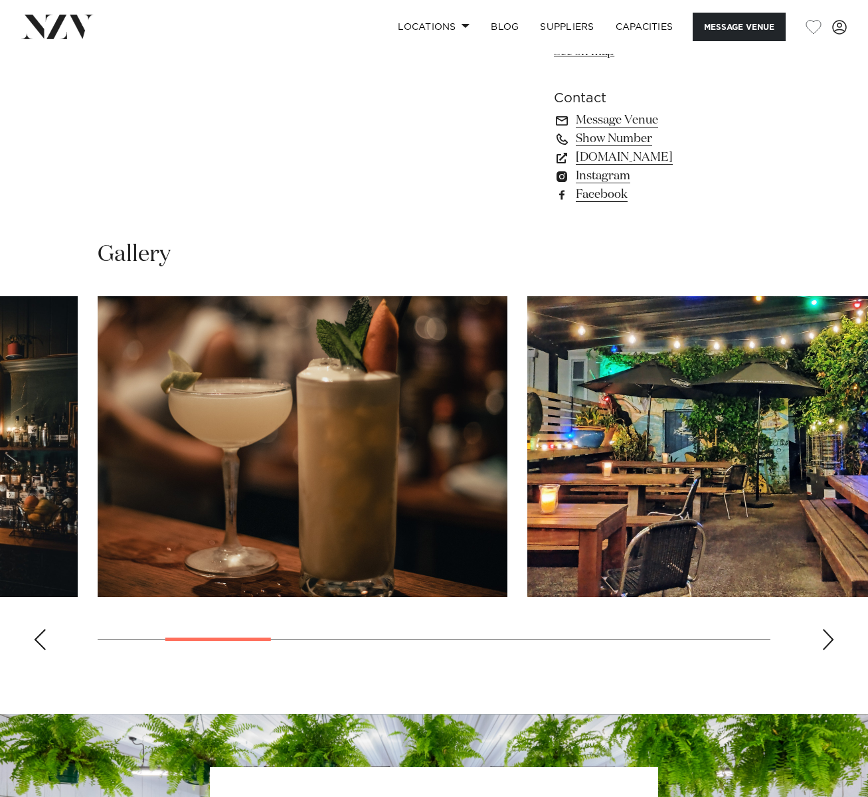
click at [823, 640] on div "Next slide" at bounding box center [828, 639] width 13 height 21
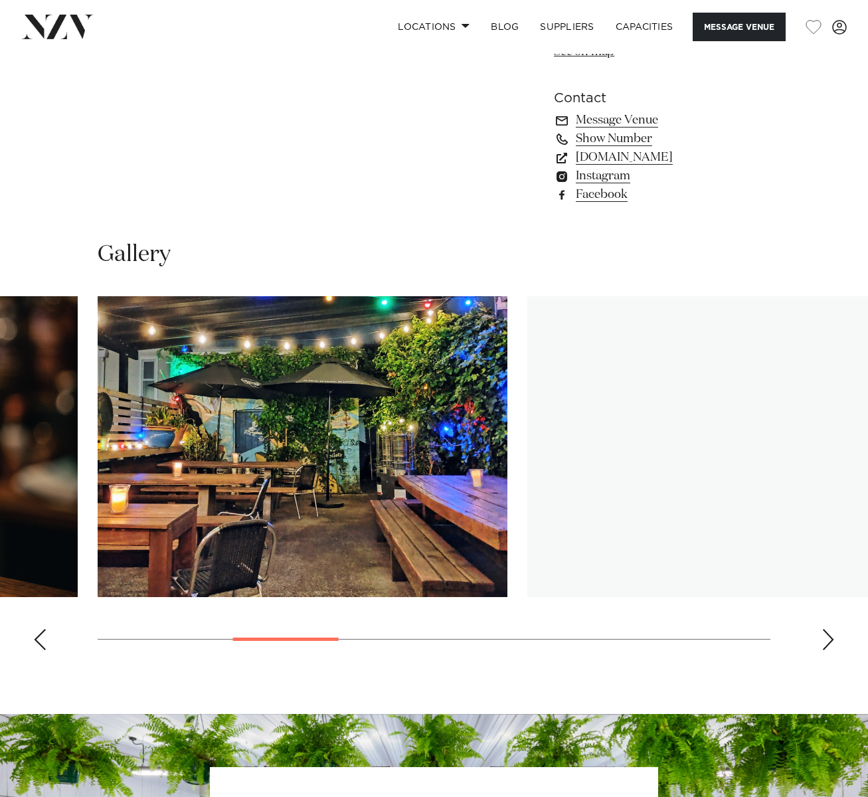
click at [823, 640] on div "Next slide" at bounding box center [828, 639] width 13 height 21
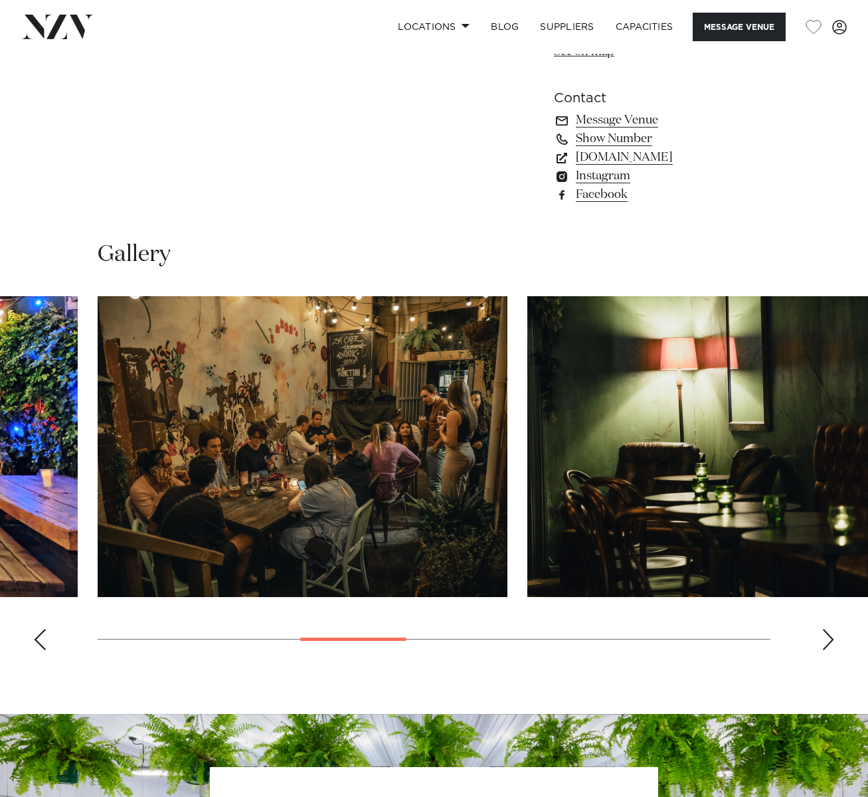
click at [823, 640] on div "Next slide" at bounding box center [828, 639] width 13 height 21
